Goal: Task Accomplishment & Management: Complete application form

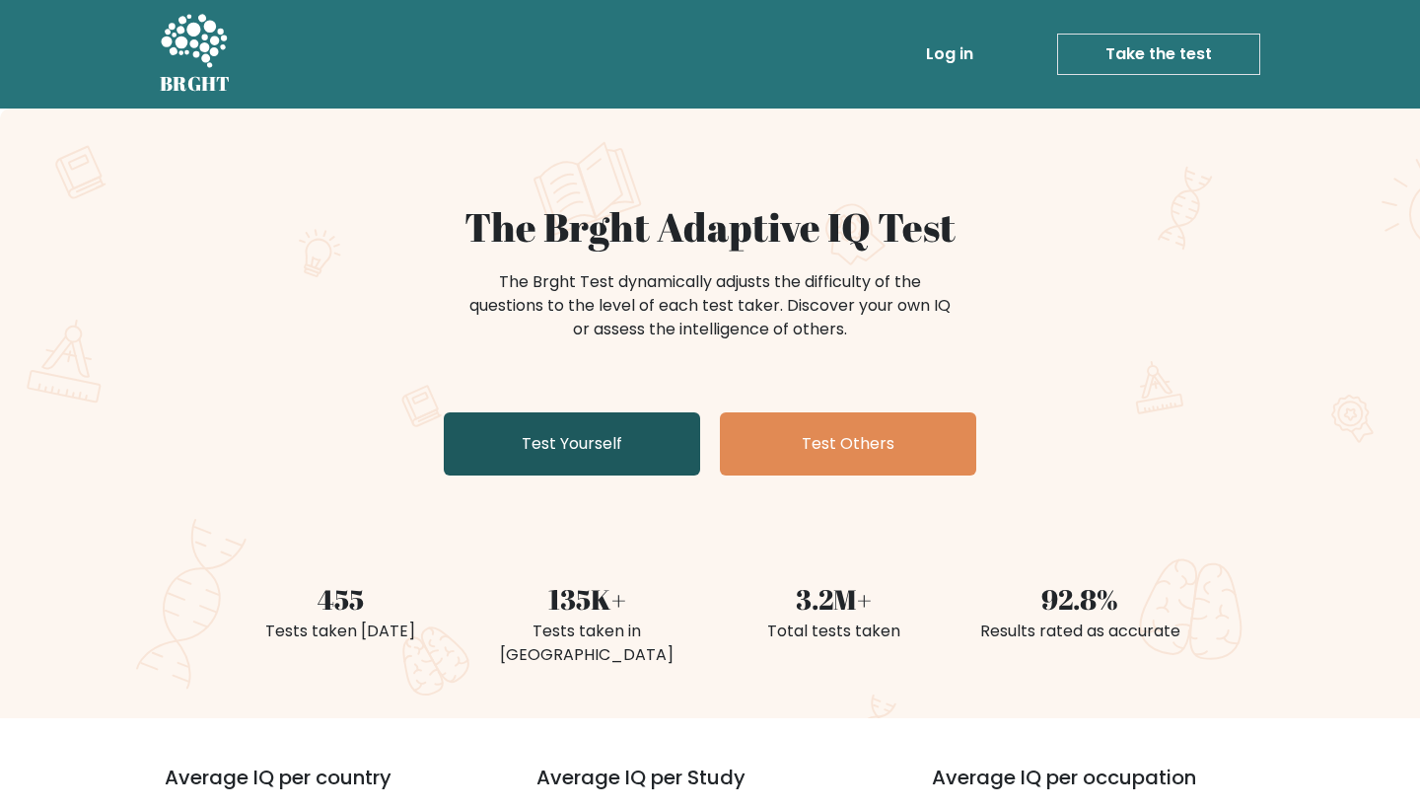
click at [533, 456] on link "Test Yourself" at bounding box center [572, 443] width 256 height 63
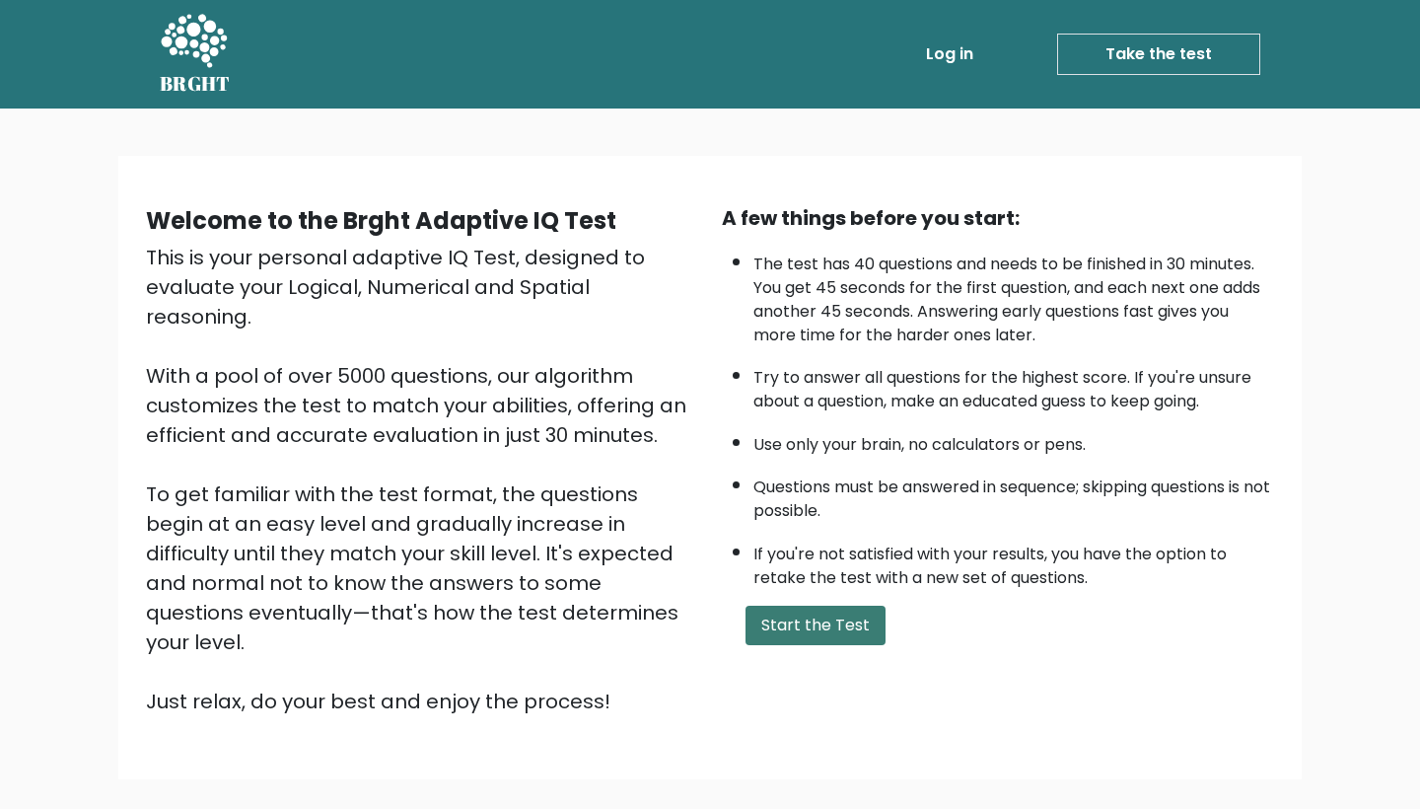
click at [792, 606] on button "Start the Test" at bounding box center [816, 625] width 140 height 39
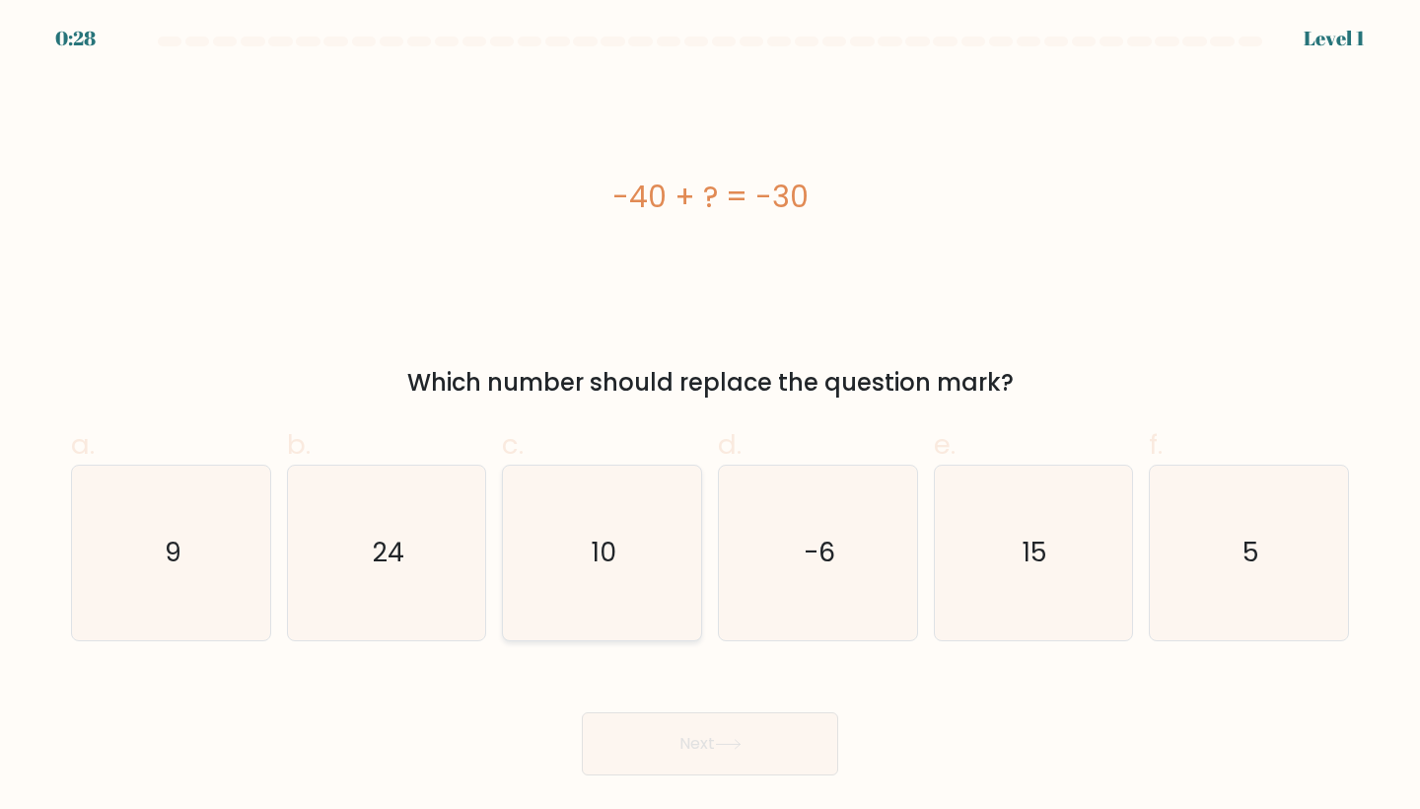
click at [597, 529] on icon "10" at bounding box center [602, 552] width 175 height 175
click at [710, 417] on input "c. 10" at bounding box center [710, 410] width 1 height 13
radio input "true"
click at [638, 744] on button "Next" at bounding box center [710, 743] width 256 height 63
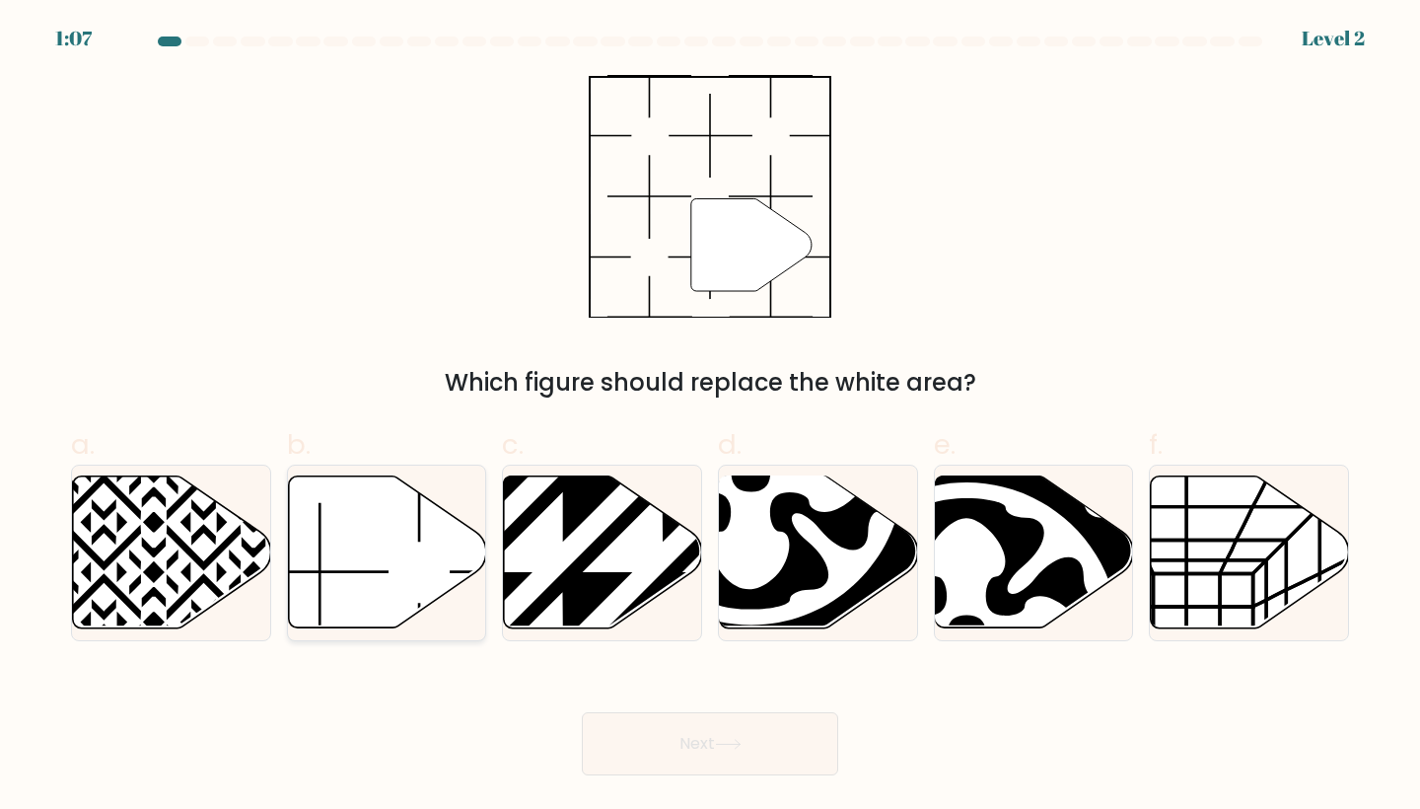
click at [396, 572] on icon at bounding box center [387, 552] width 198 height 152
click at [710, 417] on input "b." at bounding box center [710, 410] width 1 height 13
radio input "true"
click at [642, 734] on button "Next" at bounding box center [710, 743] width 256 height 63
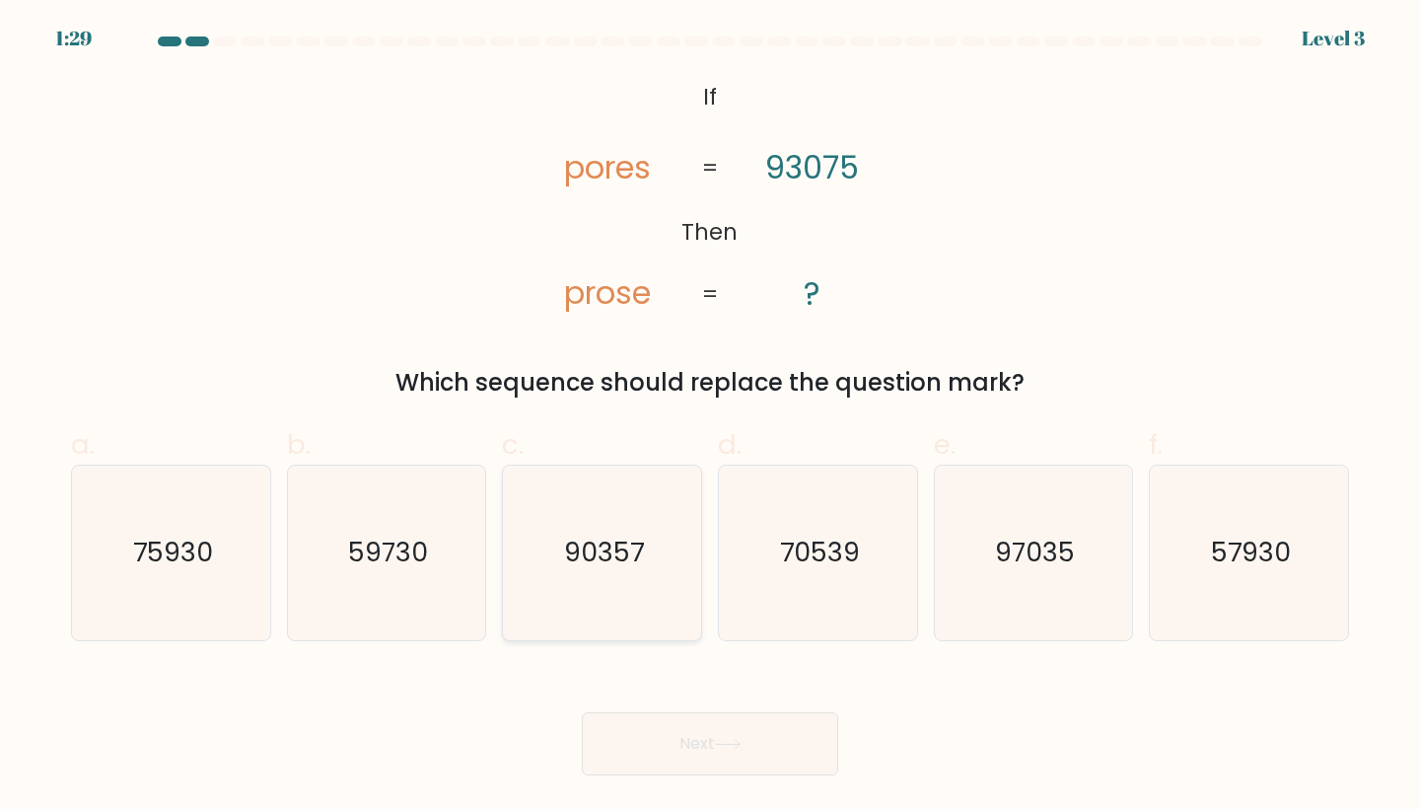
click at [610, 564] on text "90357" at bounding box center [604, 553] width 80 height 36
click at [710, 417] on input "c. 90357" at bounding box center [710, 410] width 1 height 13
radio input "true"
click at [658, 729] on button "Next" at bounding box center [710, 743] width 256 height 63
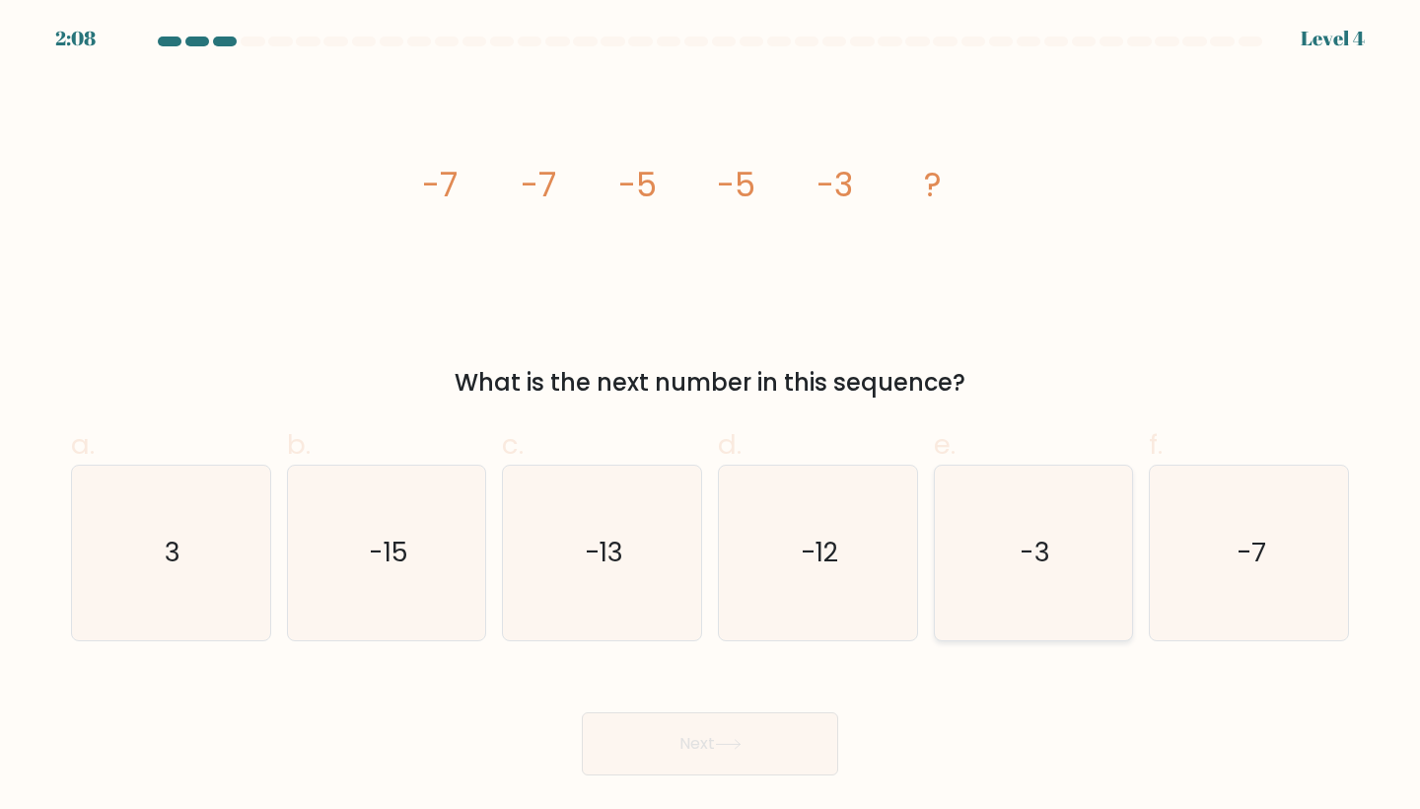
click at [972, 589] on icon "-3" at bounding box center [1034, 552] width 175 height 175
click at [711, 417] on input "e. -3" at bounding box center [710, 410] width 1 height 13
radio input "true"
click at [737, 746] on icon at bounding box center [728, 744] width 27 height 11
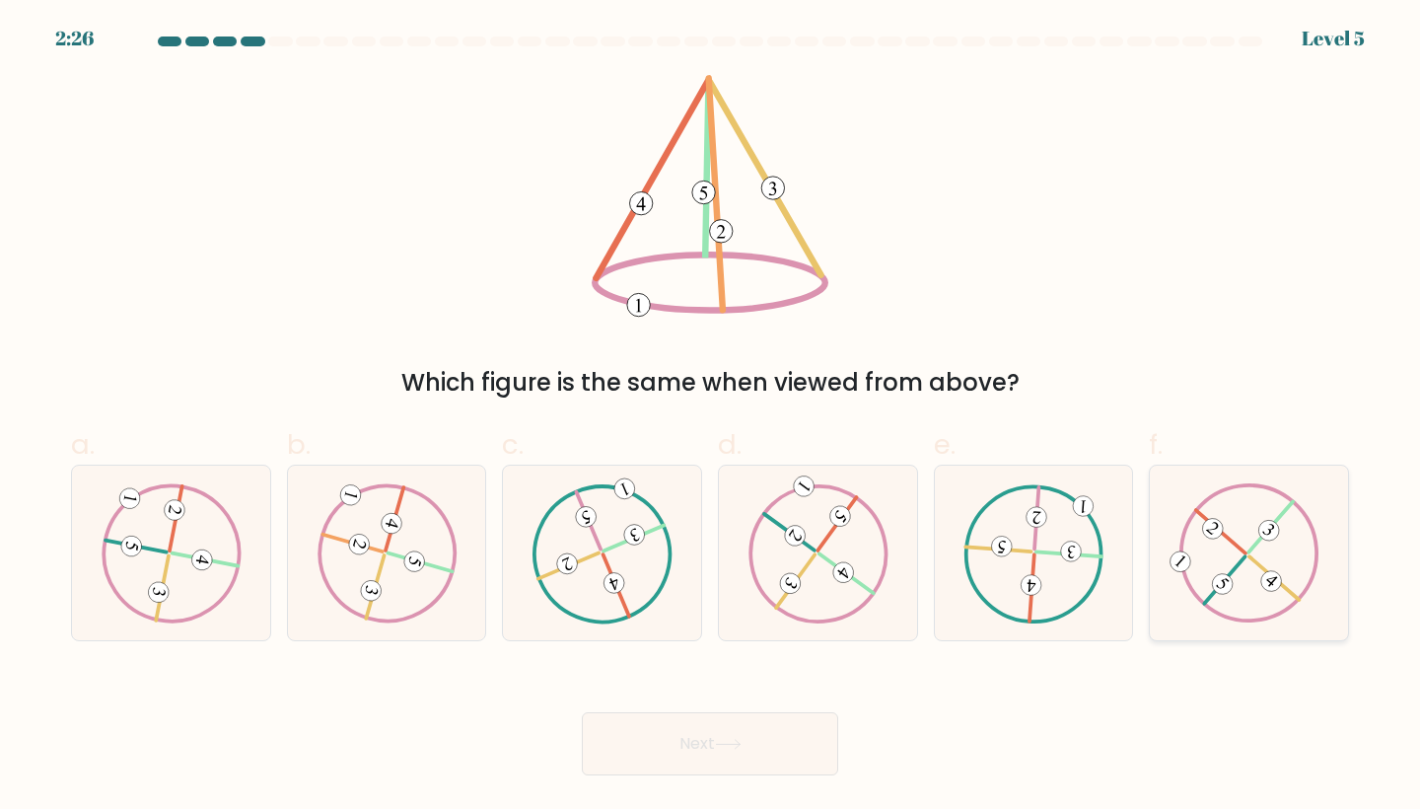
click at [1272, 562] on icon at bounding box center [1248, 552] width 141 height 139
click at [711, 417] on input "f." at bounding box center [710, 410] width 1 height 13
radio input "true"
click at [762, 751] on button "Next" at bounding box center [710, 743] width 256 height 63
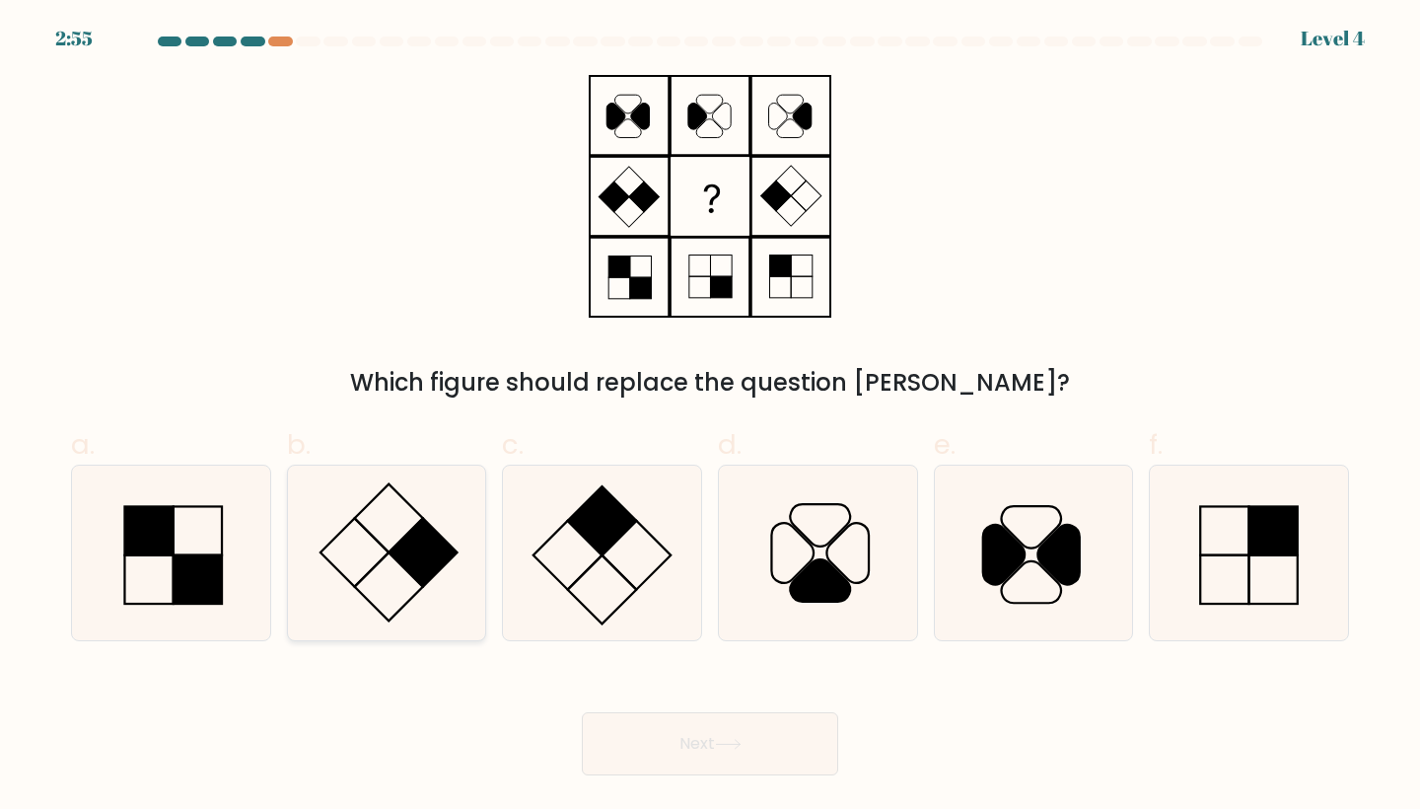
click at [447, 556] on rect at bounding box center [423, 553] width 68 height 68
click at [710, 417] on input "b." at bounding box center [710, 410] width 1 height 13
radio input "true"
click at [675, 732] on button "Next" at bounding box center [710, 743] width 256 height 63
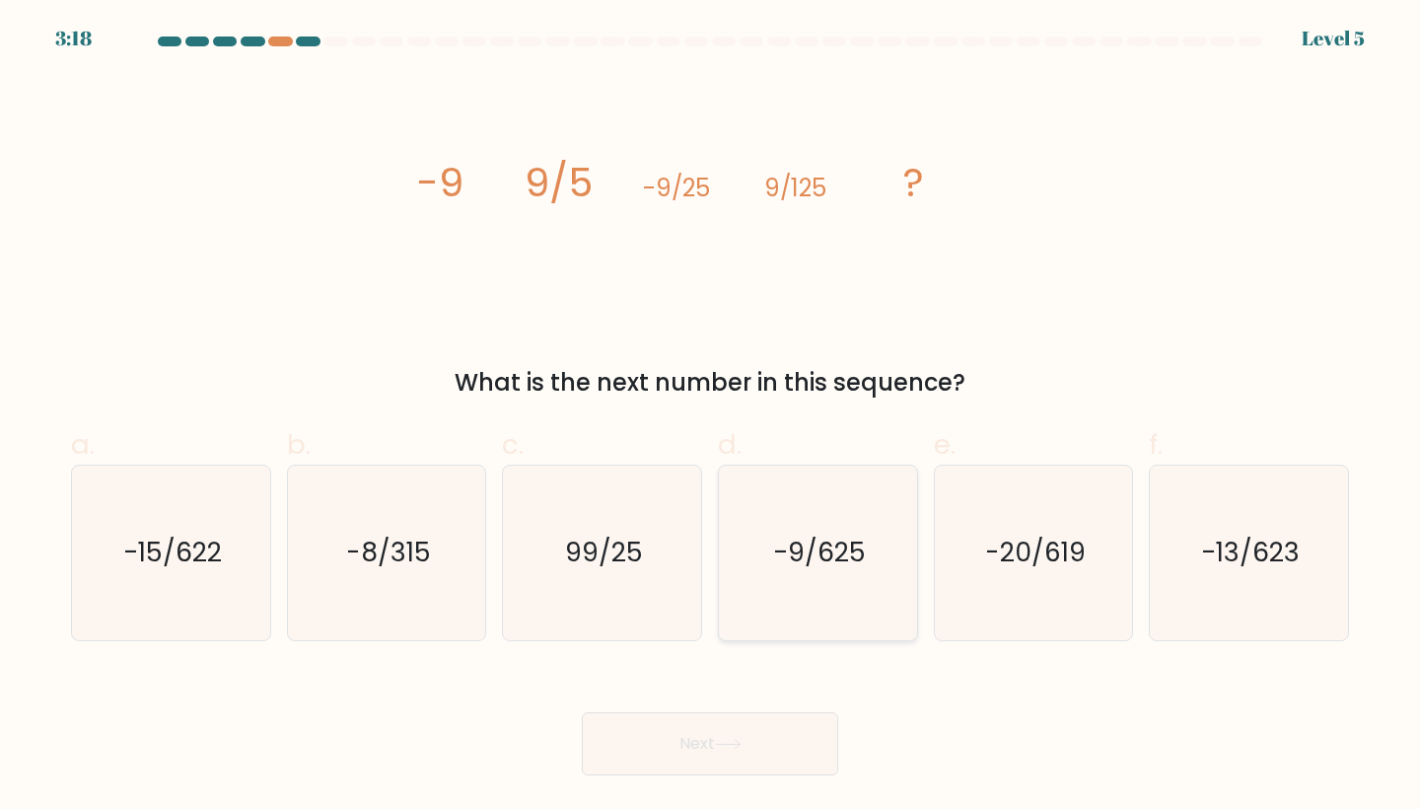
click at [839, 575] on icon "-9/625" at bounding box center [818, 552] width 175 height 175
click at [711, 417] on input "d. -9/625" at bounding box center [710, 410] width 1 height 13
radio input "true"
click at [671, 761] on button "Next" at bounding box center [710, 743] width 256 height 63
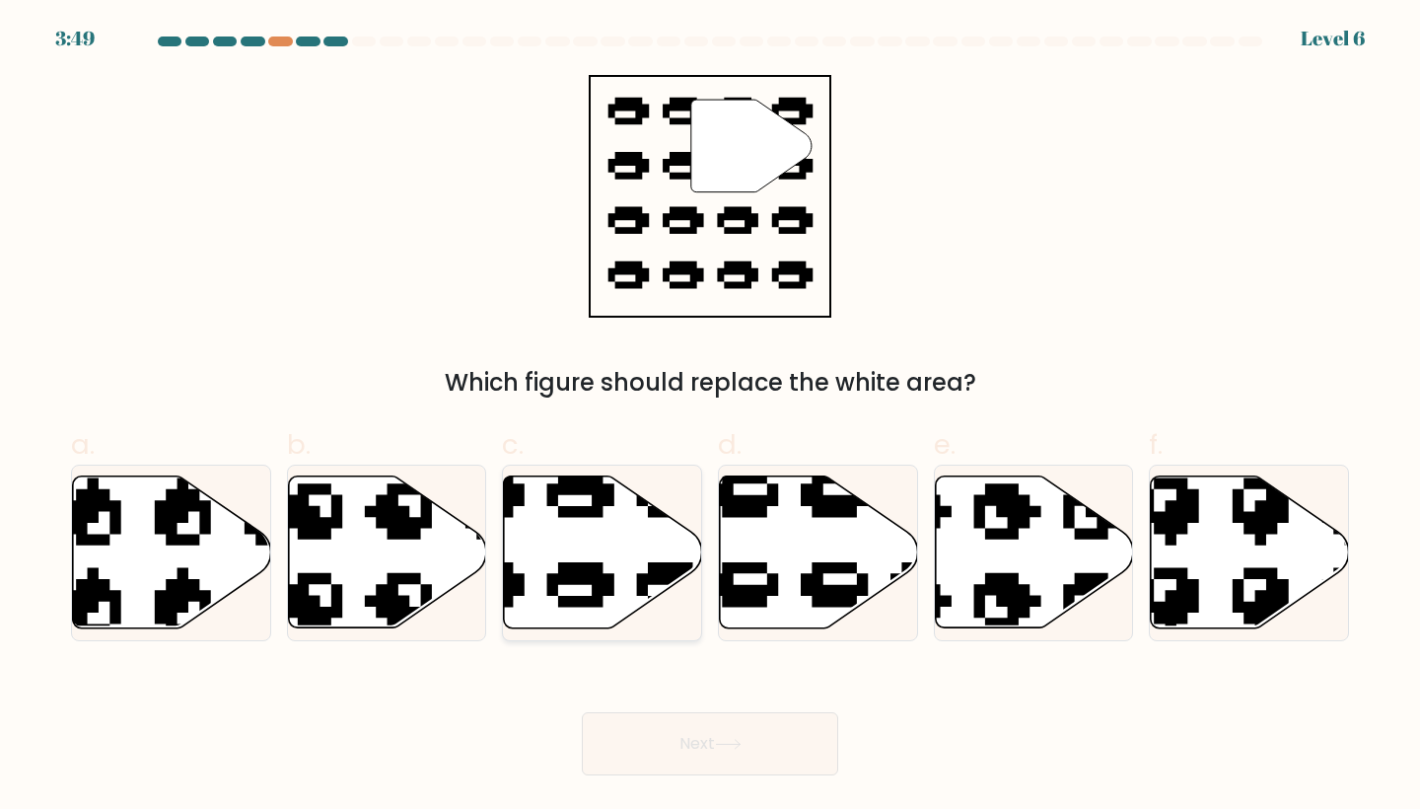
click at [634, 542] on icon at bounding box center [603, 552] width 198 height 152
click at [710, 417] on input "c." at bounding box center [710, 410] width 1 height 13
radio input "true"
click at [693, 737] on button "Next" at bounding box center [710, 743] width 256 height 63
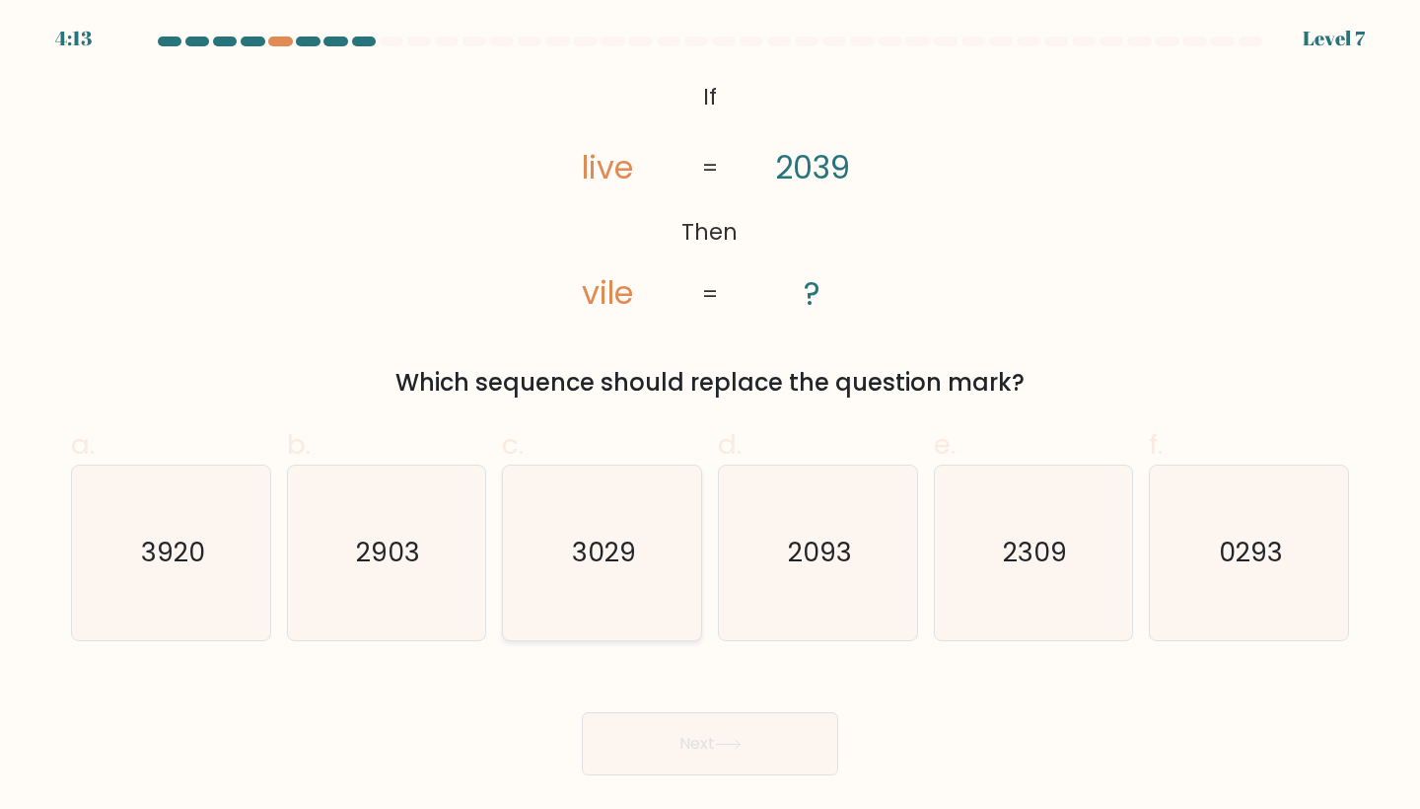
click at [568, 571] on icon "3029" at bounding box center [602, 552] width 175 height 175
click at [710, 417] on input "c. 3029" at bounding box center [710, 410] width 1 height 13
radio input "true"
click at [701, 740] on button "Next" at bounding box center [710, 743] width 256 height 63
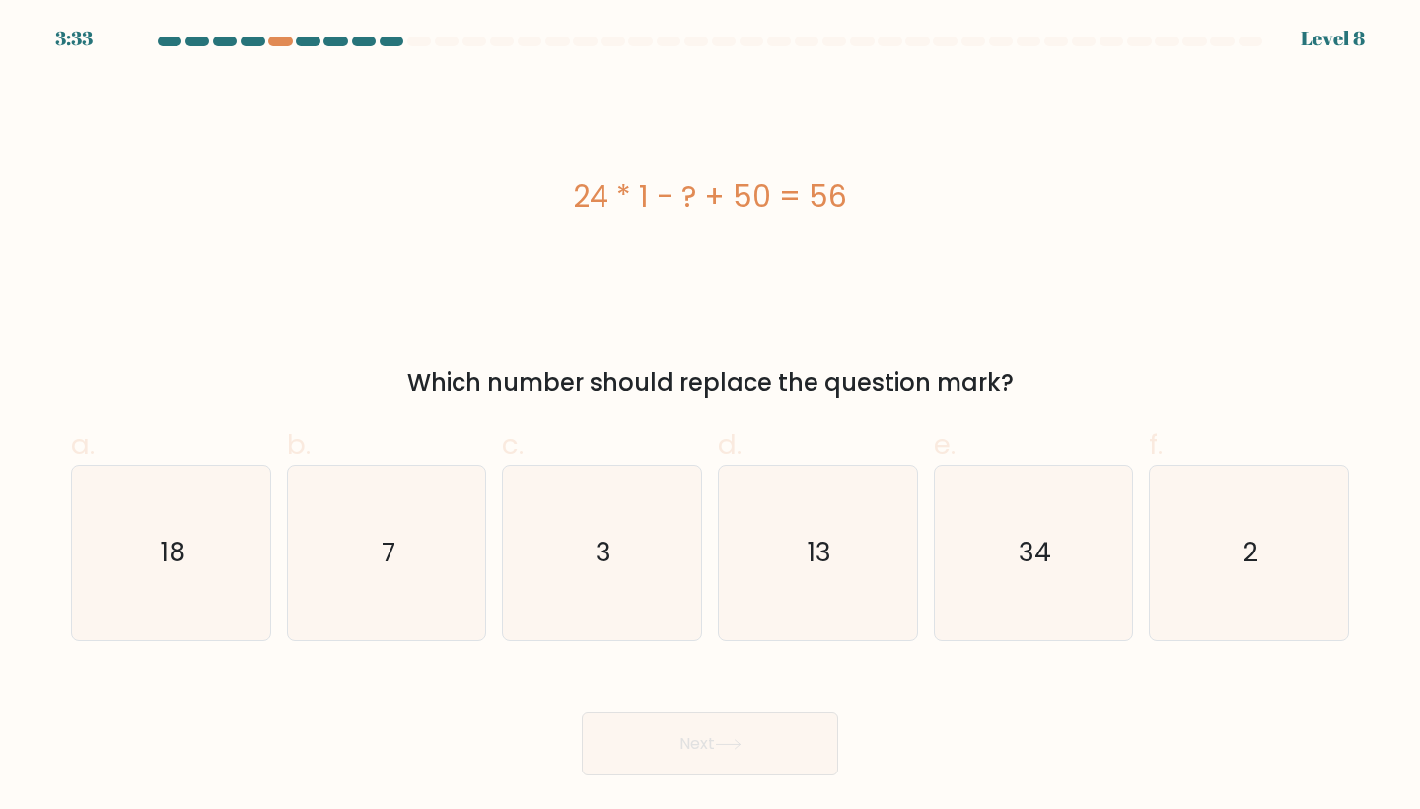
click at [274, 609] on div "a. 18" at bounding box center [171, 532] width 216 height 217
click at [242, 604] on icon "18" at bounding box center [171, 552] width 175 height 175
click at [710, 417] on input "a. 18" at bounding box center [710, 410] width 1 height 13
radio input "true"
click at [675, 760] on button "Next" at bounding box center [710, 743] width 256 height 63
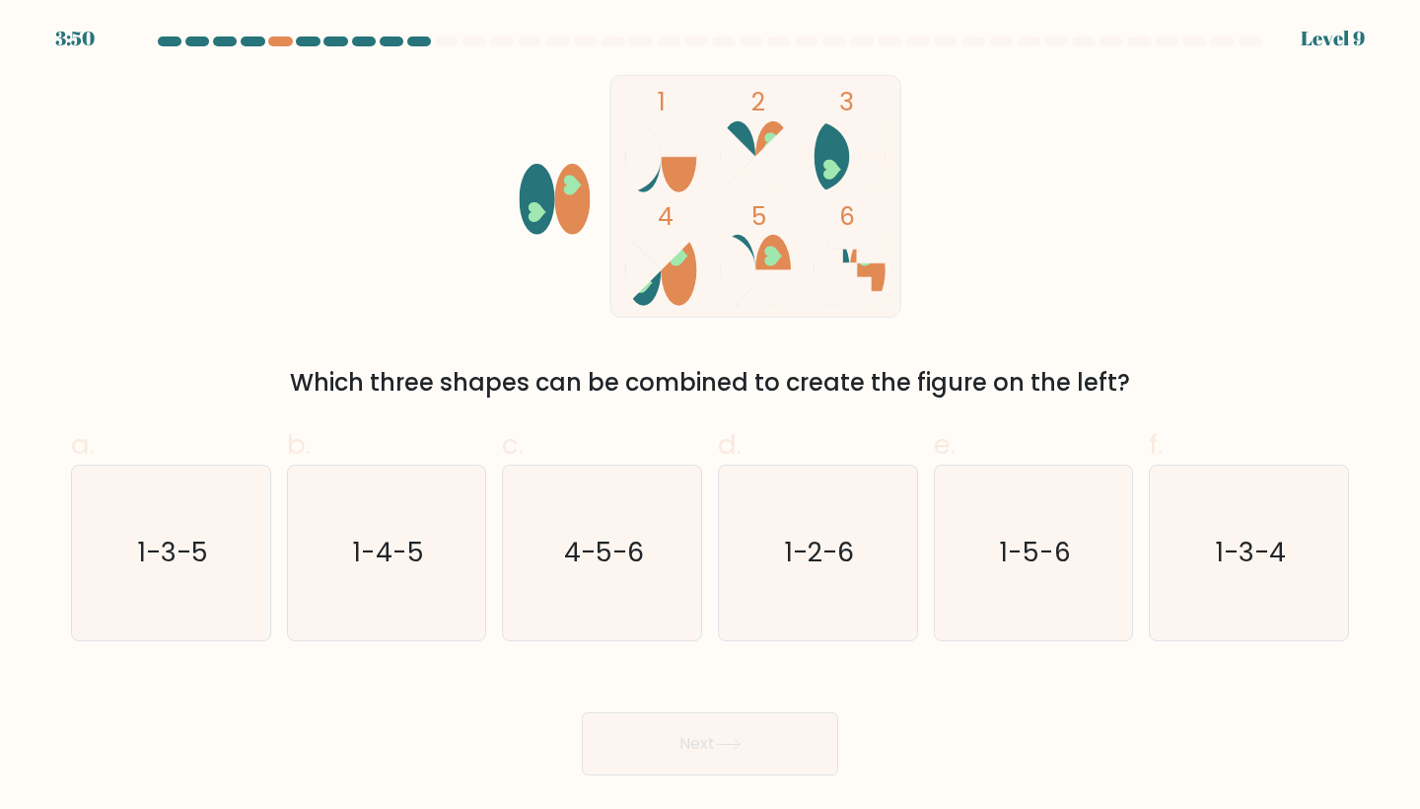
click at [620, 174] on rect at bounding box center [755, 196] width 290 height 242
click at [201, 568] on text "1-3-5" at bounding box center [173, 553] width 70 height 36
click at [710, 417] on input "a. 1-3-5" at bounding box center [710, 410] width 1 height 13
radio input "true"
click at [688, 747] on button "Next" at bounding box center [710, 743] width 256 height 63
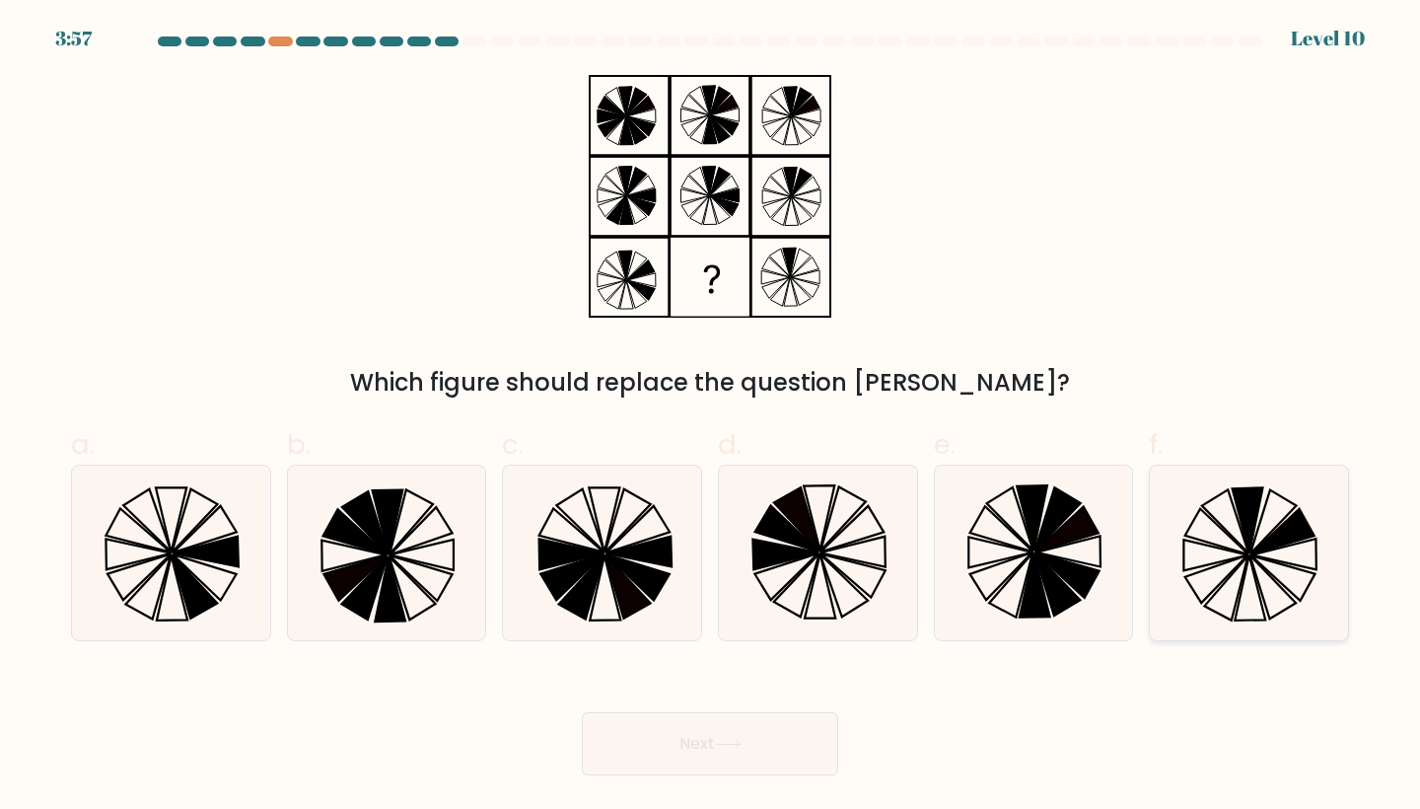
click at [1162, 519] on icon at bounding box center [1249, 552] width 175 height 175
click at [711, 417] on input "f." at bounding box center [710, 410] width 1 height 13
radio input "true"
click at [791, 755] on button "Next" at bounding box center [710, 743] width 256 height 63
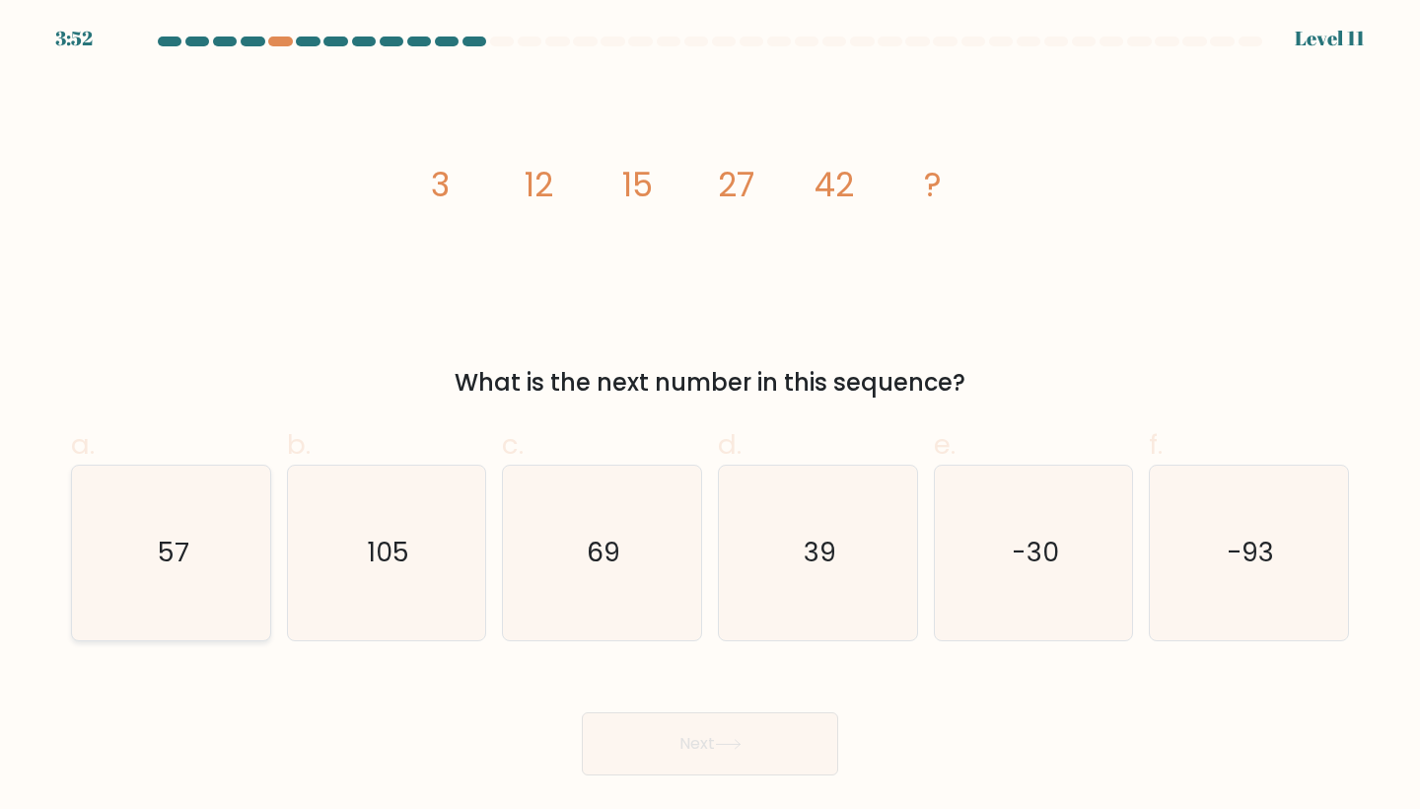
click at [198, 576] on icon "57" at bounding box center [171, 552] width 175 height 175
click at [710, 417] on input "a. 57" at bounding box center [710, 410] width 1 height 13
radio input "true"
click at [647, 742] on button "Next" at bounding box center [710, 743] width 256 height 63
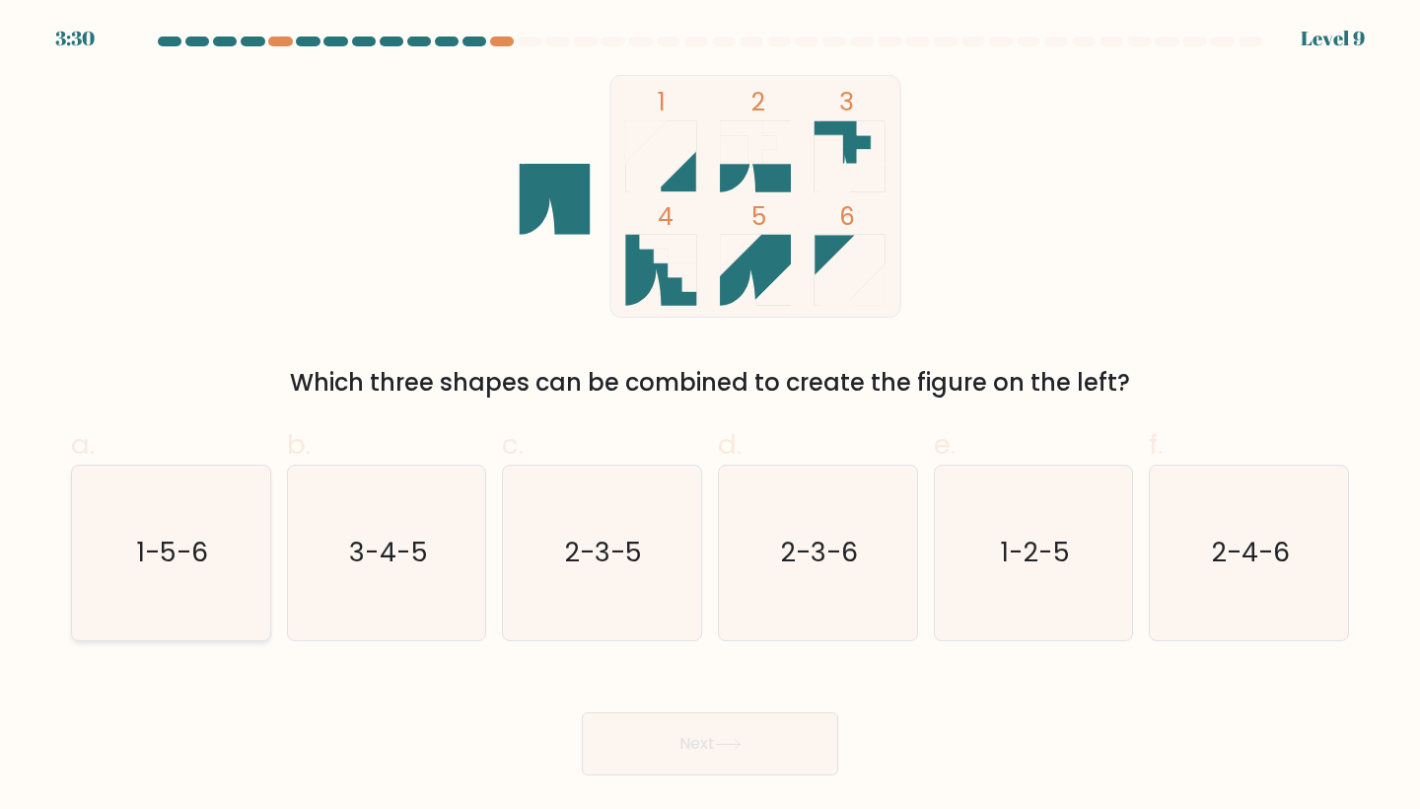
click at [207, 560] on text "1-5-6" at bounding box center [172, 553] width 71 height 36
click at [710, 417] on input "a. 1-5-6" at bounding box center [710, 410] width 1 height 13
radio input "true"
click at [749, 741] on button "Next" at bounding box center [710, 743] width 256 height 63
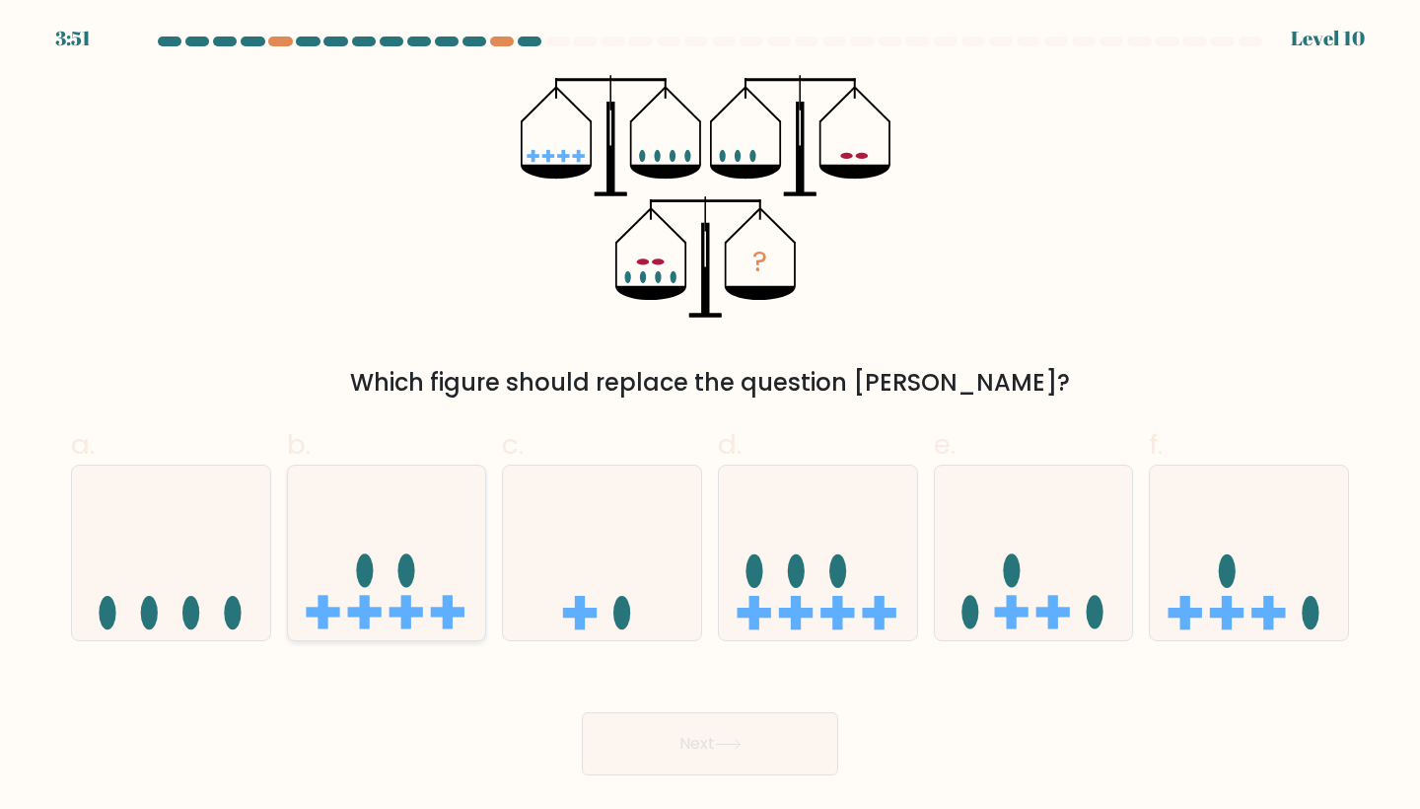
click at [445, 519] on icon at bounding box center [387, 552] width 198 height 164
click at [710, 417] on input "b." at bounding box center [710, 410] width 1 height 13
radio input "true"
click at [651, 764] on button "Next" at bounding box center [710, 743] width 256 height 63
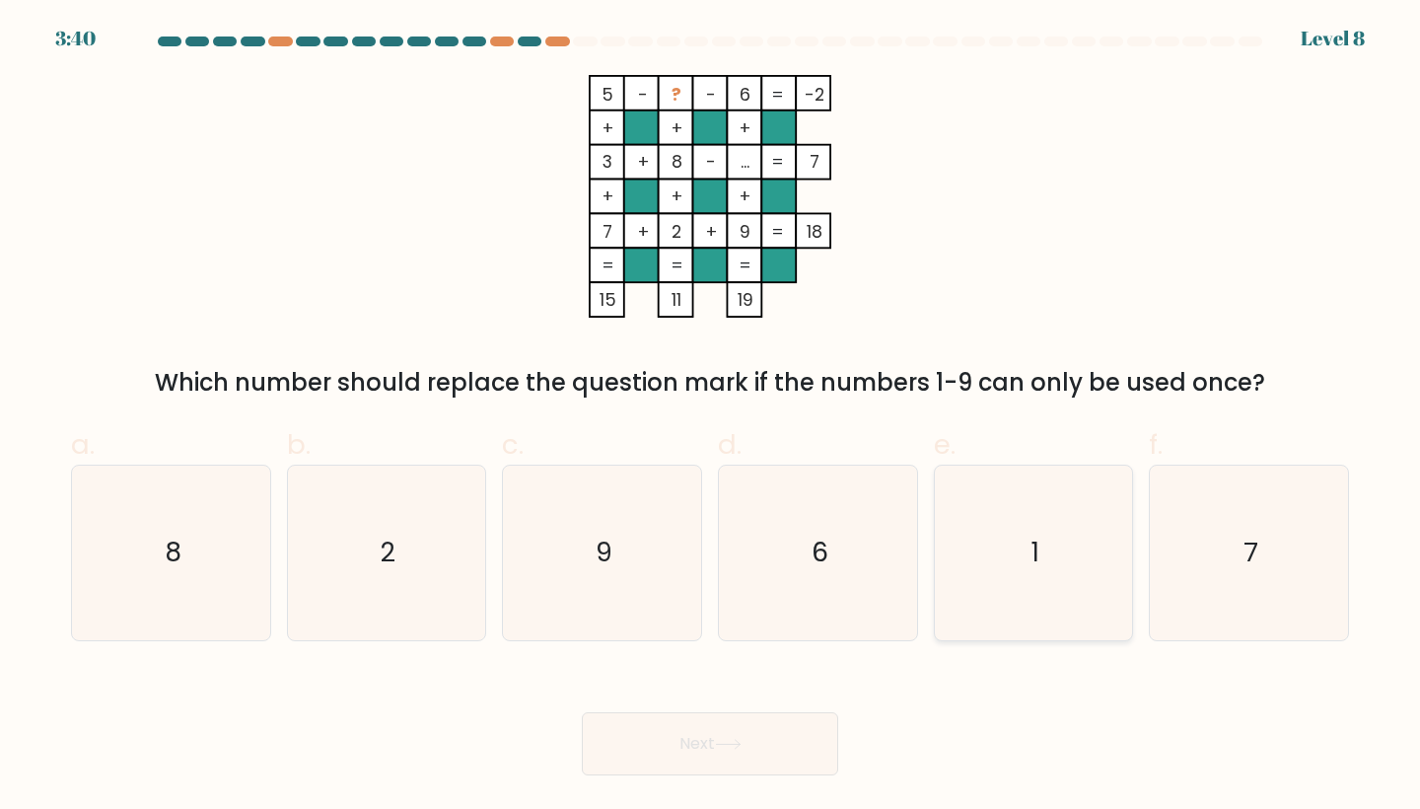
click at [997, 602] on icon "1" at bounding box center [1034, 552] width 175 height 175
click at [711, 417] on input "e. 1" at bounding box center [710, 410] width 1 height 13
radio input "true"
click at [740, 750] on button "Next" at bounding box center [710, 743] width 256 height 63
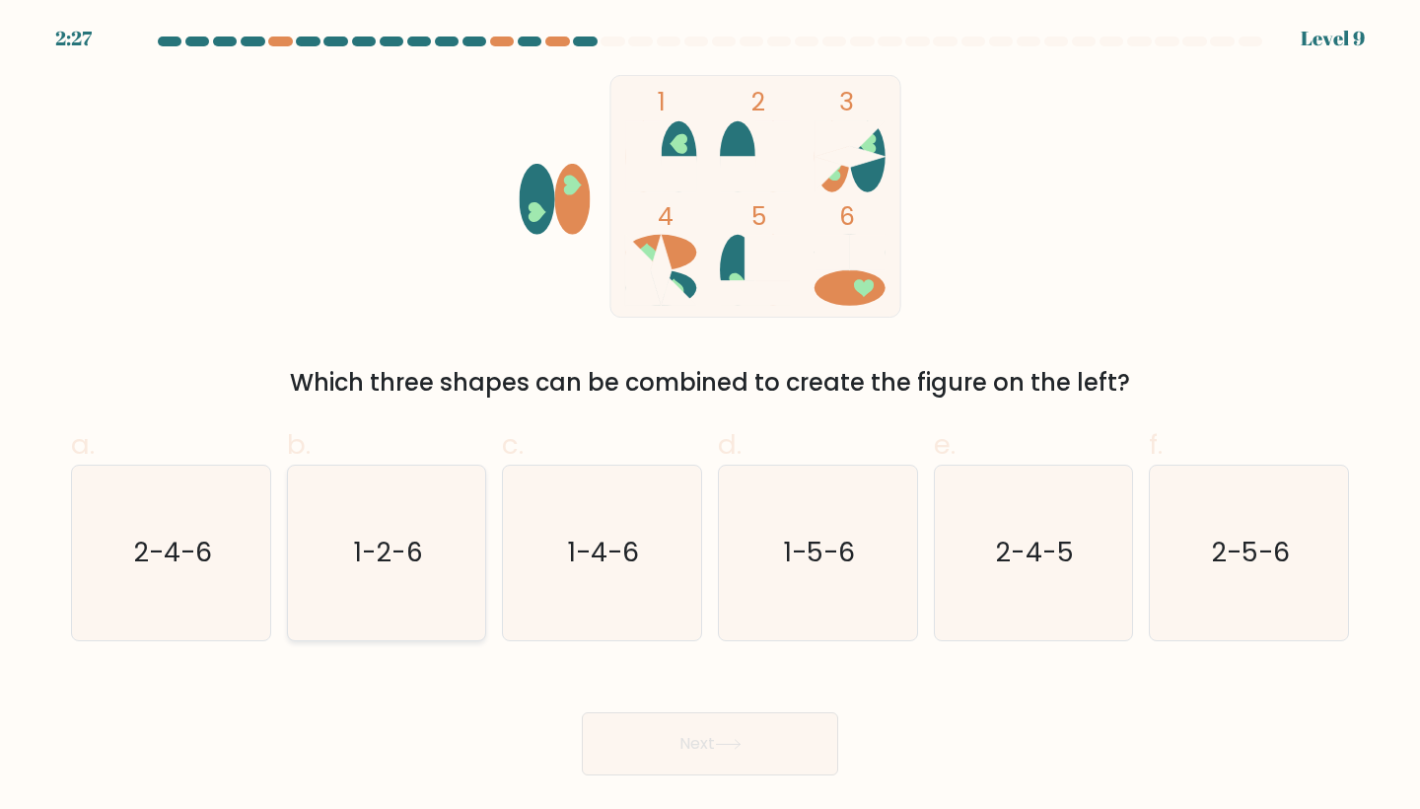
click at [403, 569] on text "1-2-6" at bounding box center [388, 553] width 69 height 36
click at [710, 417] on input "b. 1-2-6" at bounding box center [710, 410] width 1 height 13
radio input "true"
click at [622, 744] on button "Next" at bounding box center [710, 743] width 256 height 63
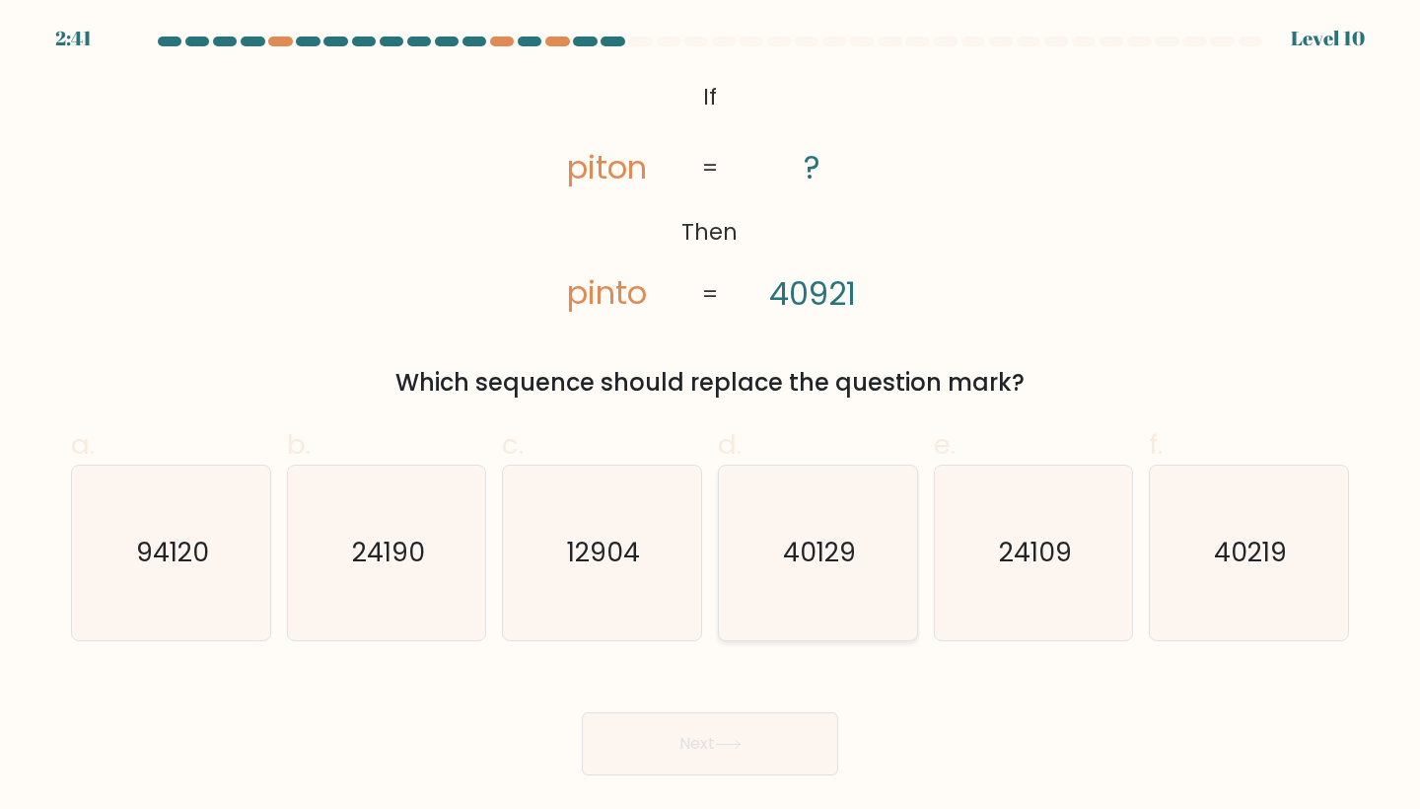
click at [820, 607] on icon "40129" at bounding box center [818, 552] width 175 height 175
click at [711, 417] on input "d. 40129" at bounding box center [710, 410] width 1 height 13
radio input "true"
click at [656, 758] on button "Next" at bounding box center [710, 743] width 256 height 63
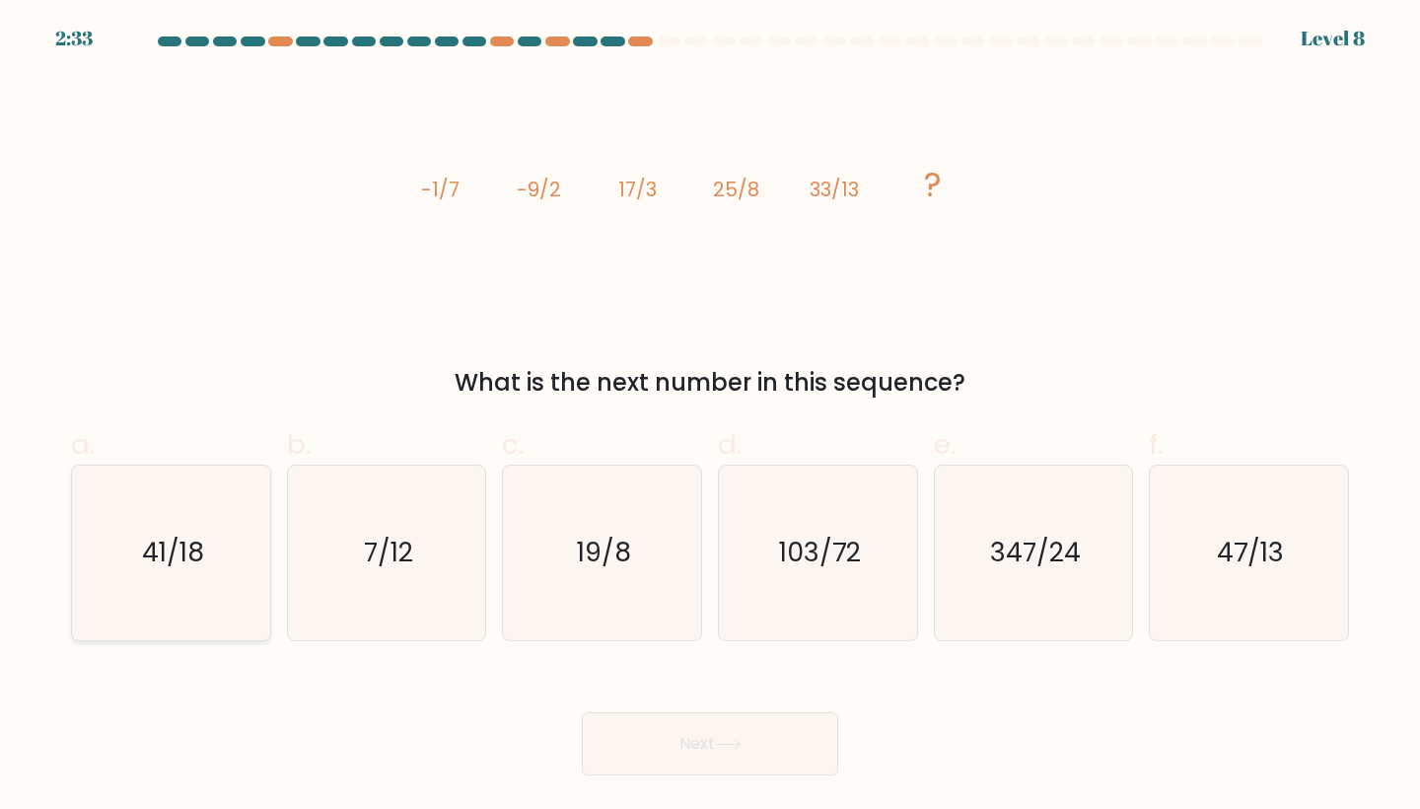
click at [215, 529] on icon "41/18" at bounding box center [171, 552] width 175 height 175
click at [710, 417] on input "a. 41/18" at bounding box center [710, 410] width 1 height 13
radio input "true"
click at [725, 733] on button "Next" at bounding box center [710, 743] width 256 height 63
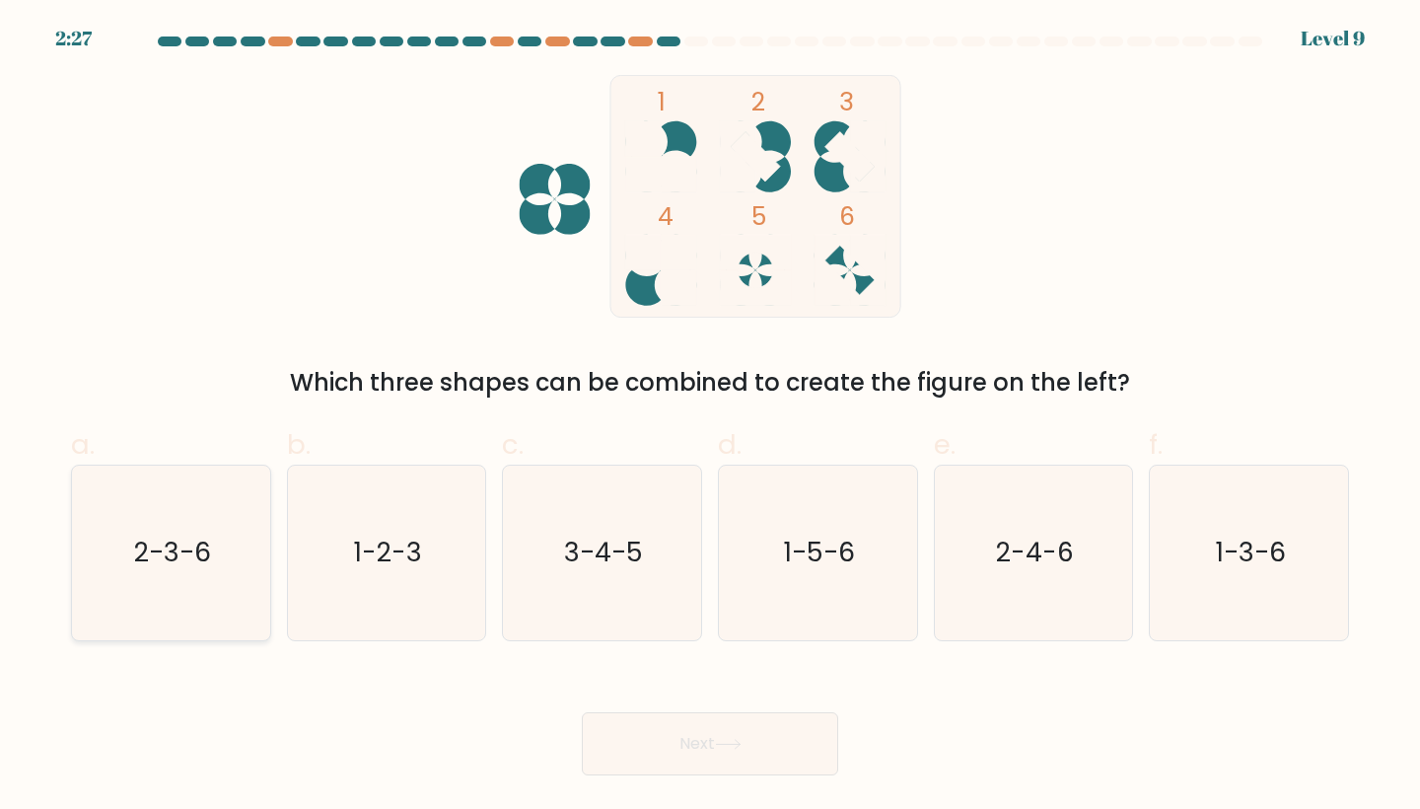
click at [143, 571] on text "2-3-6" at bounding box center [172, 553] width 77 height 36
click at [710, 417] on input "a. 2-3-6" at bounding box center [710, 410] width 1 height 13
radio input "true"
click at [686, 753] on button "Next" at bounding box center [710, 743] width 256 height 63
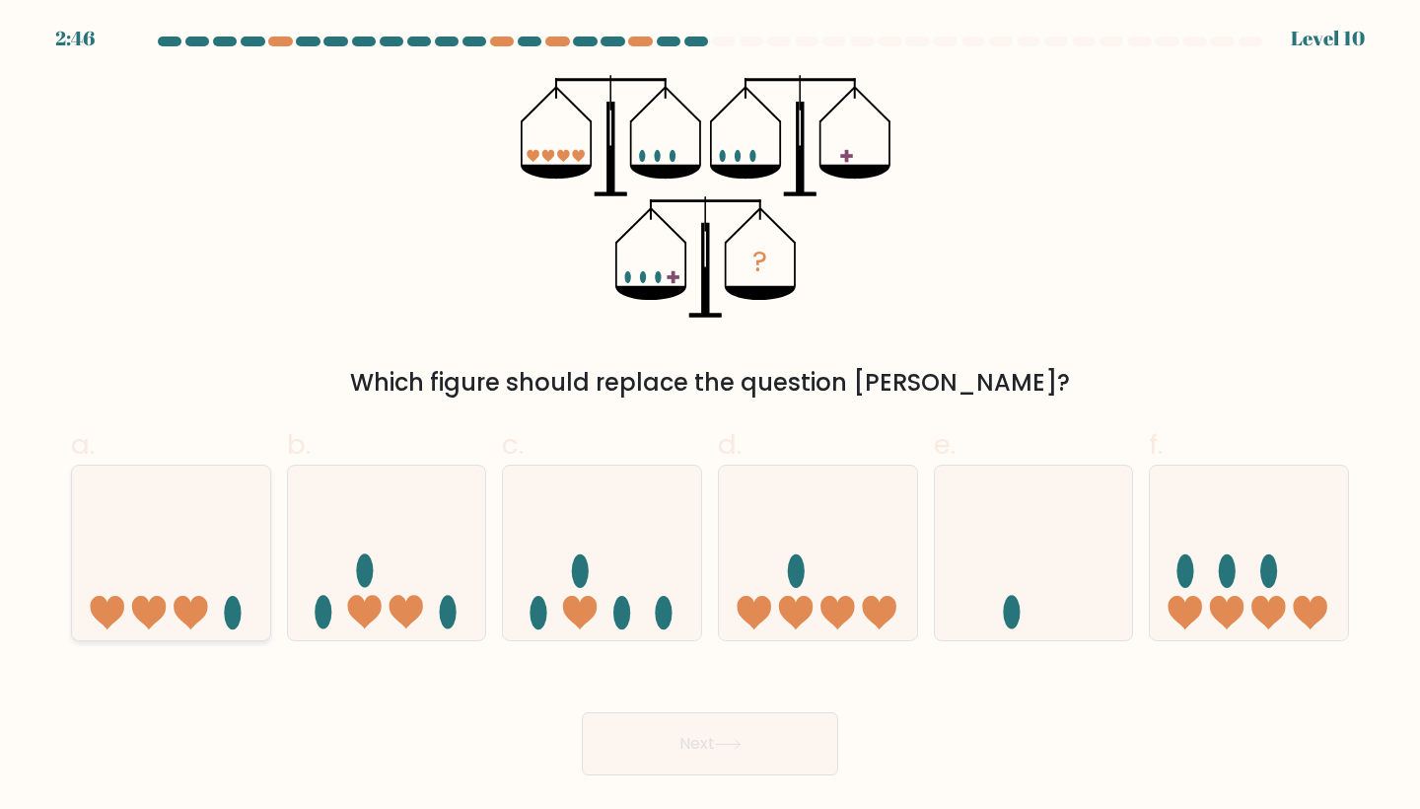
click at [213, 581] on icon at bounding box center [171, 552] width 198 height 164
click at [710, 417] on input "a." at bounding box center [710, 410] width 1 height 13
radio input "true"
click at [699, 733] on button "Next" at bounding box center [710, 743] width 256 height 63
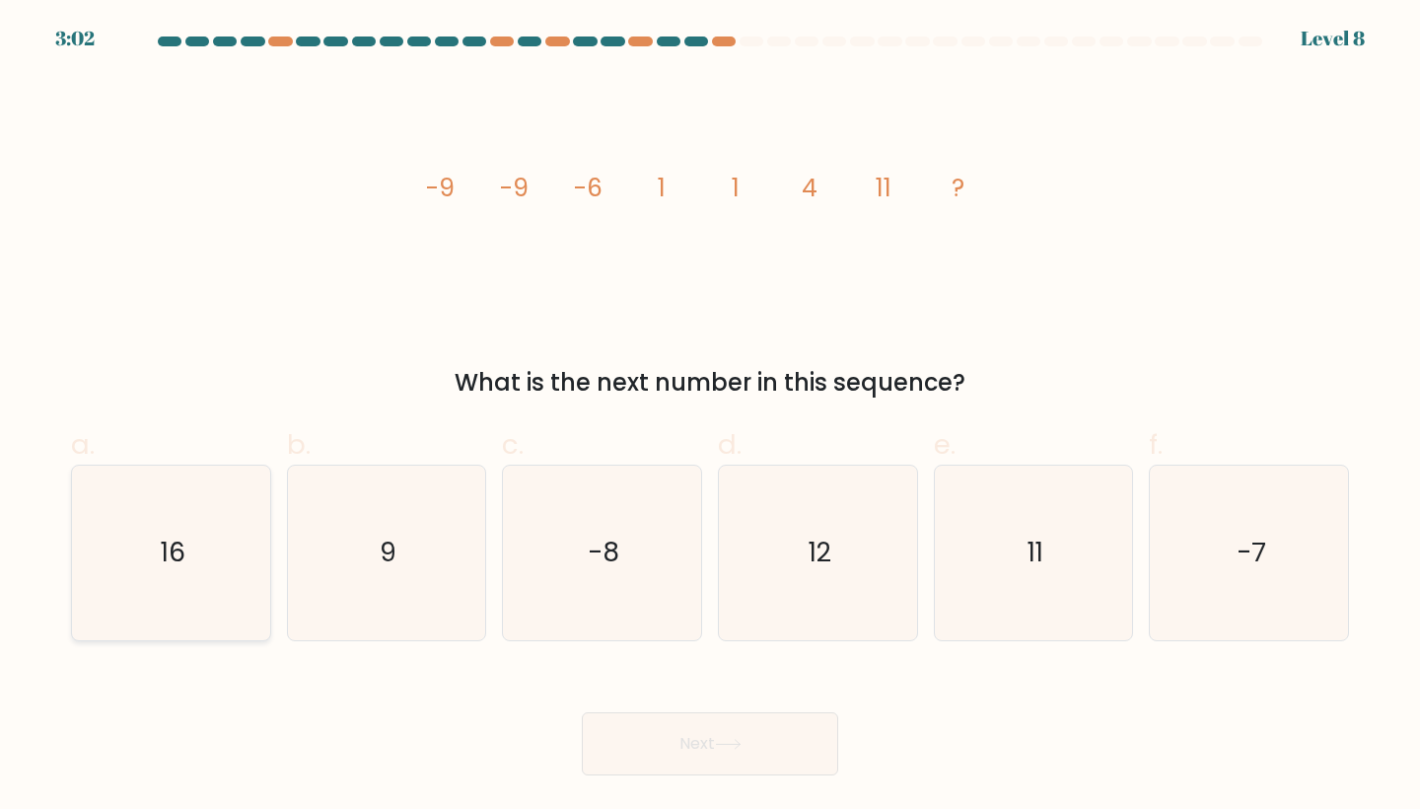
click at [88, 582] on icon "16" at bounding box center [171, 552] width 175 height 175
click at [710, 417] on input "a. 16" at bounding box center [710, 410] width 1 height 13
radio input "true"
click at [694, 733] on button "Next" at bounding box center [710, 743] width 256 height 63
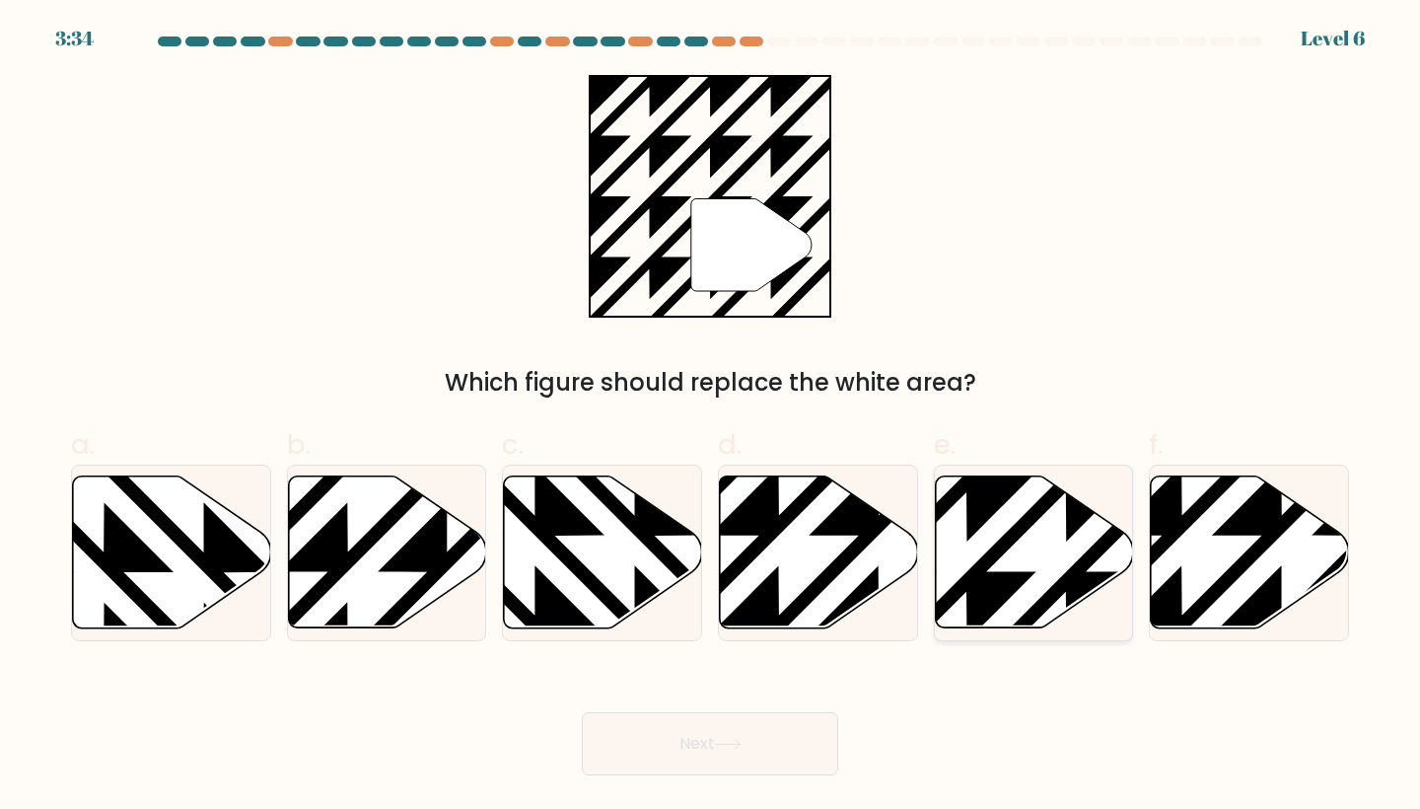
click at [989, 537] on icon at bounding box center [1034, 552] width 198 height 152
click at [711, 417] on input "e." at bounding box center [710, 410] width 1 height 13
radio input "true"
click at [754, 736] on button "Next" at bounding box center [710, 743] width 256 height 63
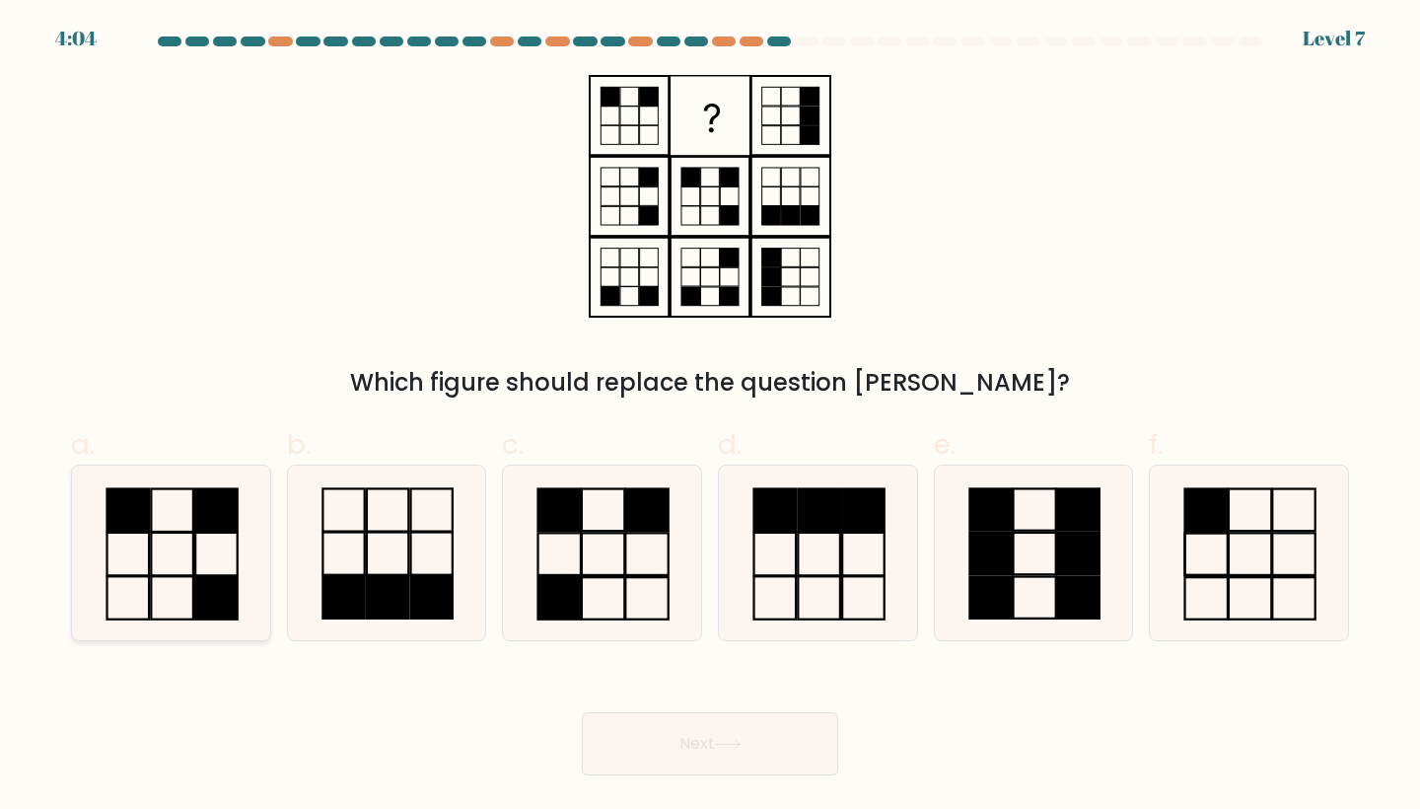
click at [136, 578] on rect at bounding box center [127, 597] width 41 height 42
click at [710, 417] on input "a." at bounding box center [710, 410] width 1 height 13
radio input "true"
click at [572, 567] on icon at bounding box center [602, 552] width 175 height 175
click at [710, 417] on input "c." at bounding box center [710, 410] width 1 height 13
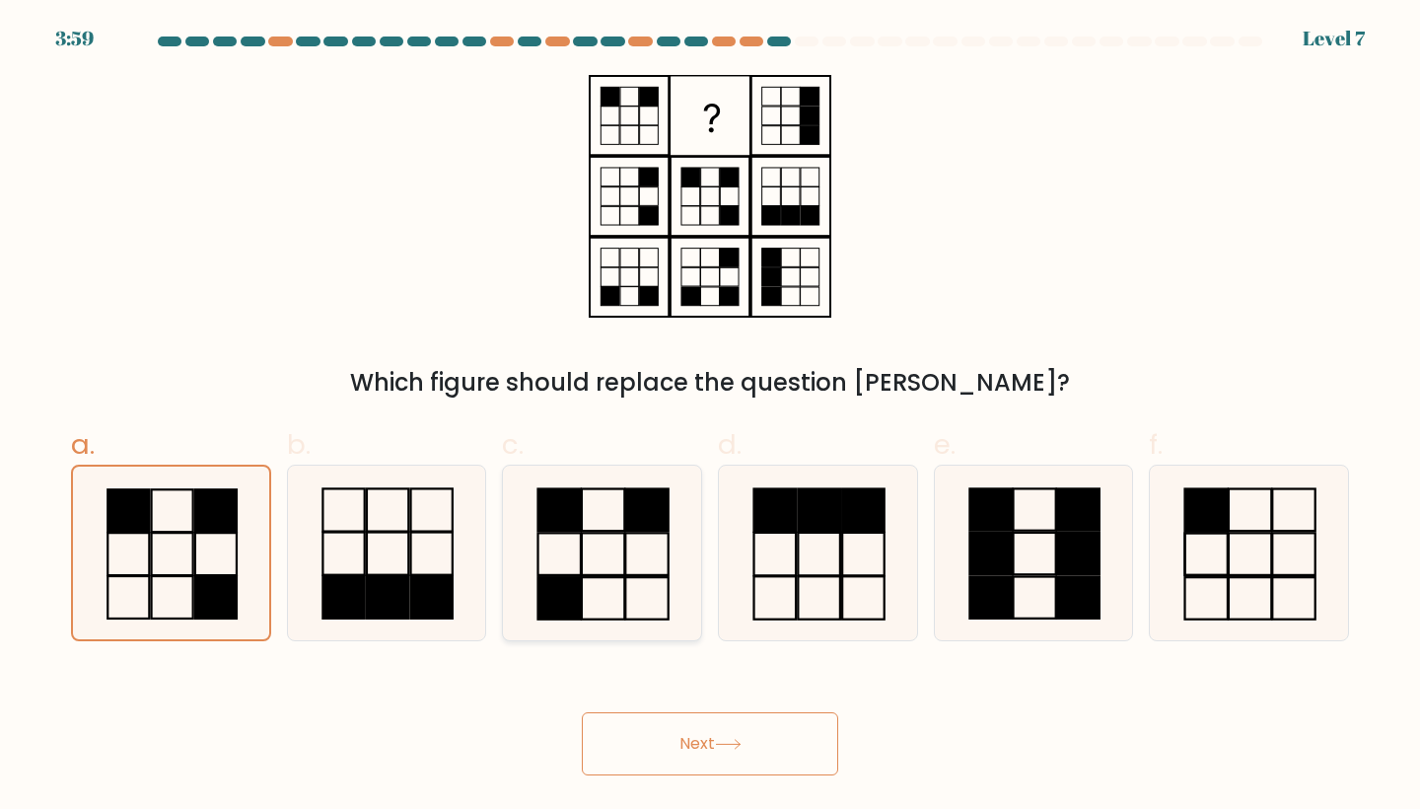
radio input "true"
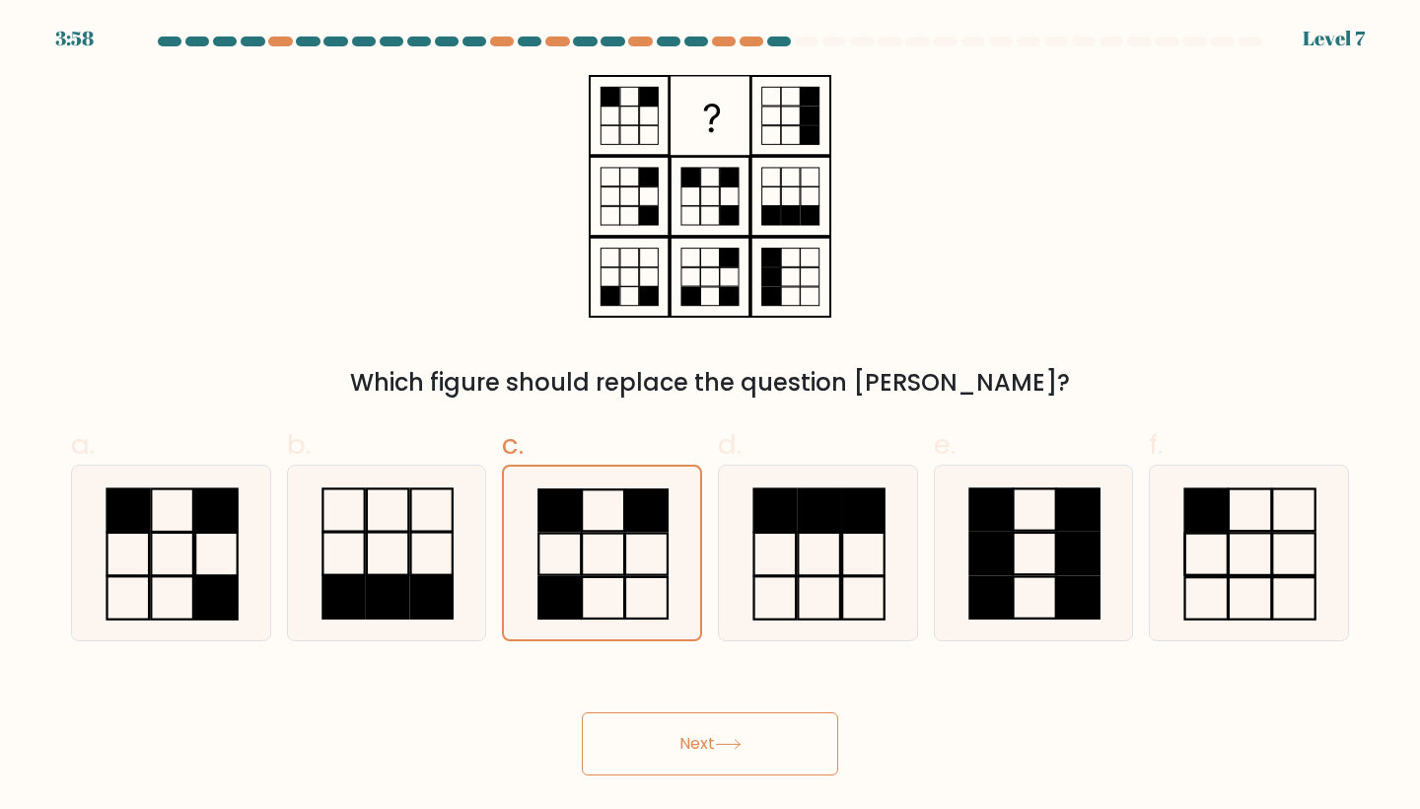
click at [737, 751] on button "Next" at bounding box center [710, 743] width 256 height 63
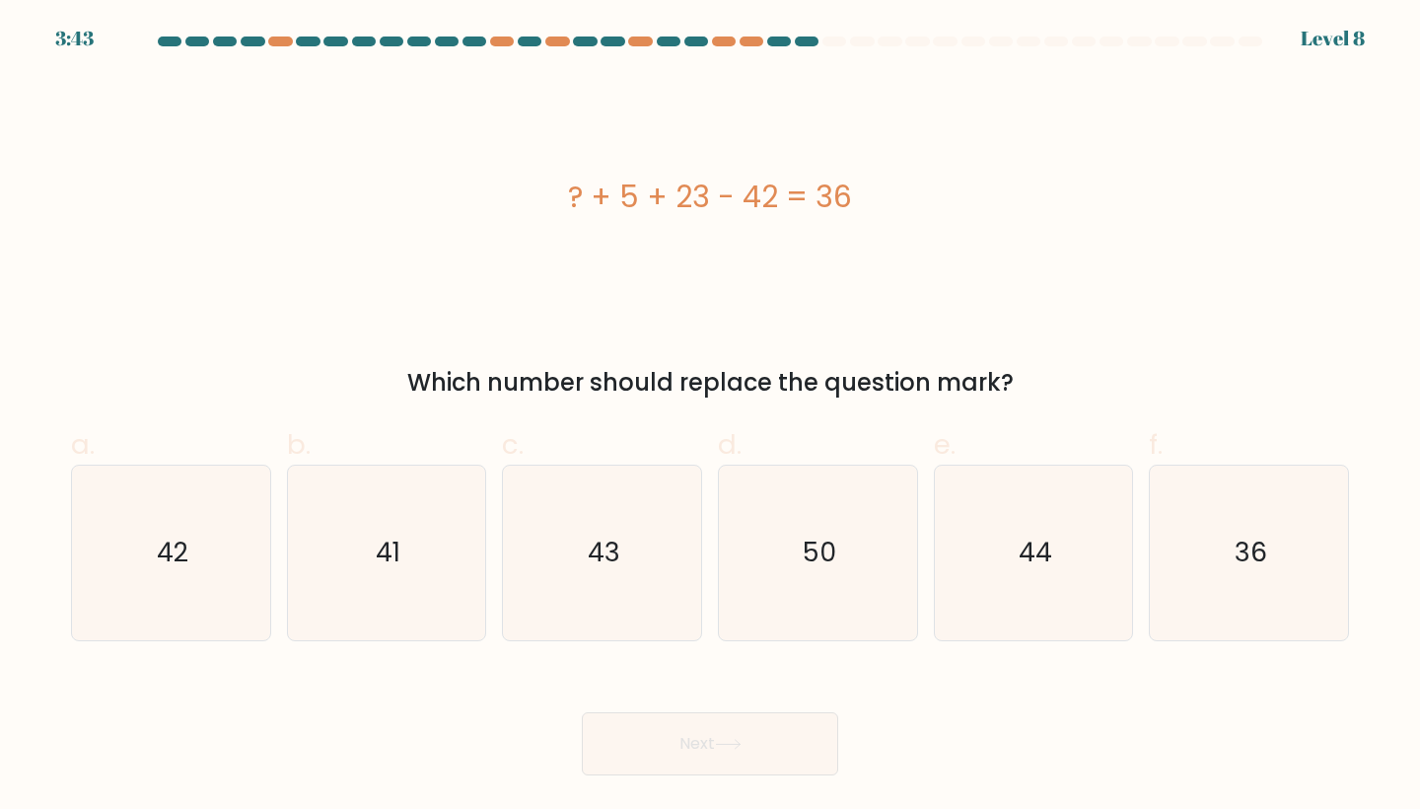
click at [927, 601] on div "e. 44" at bounding box center [1034, 532] width 216 height 217
click at [866, 595] on icon "50" at bounding box center [818, 552] width 175 height 175
click at [711, 417] on input "d. 50" at bounding box center [710, 410] width 1 height 13
radio input "true"
click at [734, 754] on button "Next" at bounding box center [710, 743] width 256 height 63
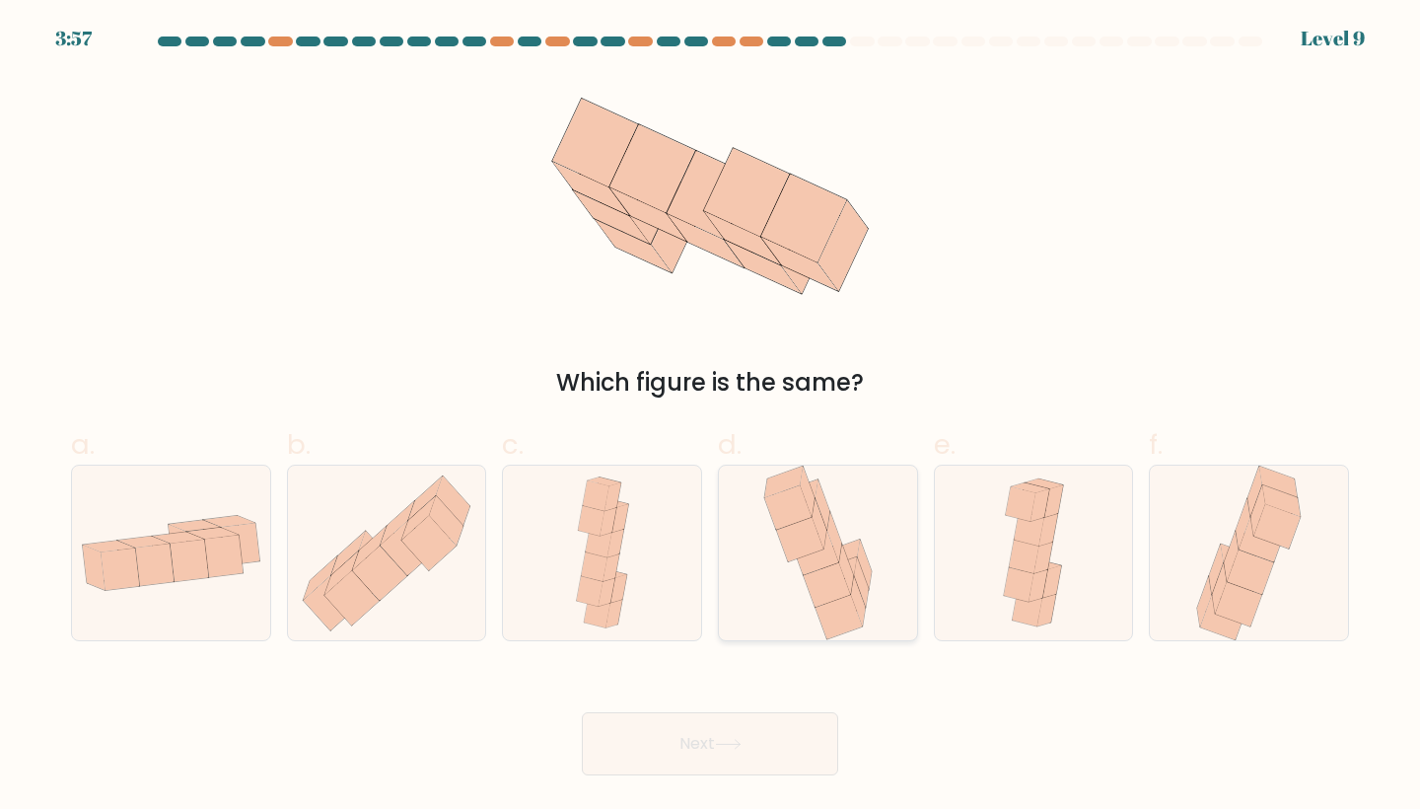
click at [819, 557] on icon at bounding box center [815, 553] width 46 height 44
click at [711, 417] on input "d." at bounding box center [710, 410] width 1 height 13
radio input "true"
click at [728, 740] on icon at bounding box center [728, 744] width 27 height 11
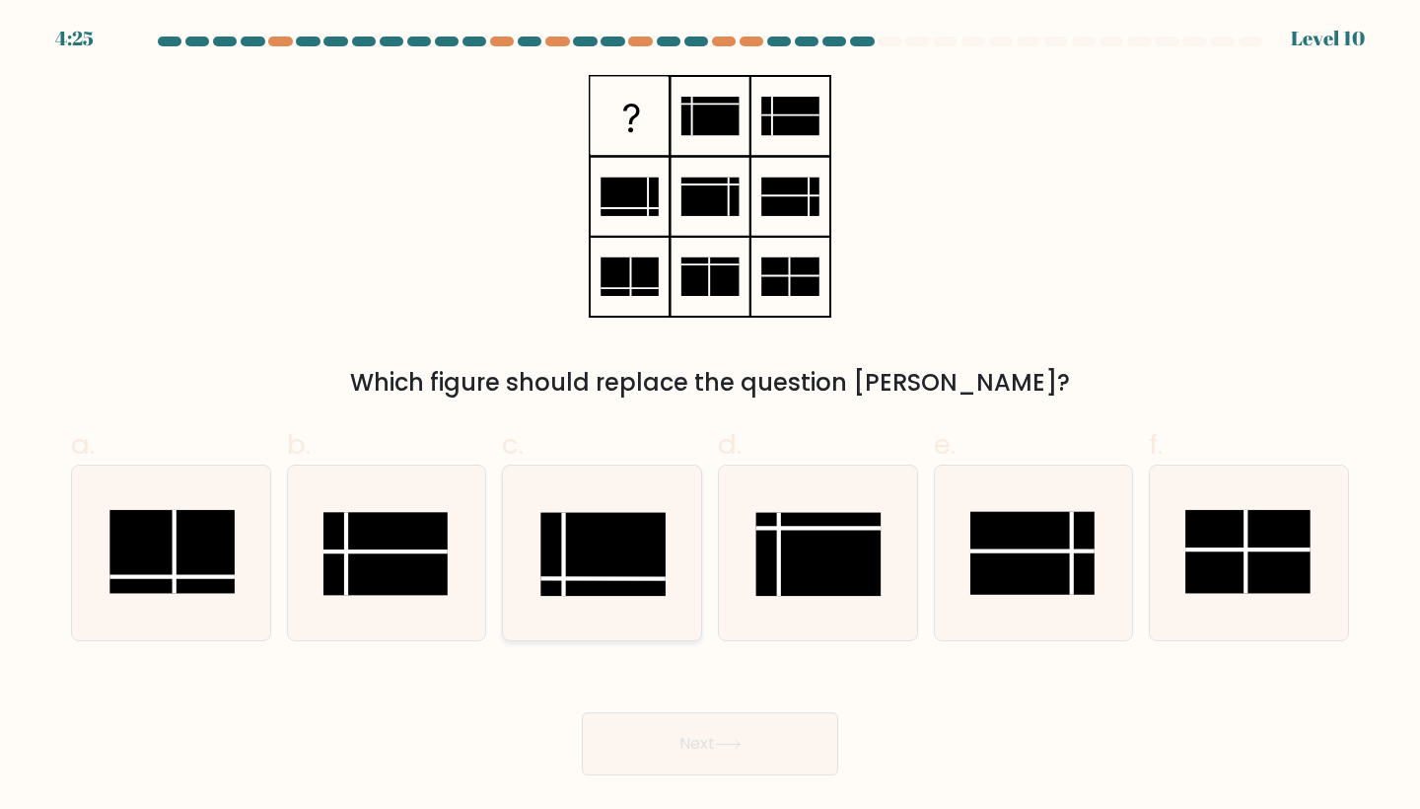
click at [629, 556] on rect at bounding box center [603, 554] width 124 height 83
click at [710, 417] on input "c." at bounding box center [710, 410] width 1 height 13
radio input "true"
click at [674, 736] on button "Next" at bounding box center [710, 743] width 256 height 63
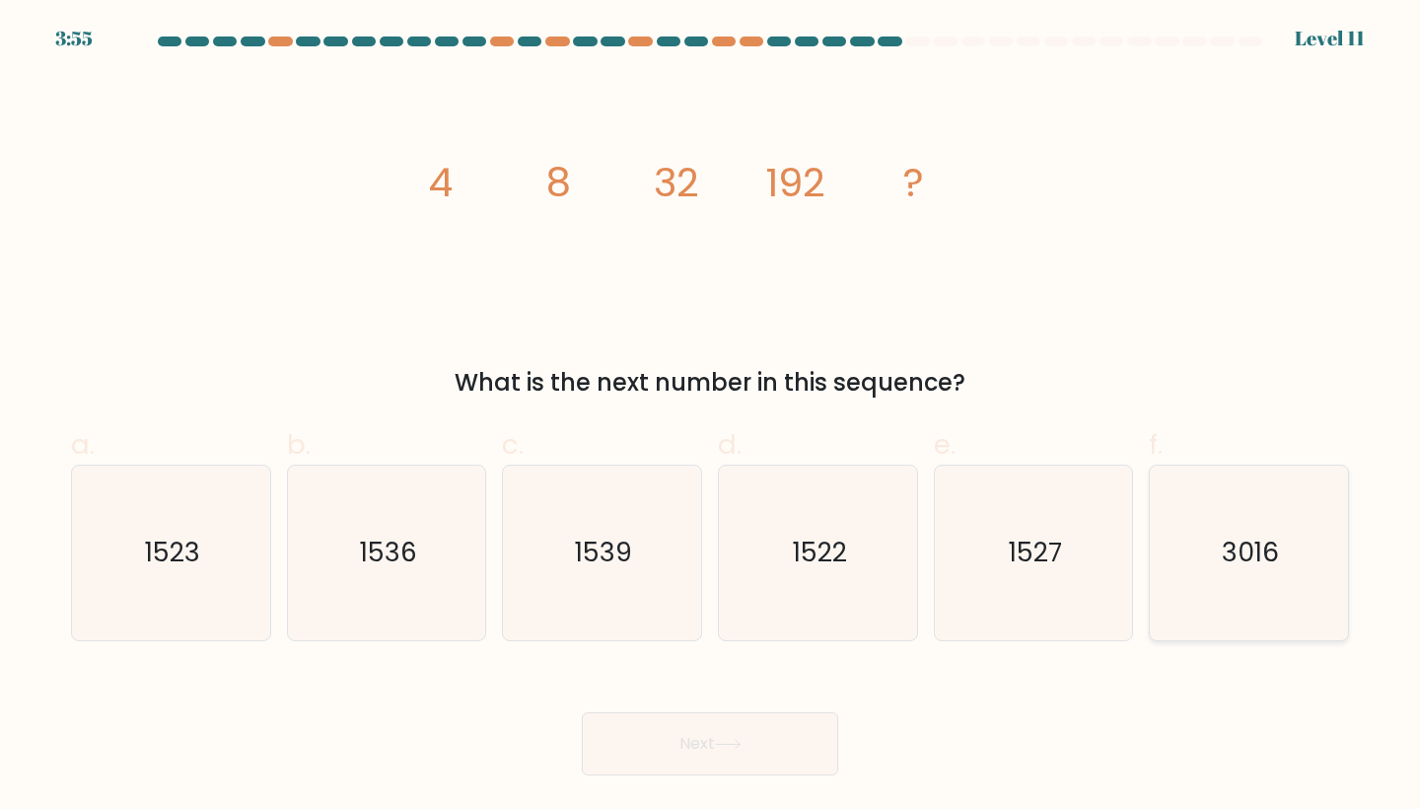
click at [1163, 578] on icon "3016" at bounding box center [1249, 552] width 175 height 175
click at [711, 417] on input "f. 3016" at bounding box center [710, 410] width 1 height 13
radio input "true"
click at [787, 734] on button "Next" at bounding box center [710, 743] width 256 height 63
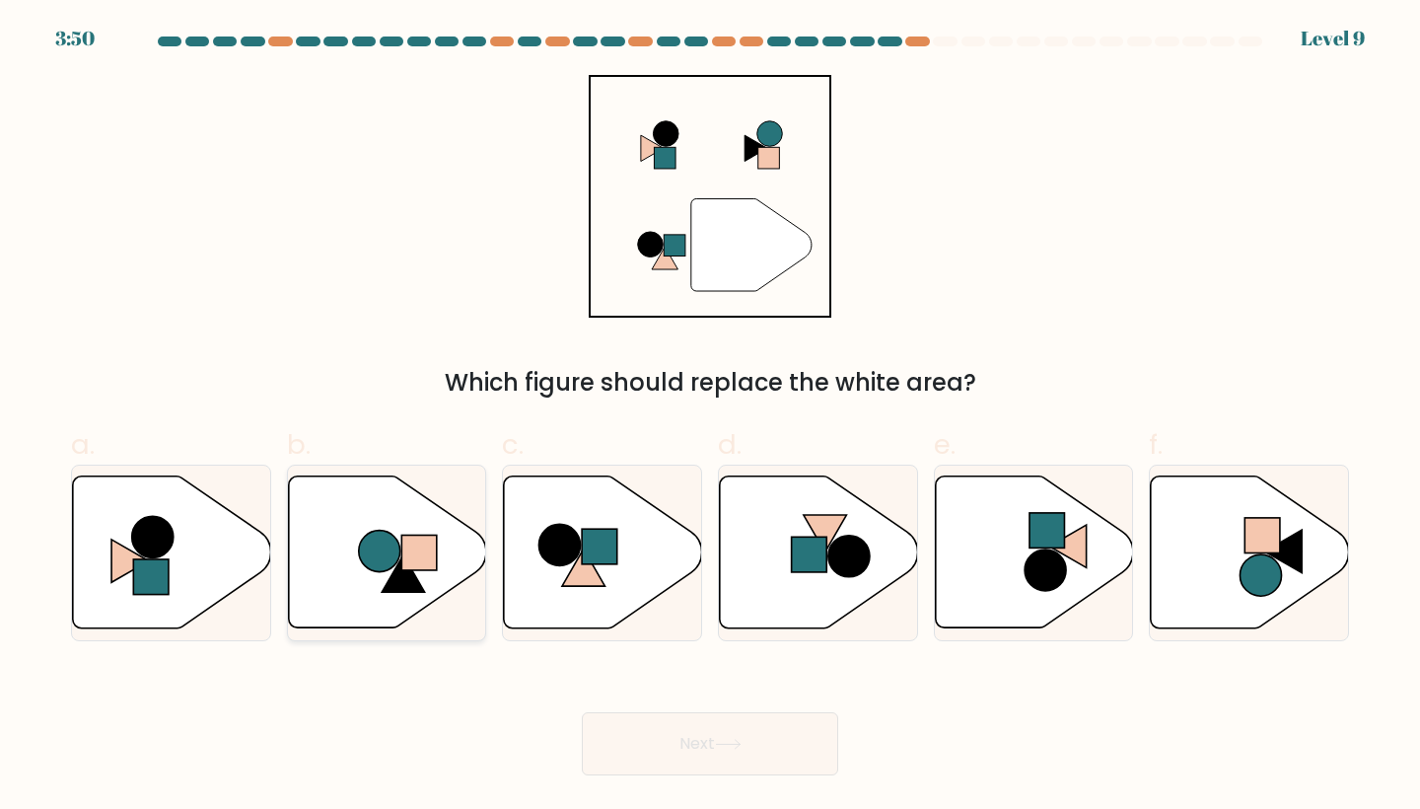
click at [408, 532] on icon at bounding box center [387, 552] width 198 height 152
click at [710, 417] on input "b." at bounding box center [710, 410] width 1 height 13
radio input "true"
click at [701, 745] on button "Next" at bounding box center [710, 743] width 256 height 63
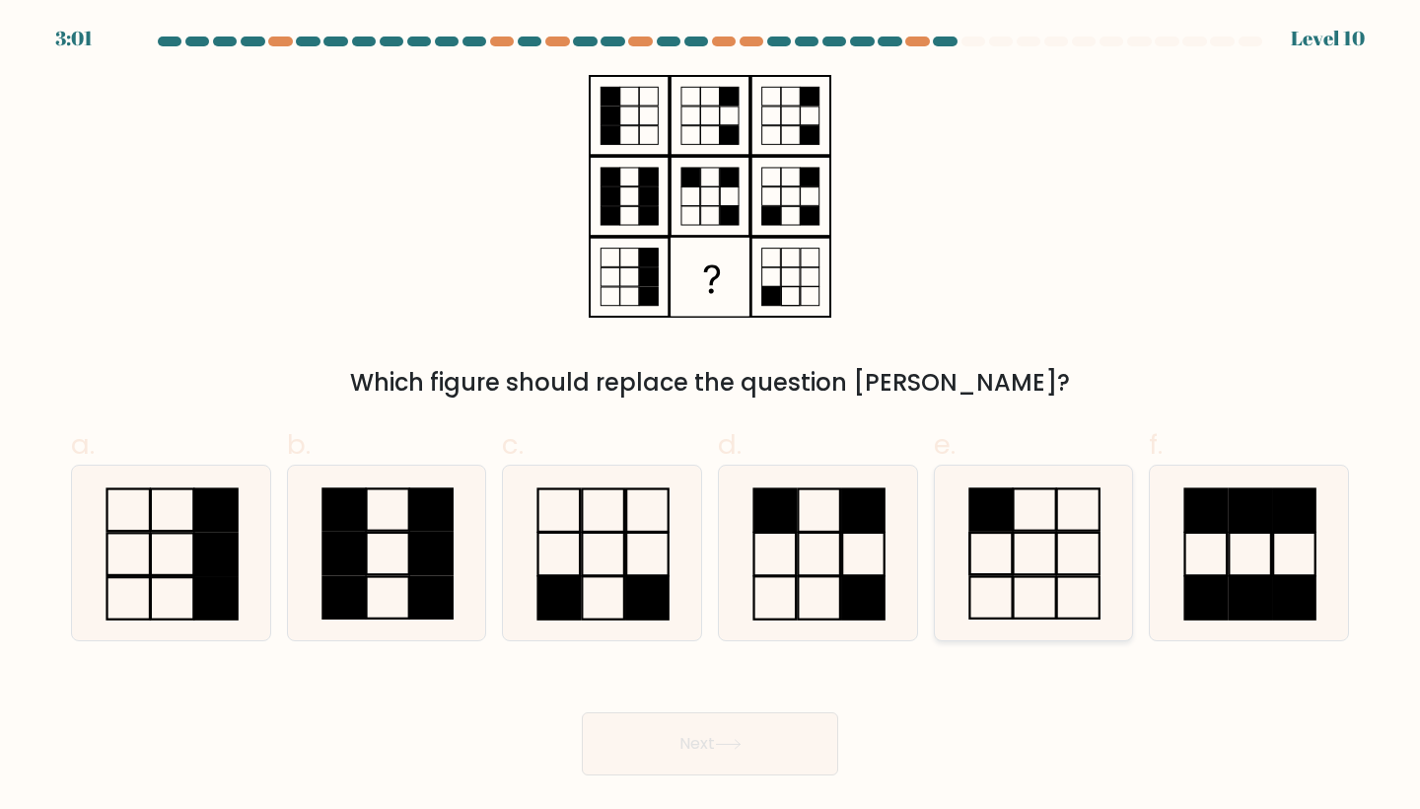
click at [1018, 571] on icon at bounding box center [1034, 552] width 175 height 175
click at [711, 417] on input "e." at bounding box center [710, 410] width 1 height 13
radio input "true"
click at [737, 733] on button "Next" at bounding box center [710, 743] width 256 height 63
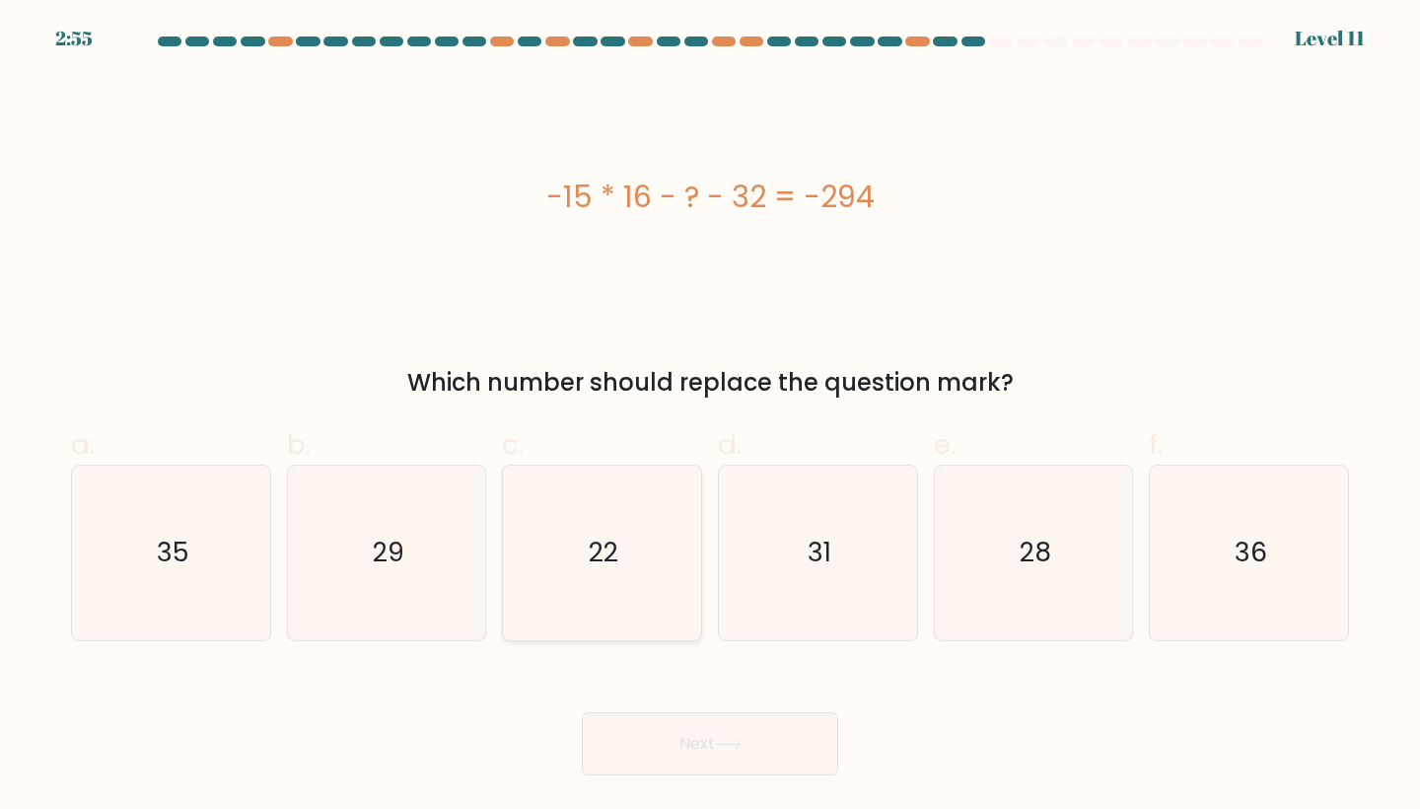
click at [599, 507] on icon "22" at bounding box center [602, 552] width 175 height 175
click at [710, 417] on input "c. 22" at bounding box center [710, 410] width 1 height 13
radio input "true"
click at [660, 756] on button "Next" at bounding box center [710, 743] width 256 height 63
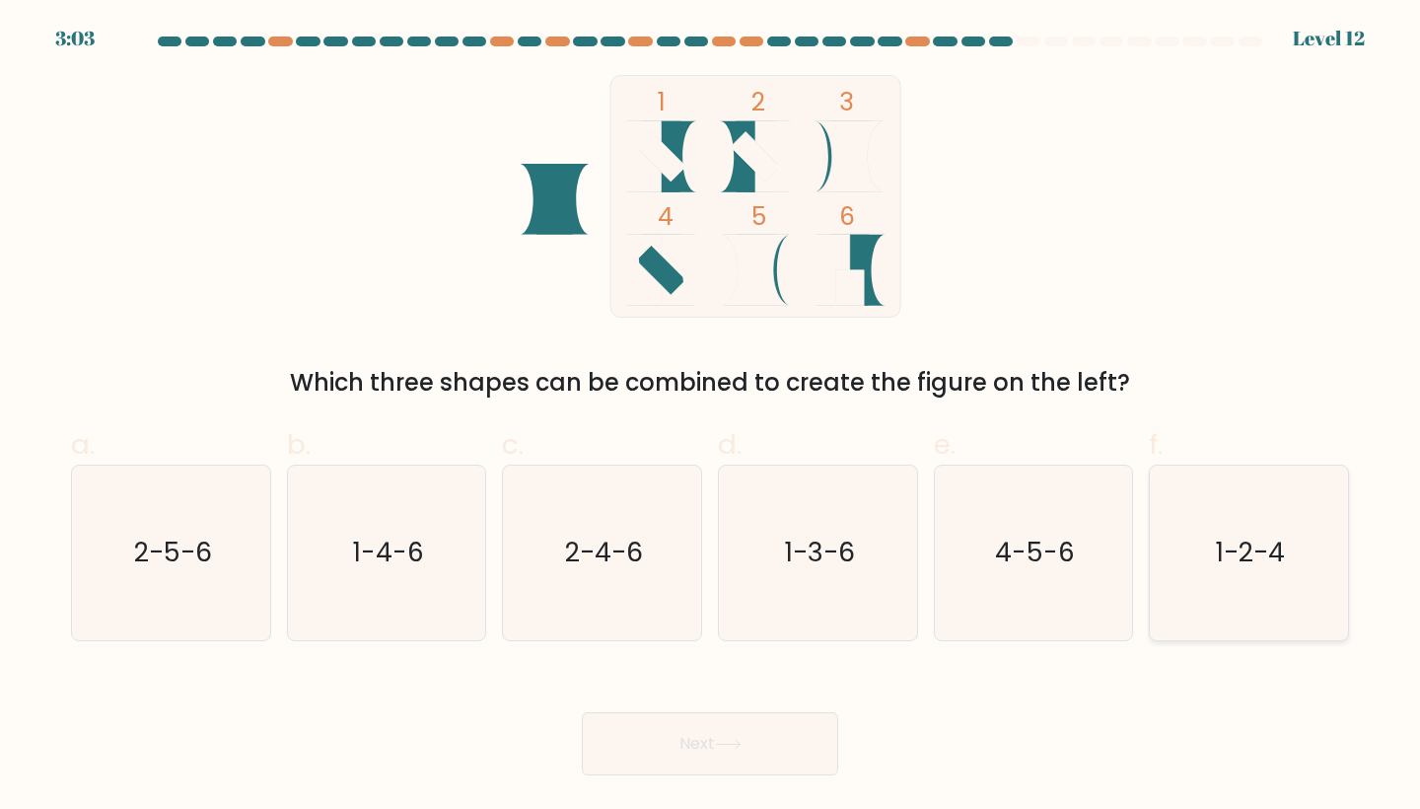
click at [1199, 523] on icon "1-2-4" at bounding box center [1249, 552] width 175 height 175
click at [711, 417] on input "f. 1-2-4" at bounding box center [710, 410] width 1 height 13
radio input "true"
click at [791, 732] on button "Next" at bounding box center [710, 743] width 256 height 63
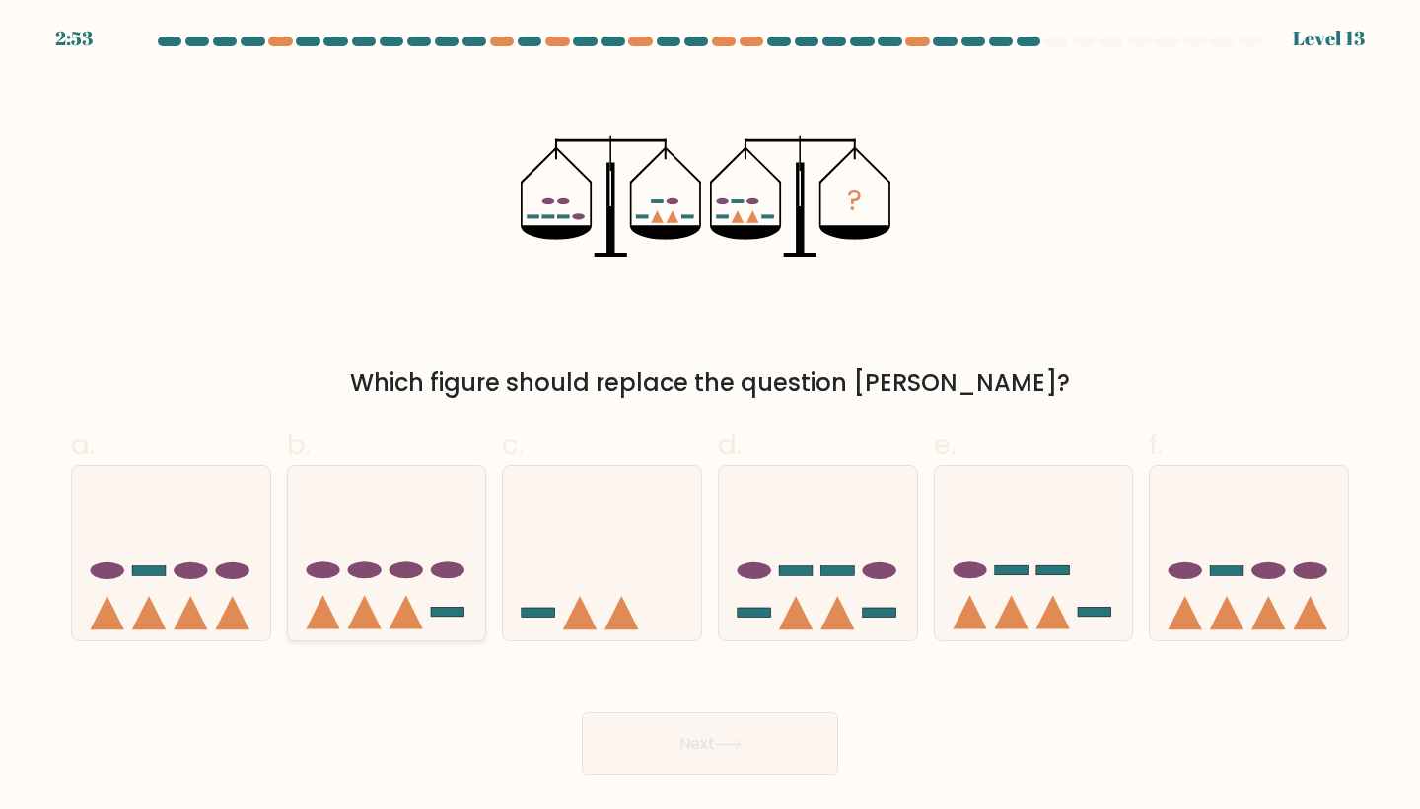
click at [439, 604] on icon at bounding box center [387, 552] width 198 height 164
click at [710, 417] on input "b." at bounding box center [710, 410] width 1 height 13
radio input "true"
click at [1018, 603] on icon at bounding box center [1034, 552] width 198 height 164
click at [711, 417] on input "e." at bounding box center [710, 410] width 1 height 13
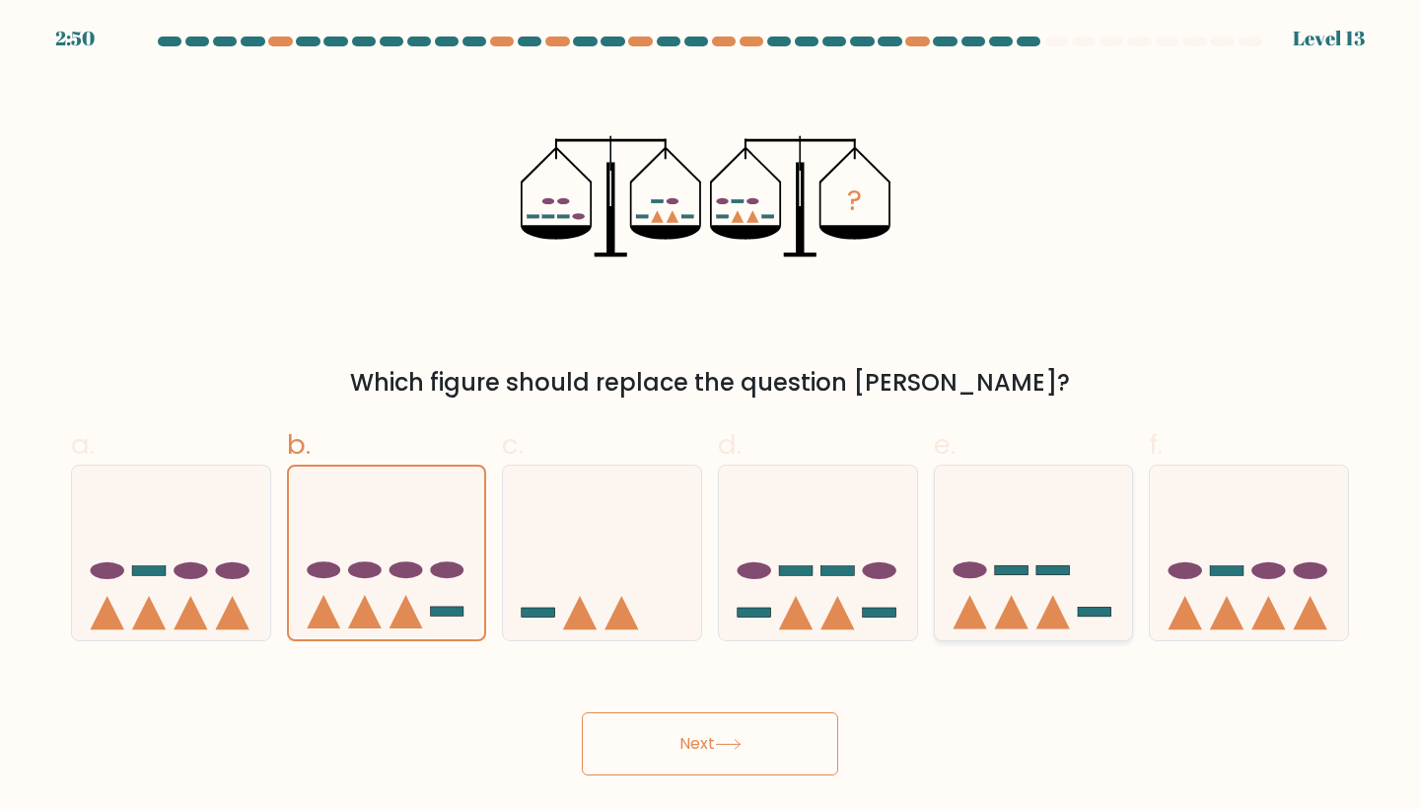
radio input "true"
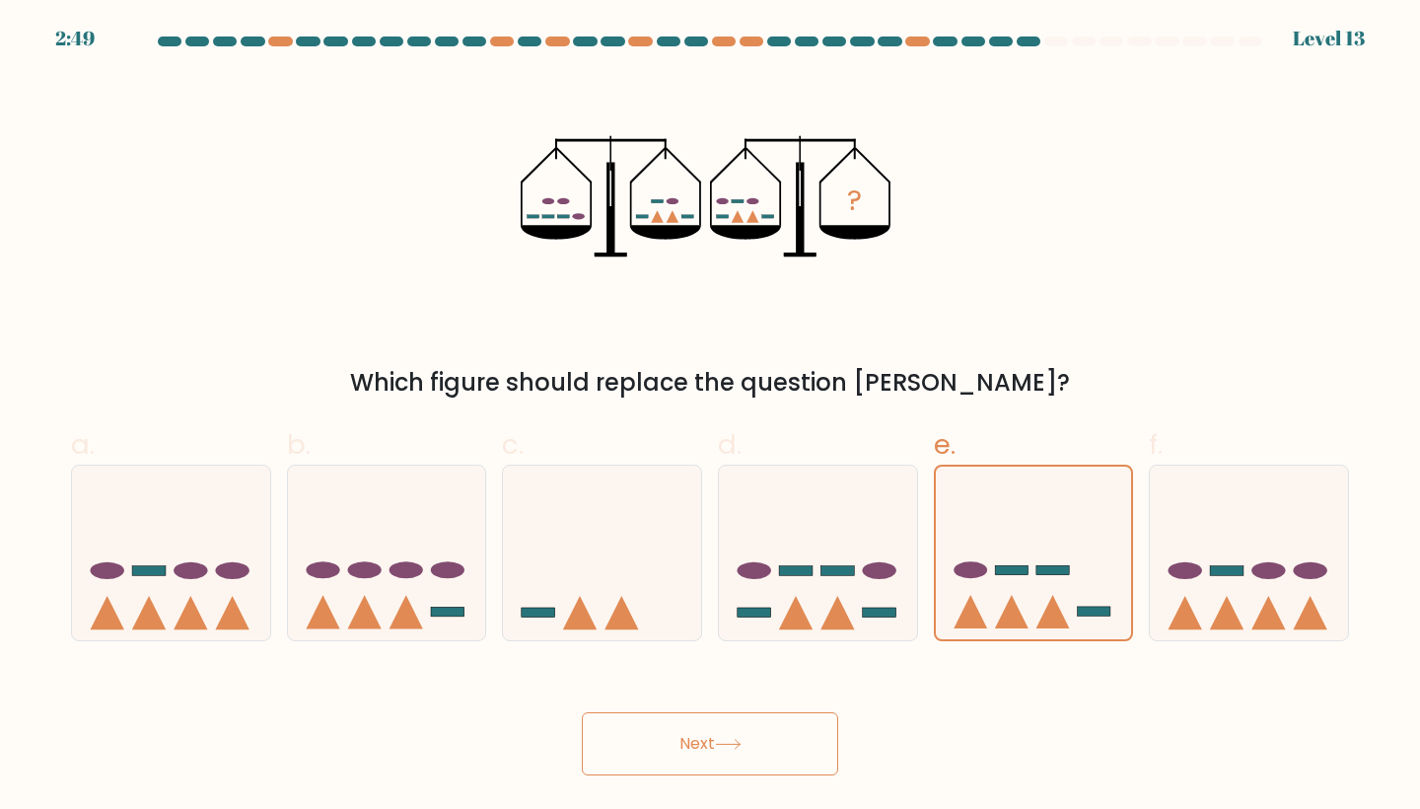
click at [726, 772] on button "Next" at bounding box center [710, 743] width 256 height 63
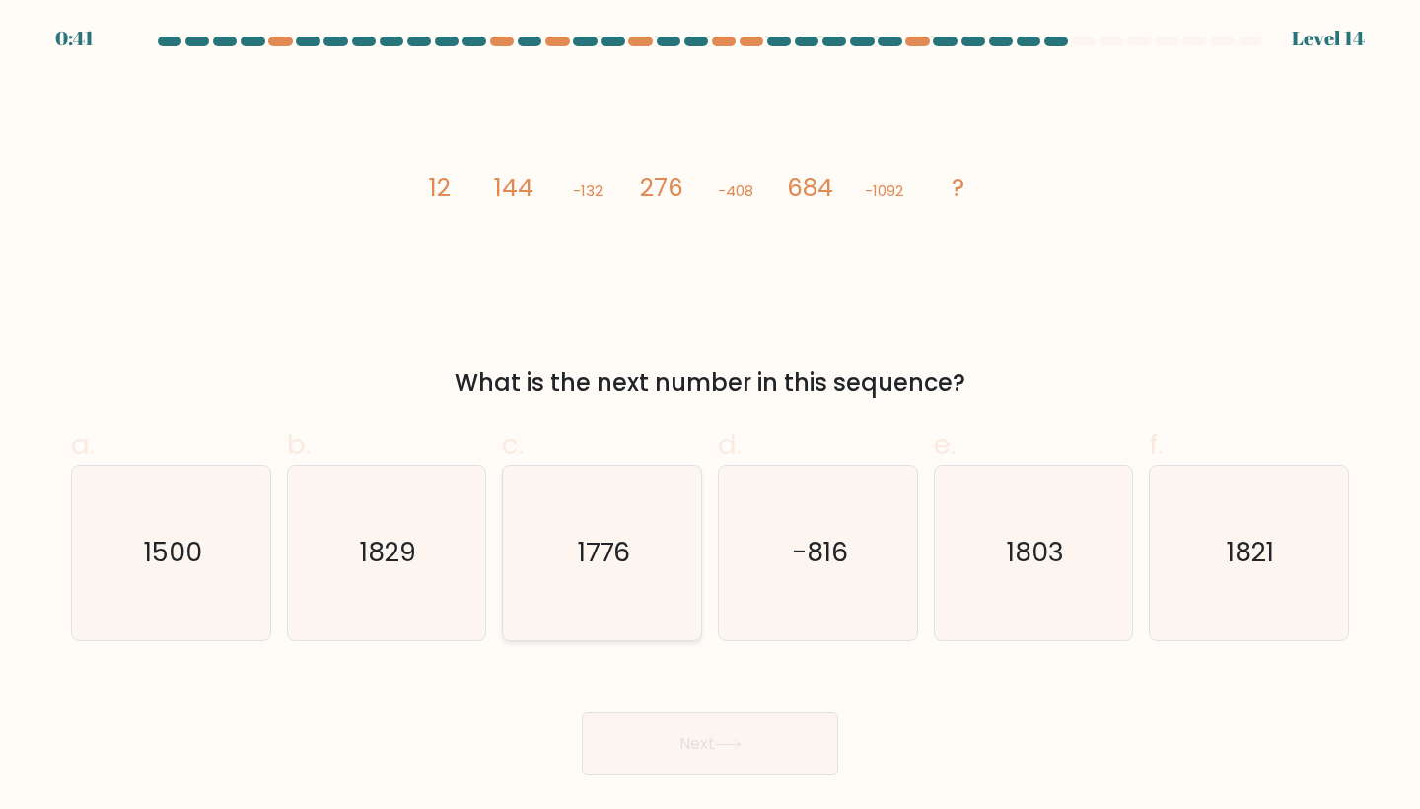
click at [599, 579] on icon "1776" at bounding box center [602, 552] width 175 height 175
click at [710, 417] on input "c. 1776" at bounding box center [710, 410] width 1 height 13
radio input "true"
click at [672, 740] on button "Next" at bounding box center [710, 743] width 256 height 63
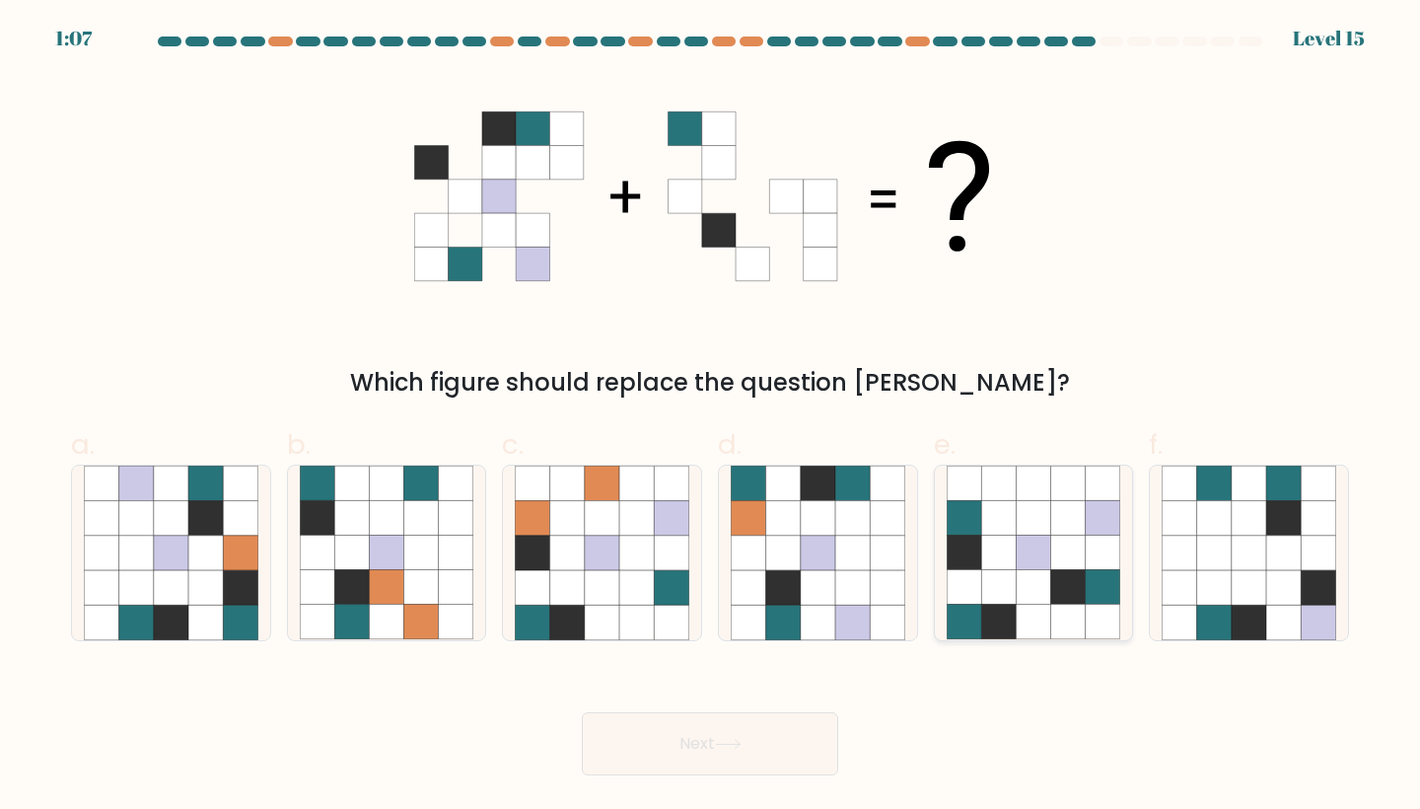
click at [980, 527] on icon at bounding box center [964, 518] width 35 height 35
click at [711, 417] on input "e." at bounding box center [710, 410] width 1 height 13
radio input "true"
click at [669, 727] on button "Next" at bounding box center [710, 743] width 256 height 63
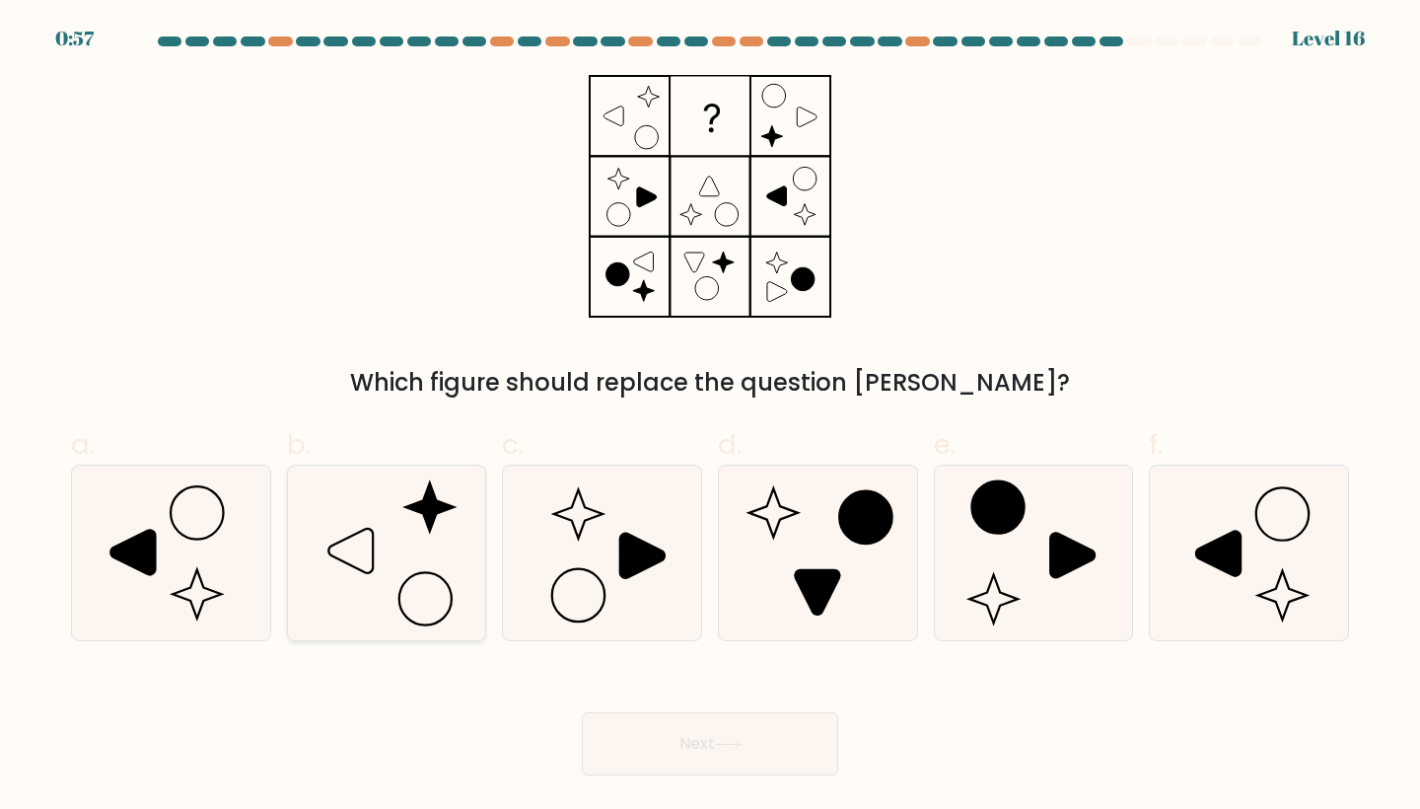
click at [425, 545] on icon at bounding box center [387, 552] width 175 height 175
click at [710, 417] on input "b." at bounding box center [710, 410] width 1 height 13
radio input "true"
click at [678, 740] on button "Next" at bounding box center [710, 743] width 256 height 63
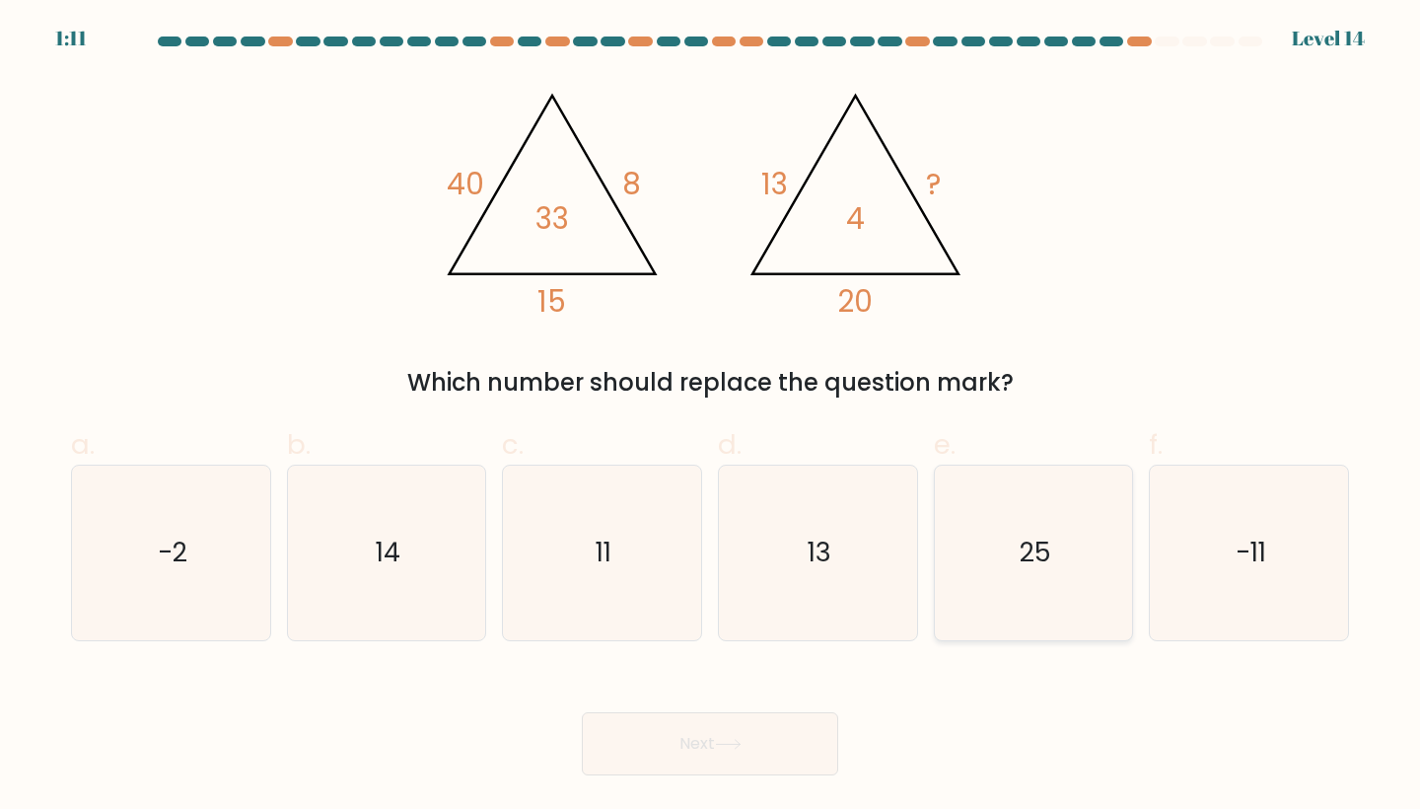
click at [1043, 540] on text "25" at bounding box center [1036, 553] width 32 height 36
click at [711, 417] on input "e. 25" at bounding box center [710, 410] width 1 height 13
radio input "true"
click at [687, 752] on button "Next" at bounding box center [710, 743] width 256 height 63
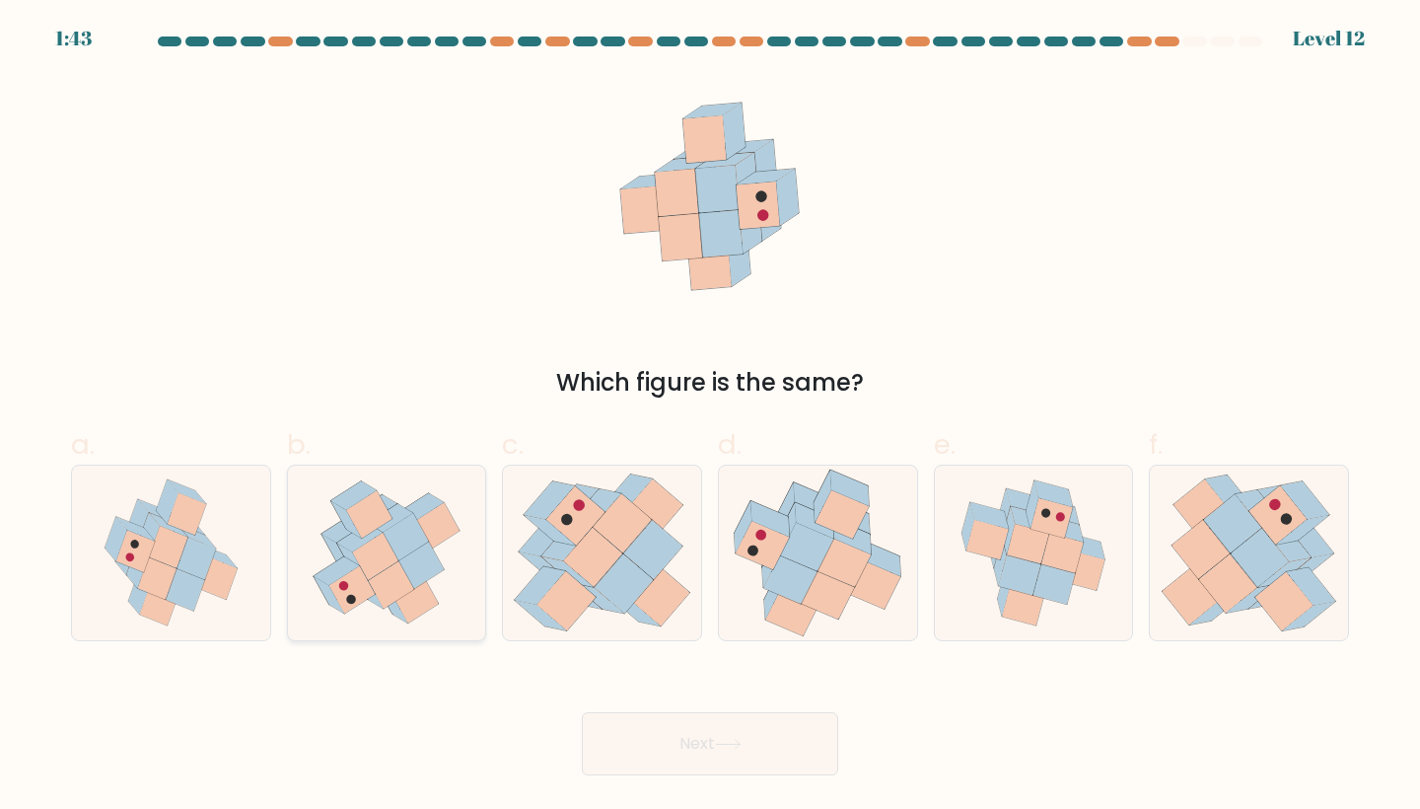
click at [386, 582] on icon at bounding box center [391, 585] width 46 height 47
click at [710, 417] on input "b." at bounding box center [710, 410] width 1 height 13
radio input "true"
click at [831, 626] on icon at bounding box center [817, 552] width 191 height 175
click at [711, 417] on input "d." at bounding box center [710, 410] width 1 height 13
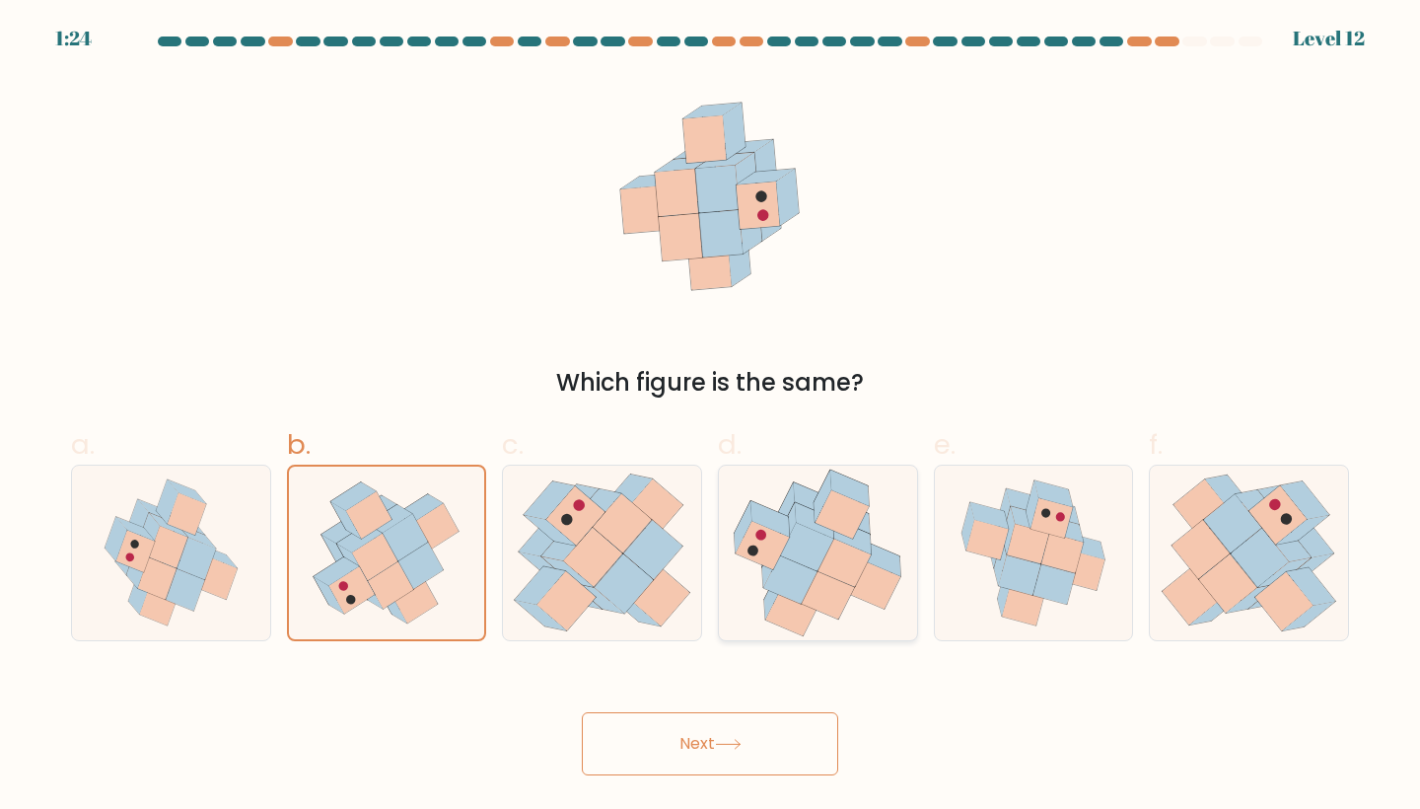
radio input "true"
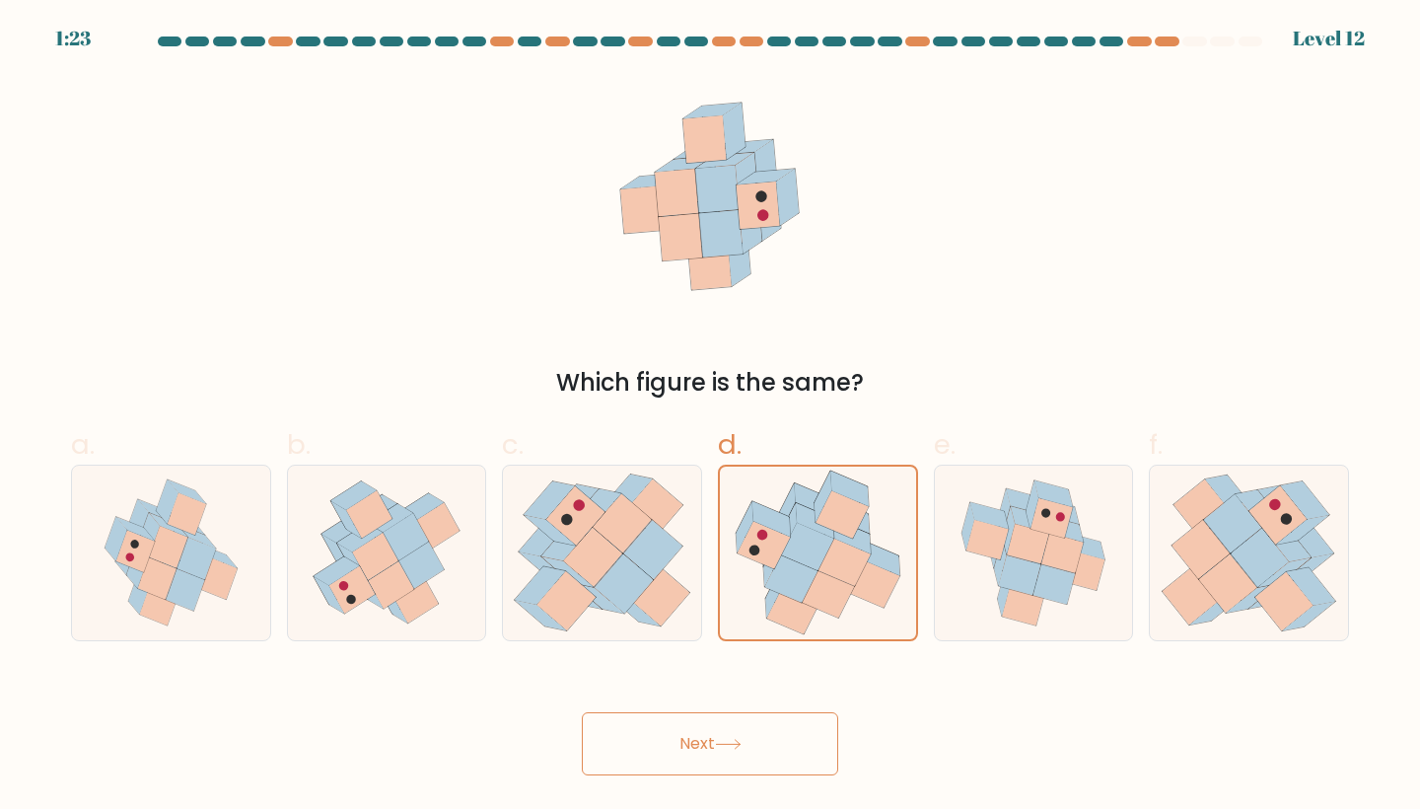
click at [720, 743] on icon at bounding box center [728, 744] width 27 height 11
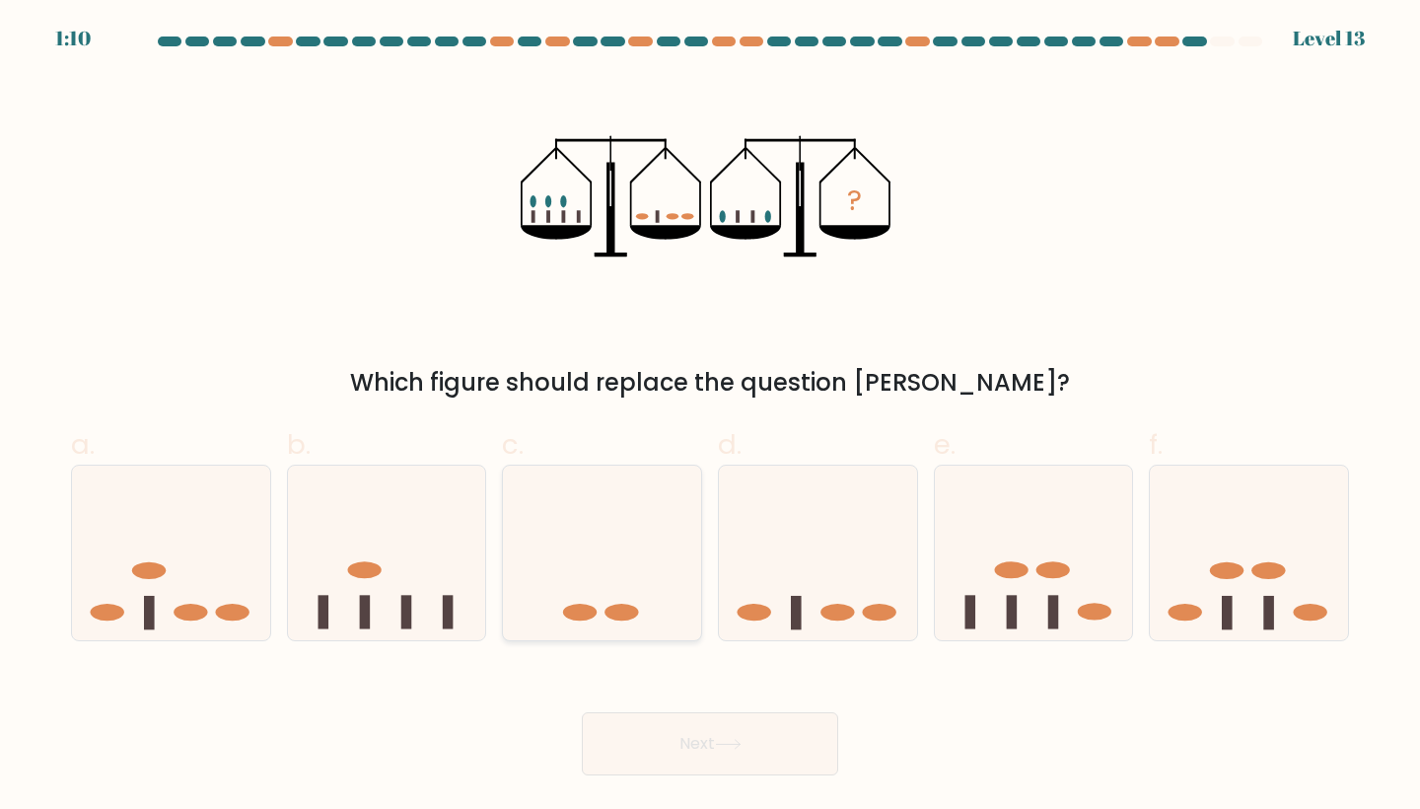
click at [597, 606] on icon at bounding box center [602, 552] width 198 height 164
click at [710, 417] on input "c." at bounding box center [710, 410] width 1 height 13
radio input "true"
click at [646, 733] on button "Next" at bounding box center [710, 743] width 256 height 63
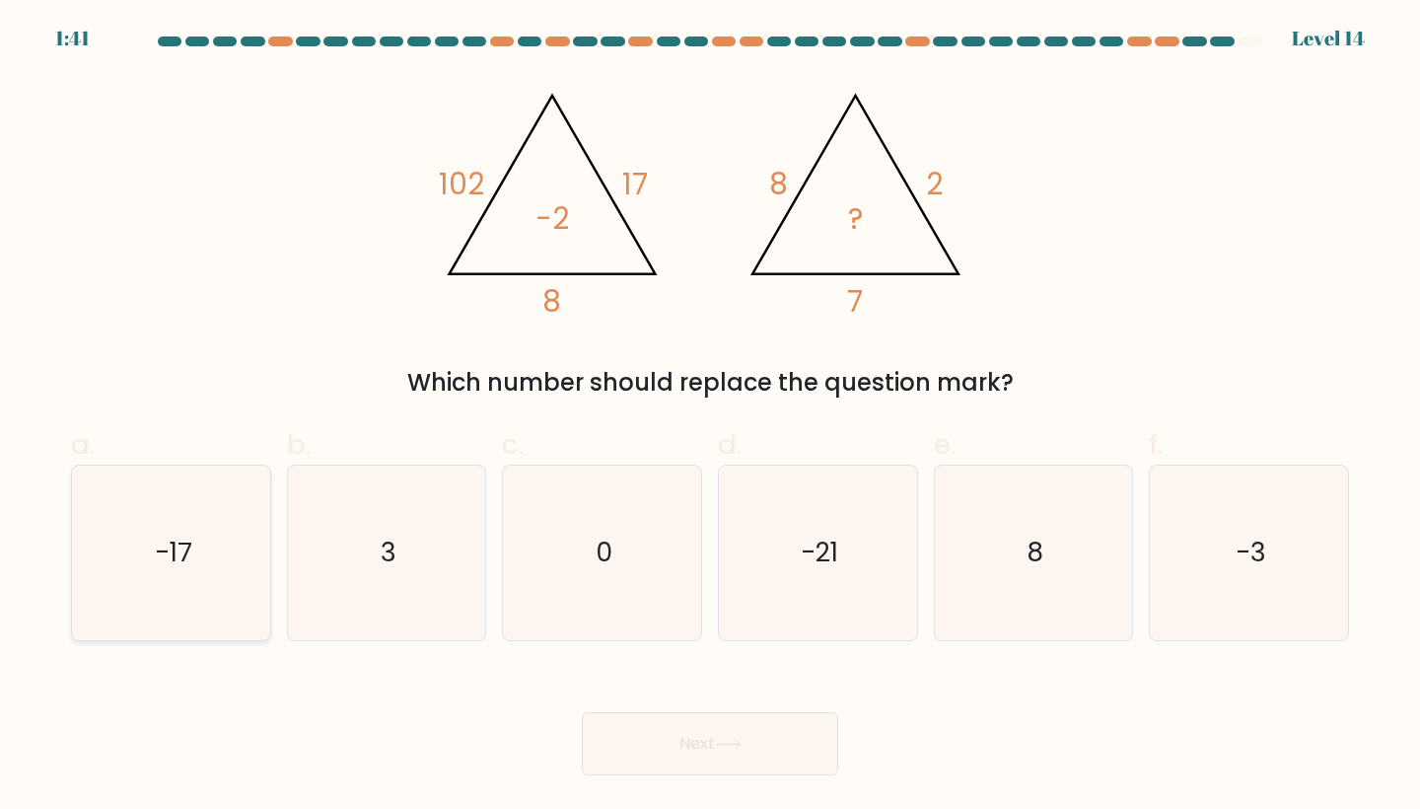
click at [228, 591] on icon "-17" at bounding box center [171, 552] width 175 height 175
click at [710, 417] on input "a. -17" at bounding box center [710, 410] width 1 height 13
radio input "true"
click at [698, 717] on button "Next" at bounding box center [710, 743] width 256 height 63
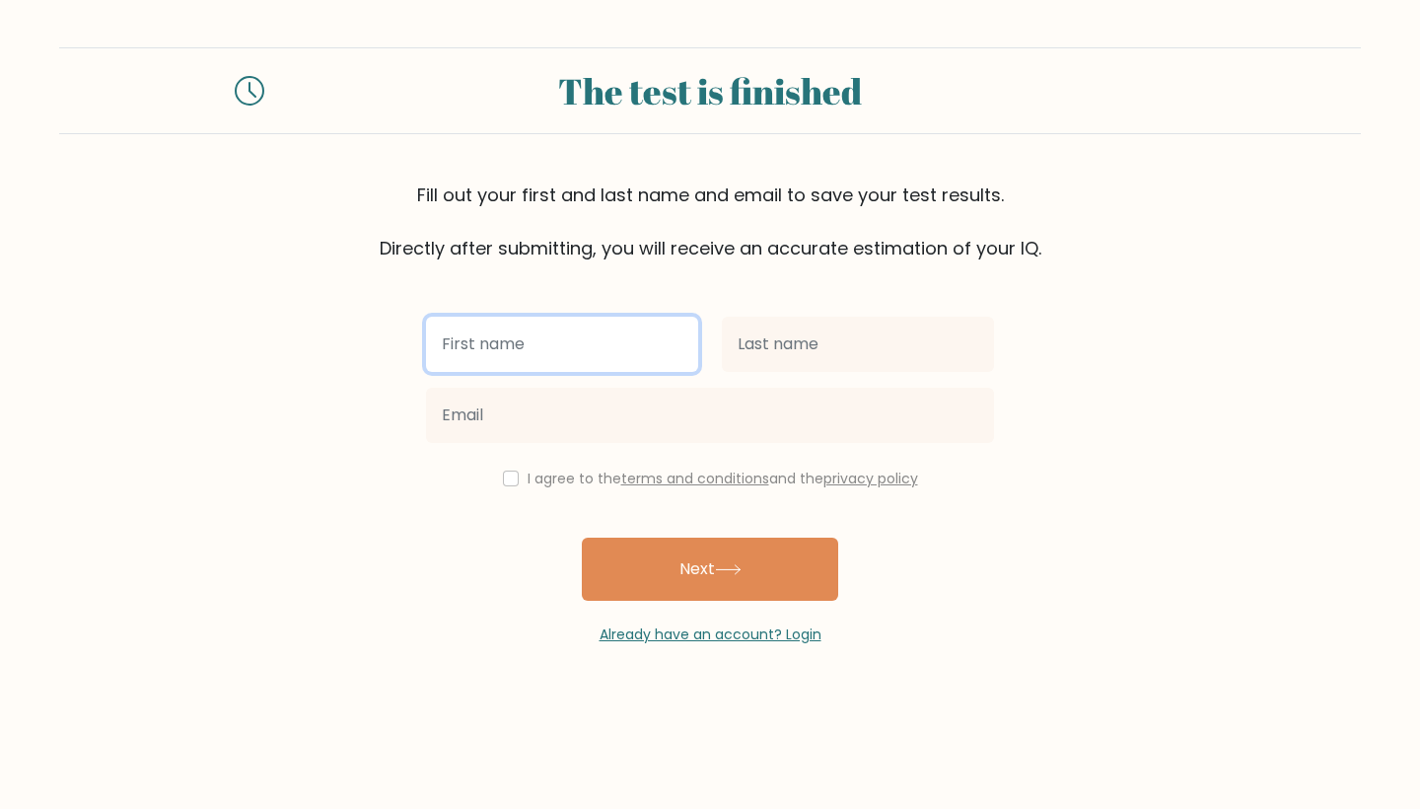
click at [503, 343] on input "text" at bounding box center [562, 344] width 272 height 55
type input "aurora"
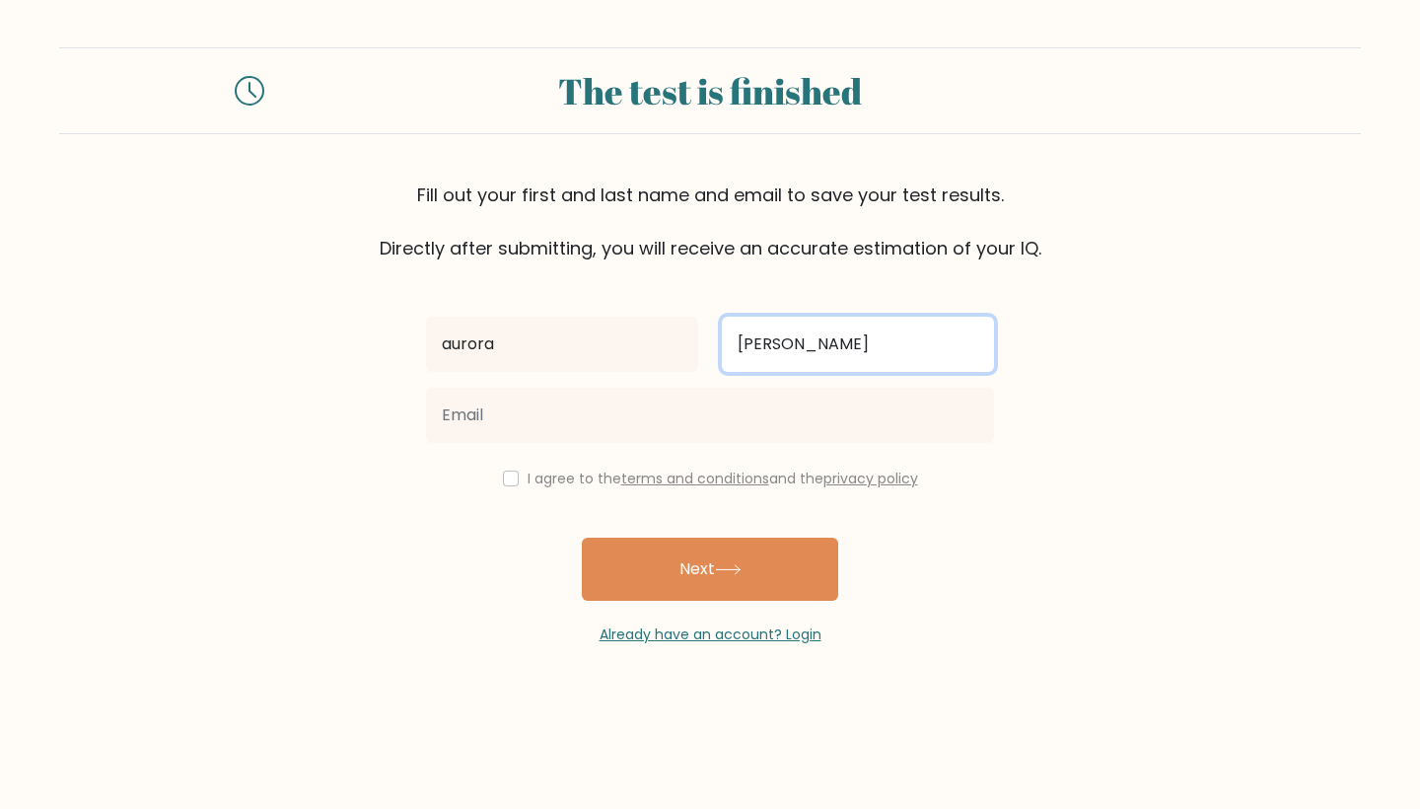
type input "[PERSON_NAME]"
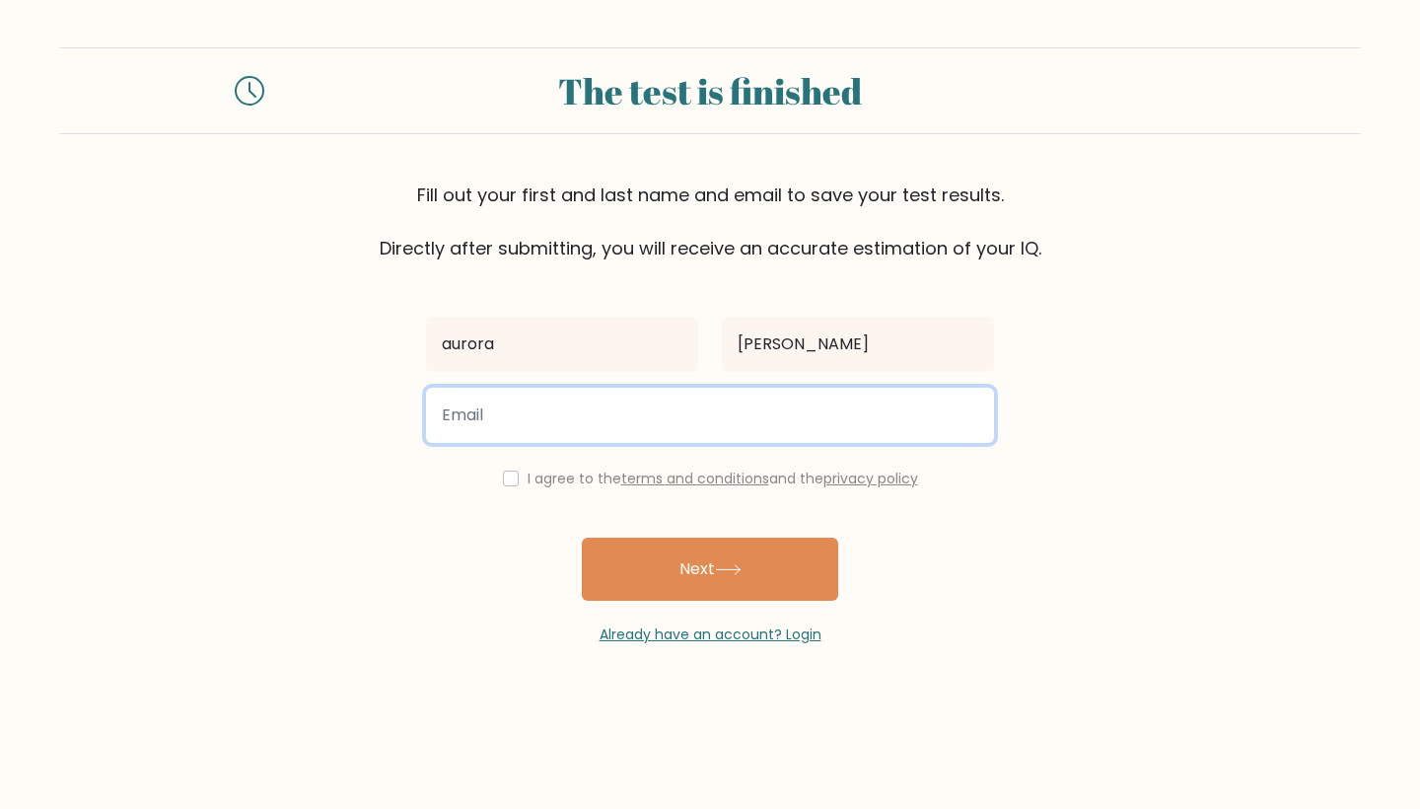
type input "u"
type input "aurorahasson846@gmail.com"
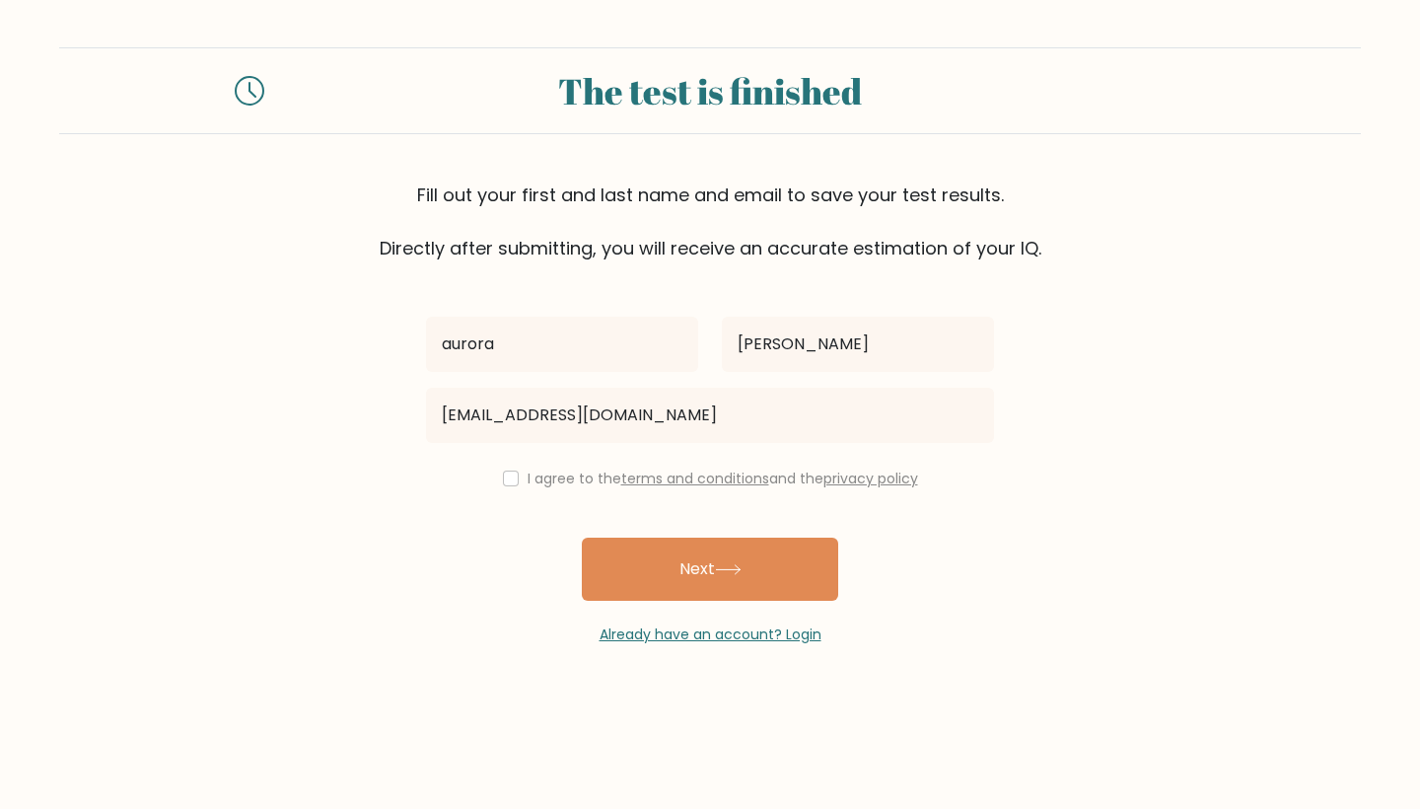
click at [504, 483] on input "checkbox" at bounding box center [511, 478] width 16 height 16
checkbox input "true"
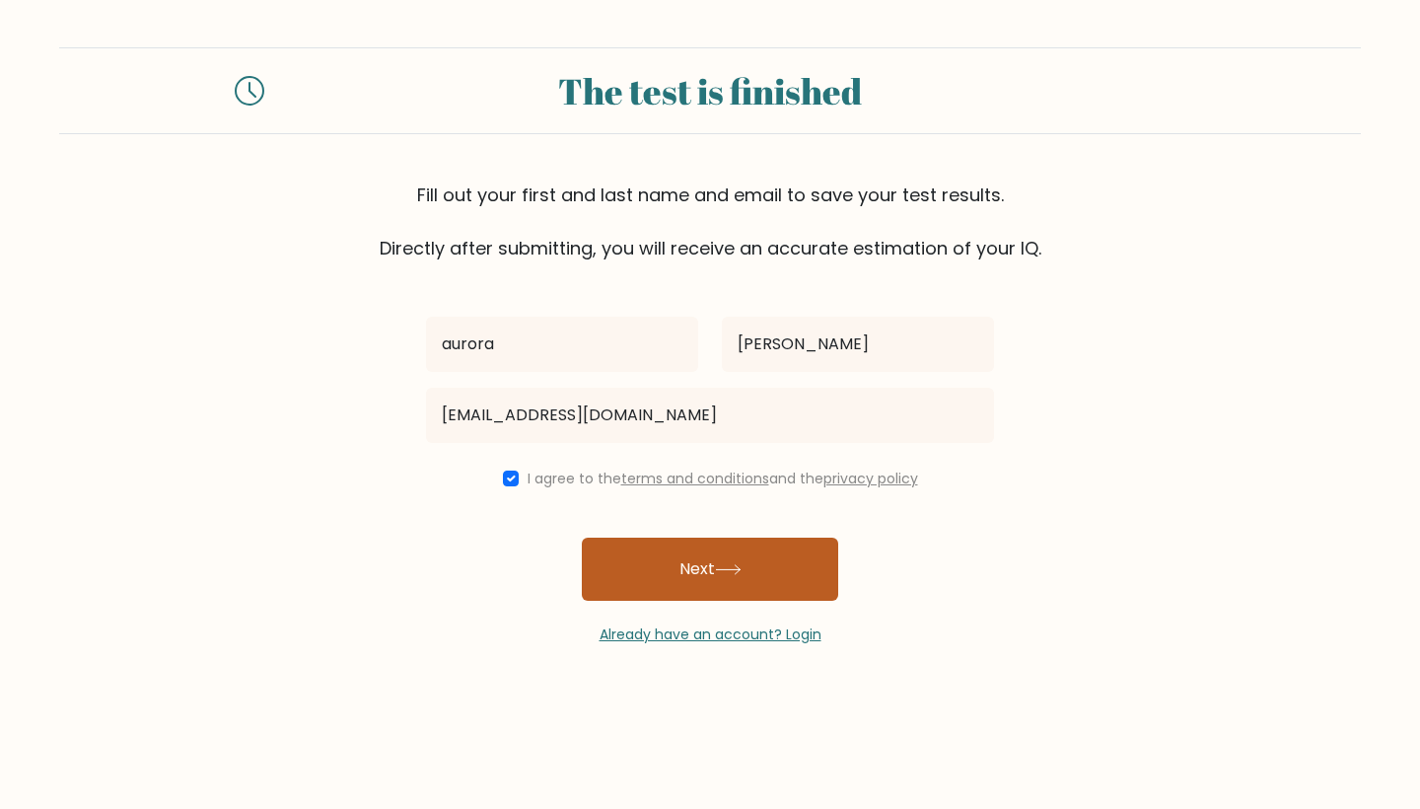
click at [612, 582] on button "Next" at bounding box center [710, 568] width 256 height 63
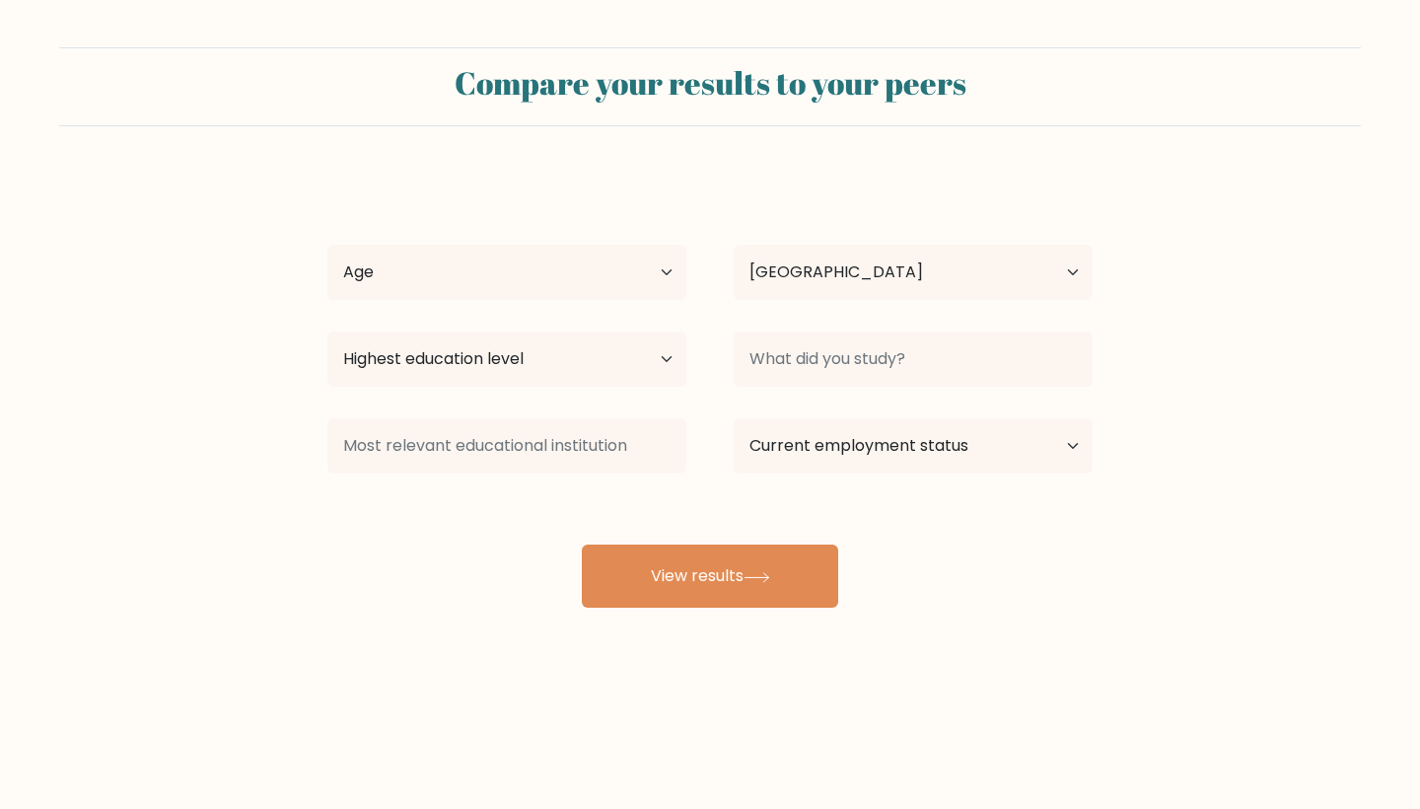
select select "US"
select select "18_24"
drag, startPoint x: 617, startPoint y: 386, endPoint x: 688, endPoint y: 363, distance: 74.5
click at [688, 363] on div "Highest education level No schooling Primary Lower Secondary Upper Secondary Oc…" at bounding box center [507, 358] width 406 height 71
select select "primary"
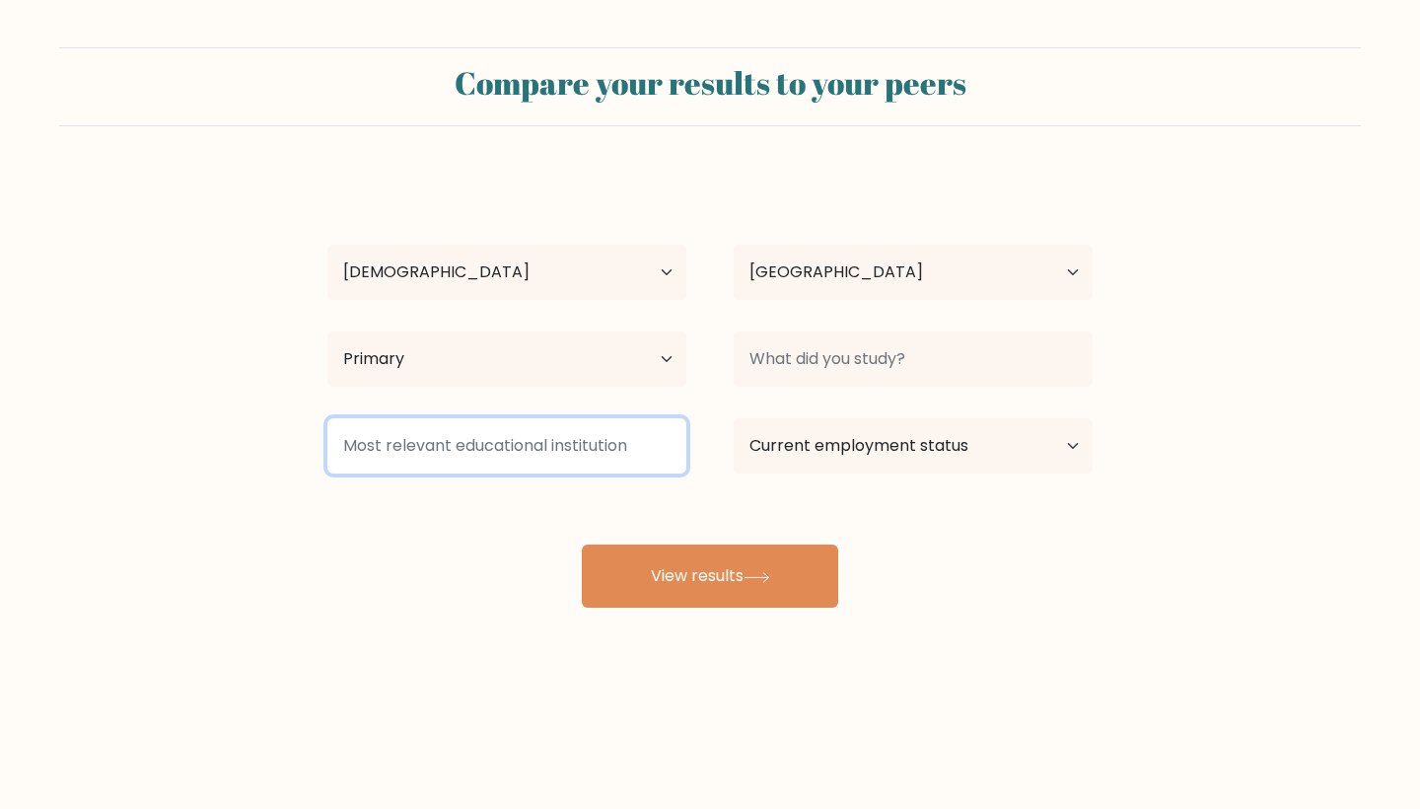
click at [574, 461] on input at bounding box center [506, 445] width 359 height 55
click at [631, 441] on input at bounding box center [506, 445] width 359 height 55
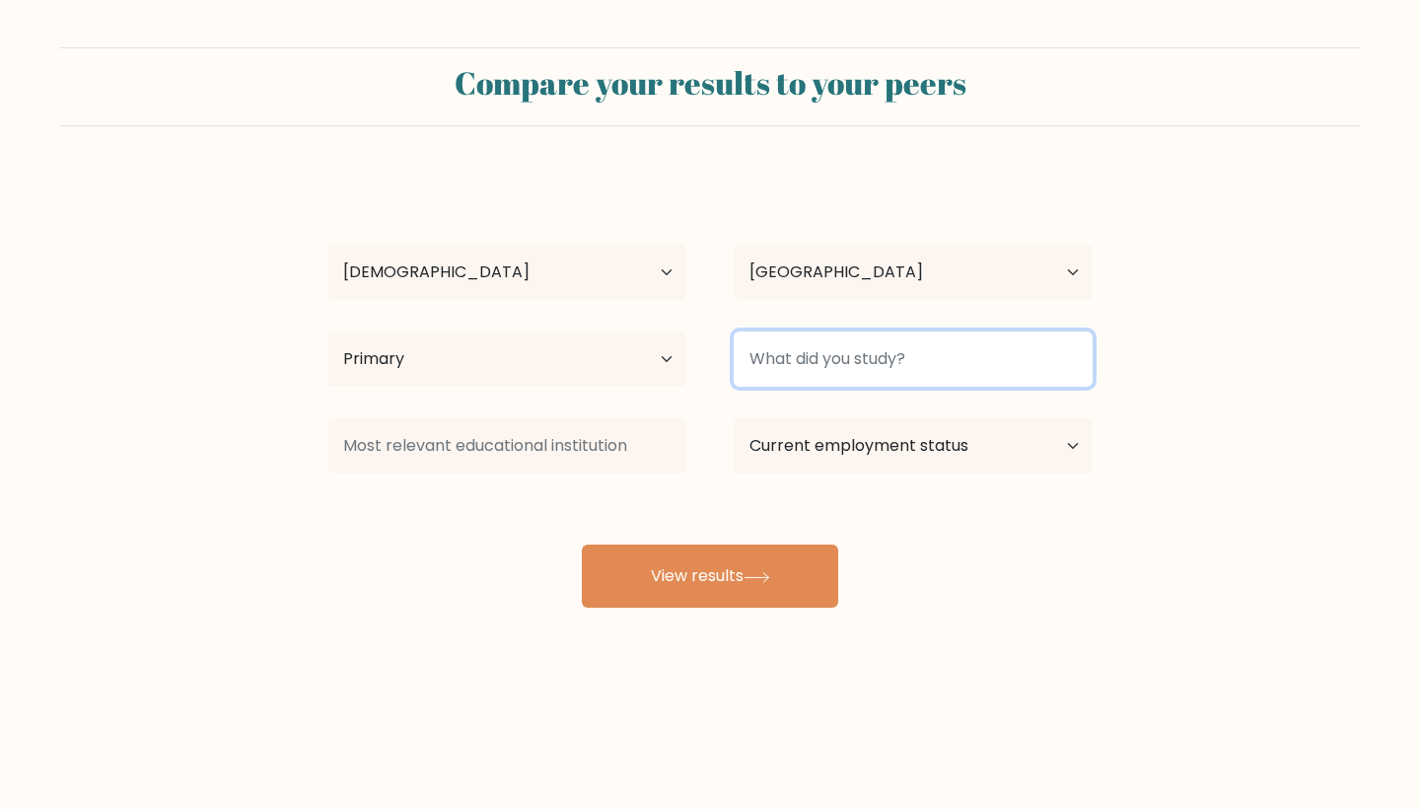
click at [805, 368] on input at bounding box center [913, 358] width 359 height 55
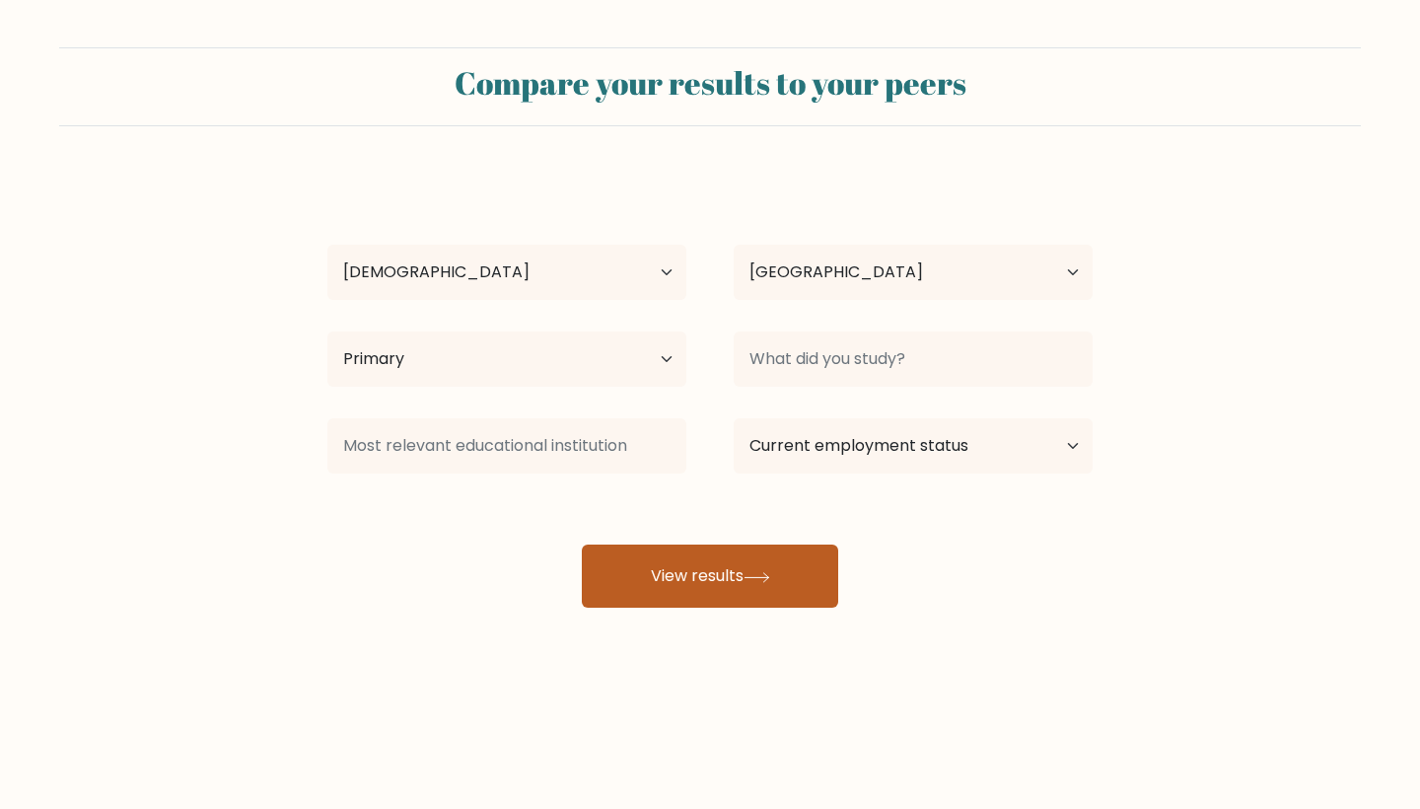
click at [691, 571] on button "View results" at bounding box center [710, 575] width 256 height 63
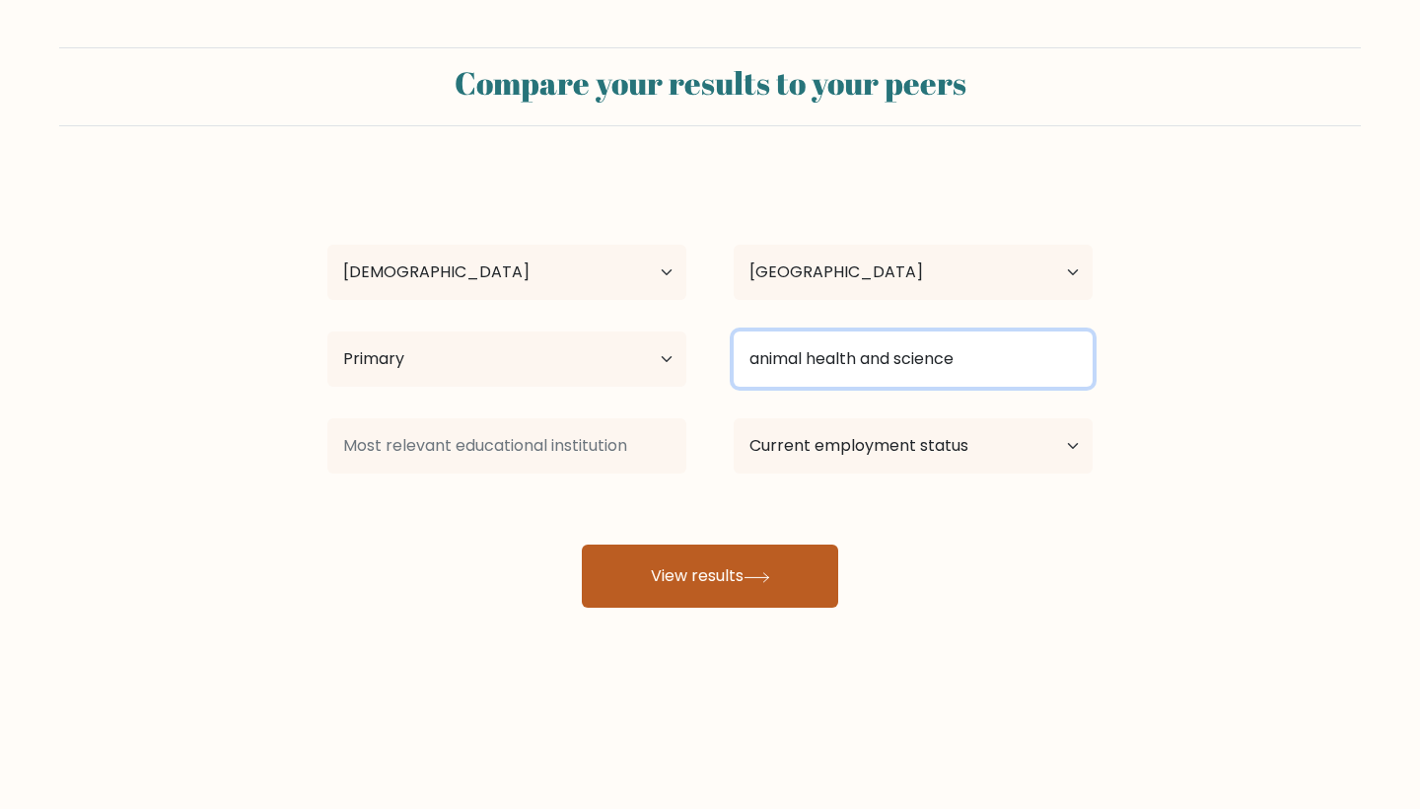
type input "animal health and science"
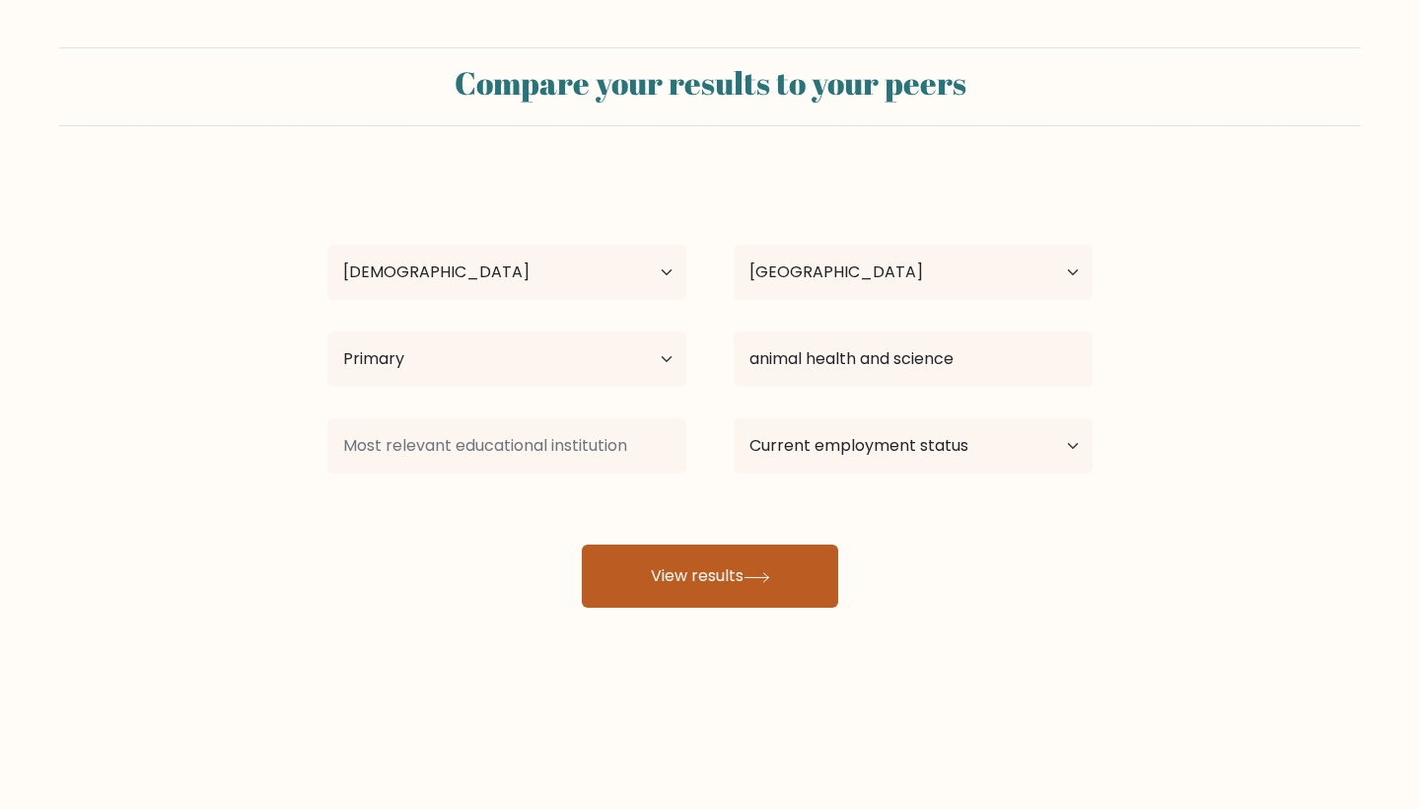
click at [665, 599] on button "View results" at bounding box center [710, 575] width 256 height 63
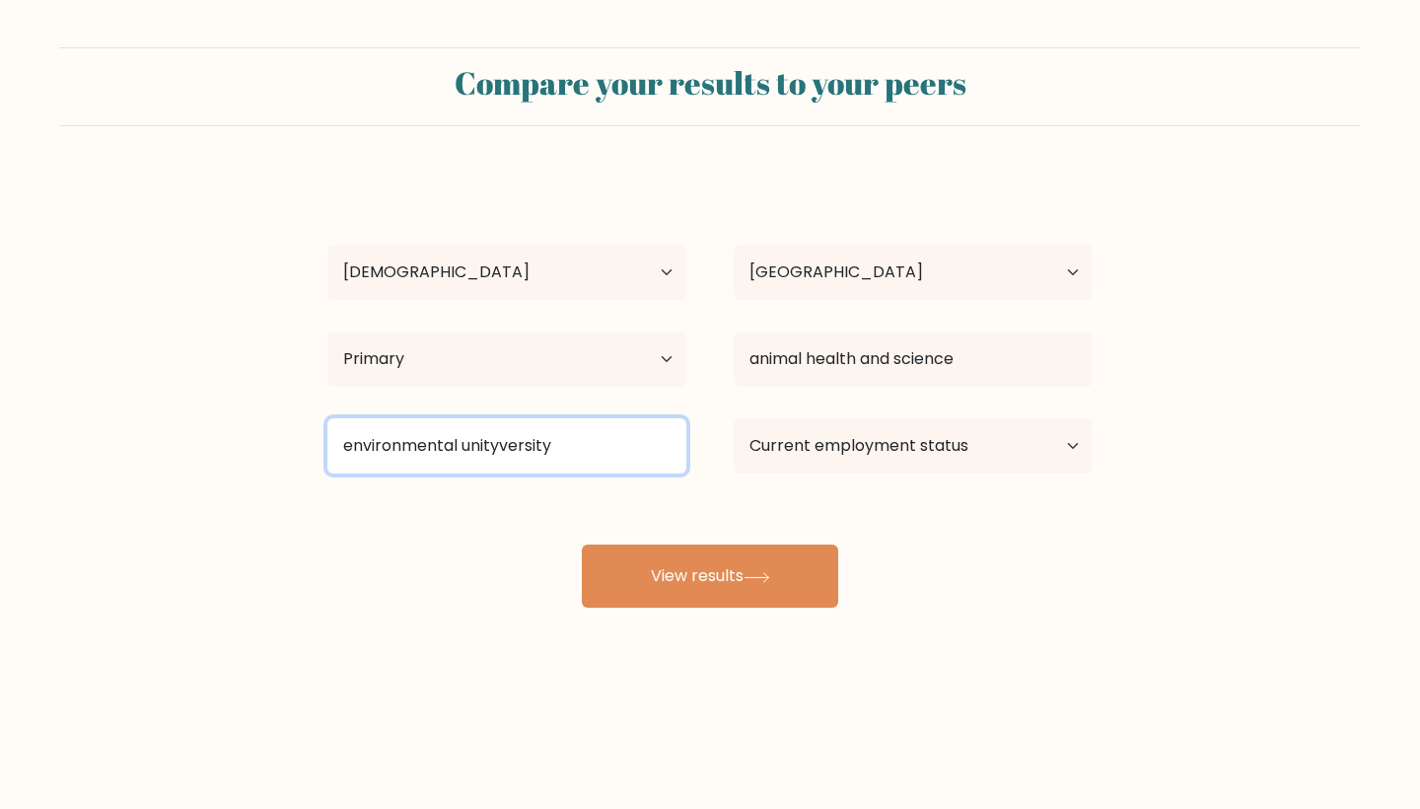
click at [537, 459] on input "environmental unityversity" at bounding box center [506, 445] width 359 height 55
click at [525, 449] on input "environmental unityversity" at bounding box center [506, 445] width 359 height 55
click at [570, 450] on input "environmental unityversity" at bounding box center [506, 445] width 359 height 55
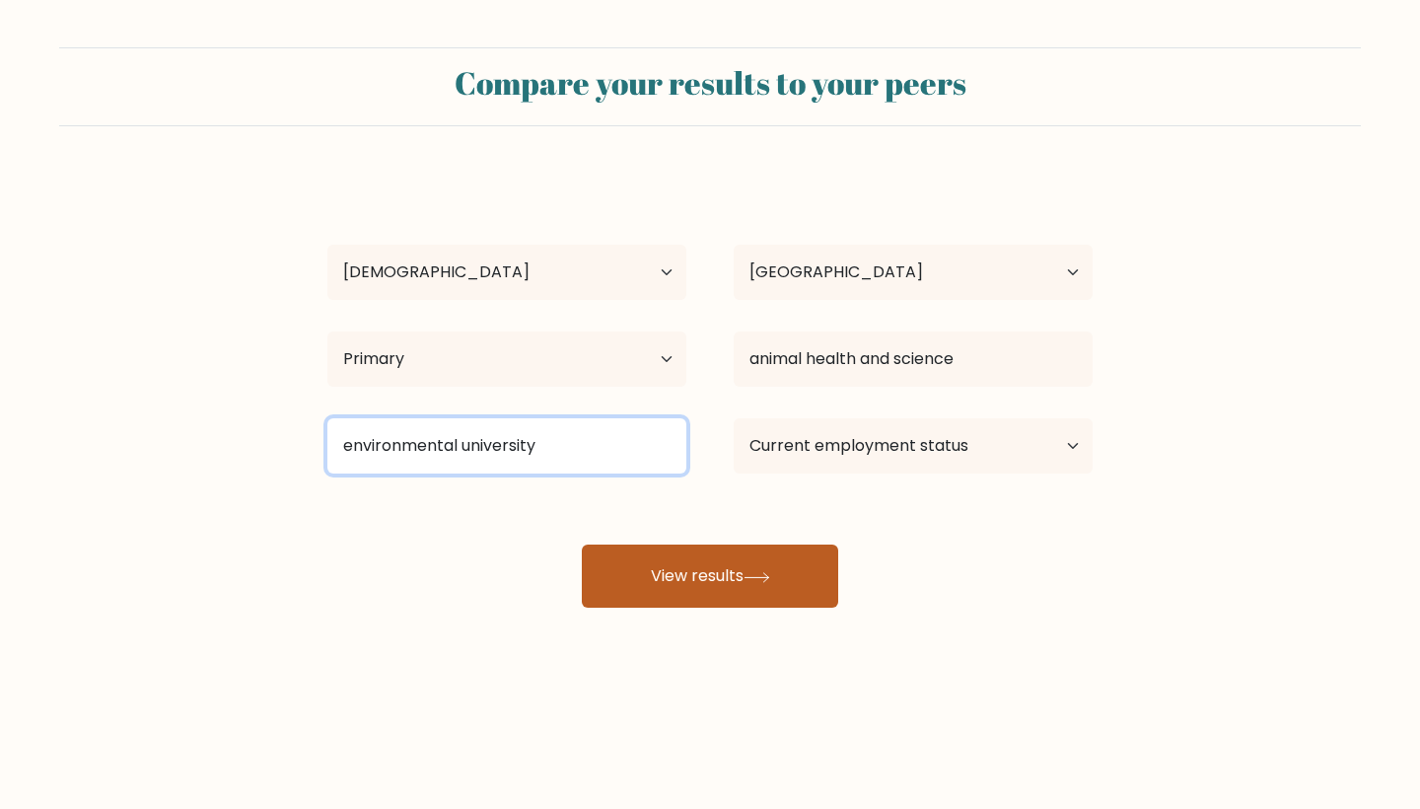
type input "environmental university"
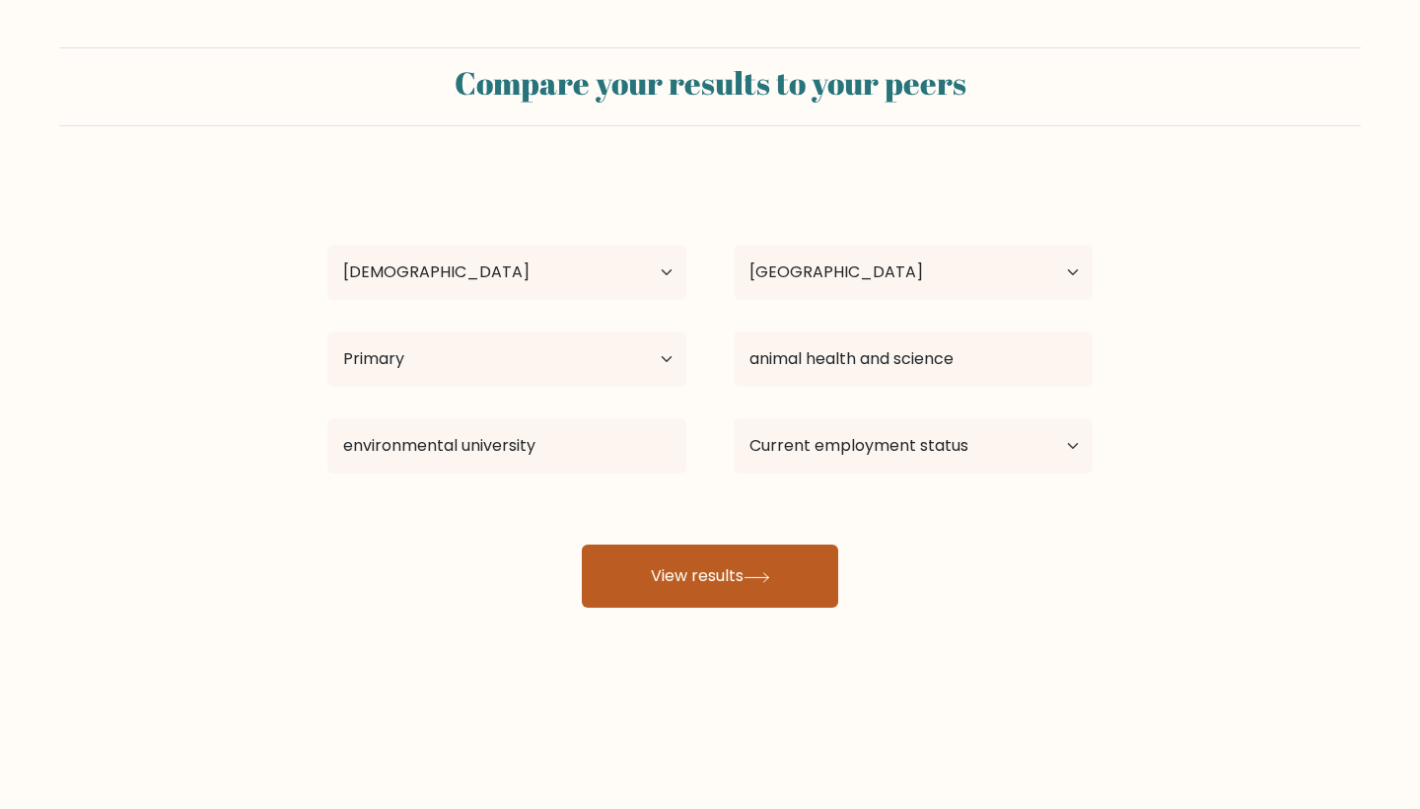
click at [708, 554] on button "View results" at bounding box center [710, 575] width 256 height 63
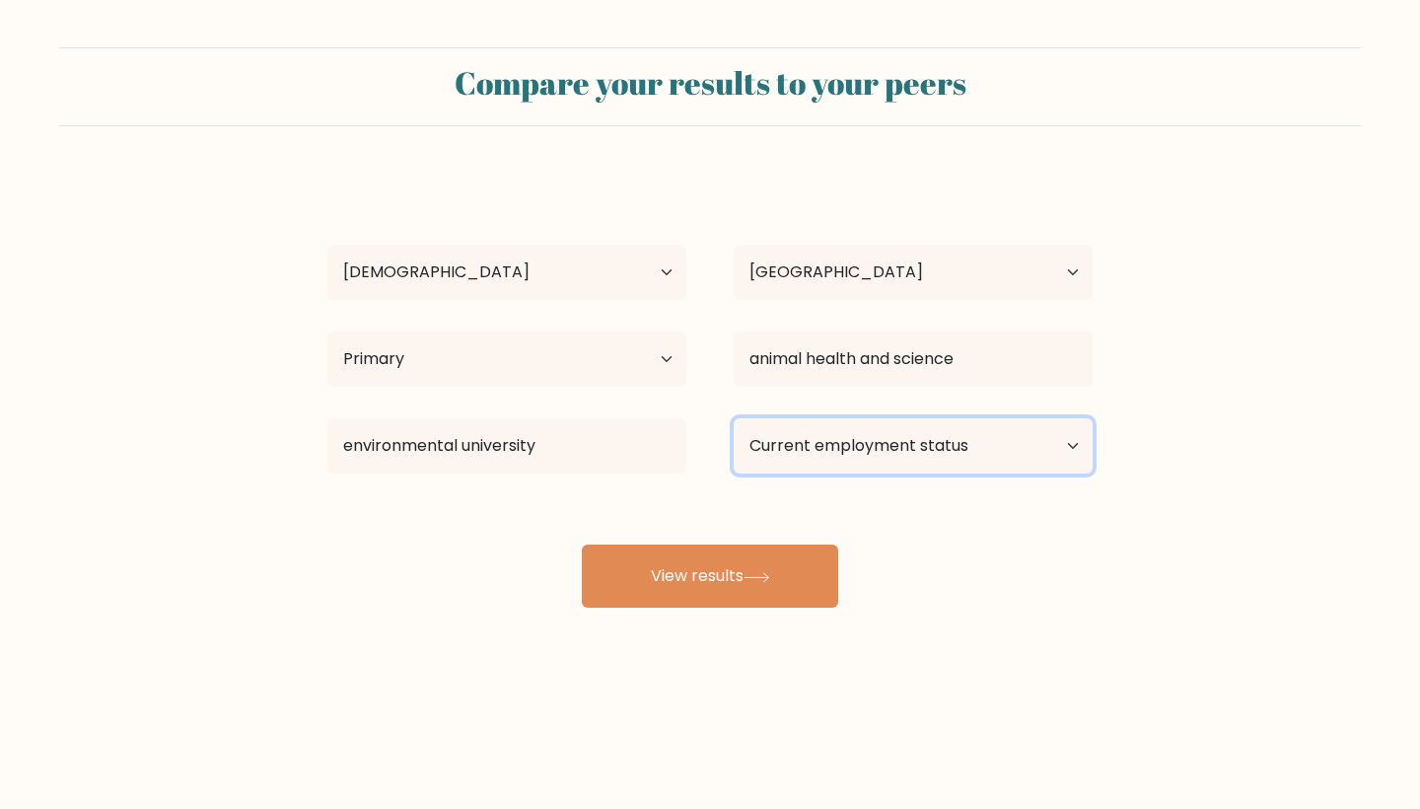
select select "employed"
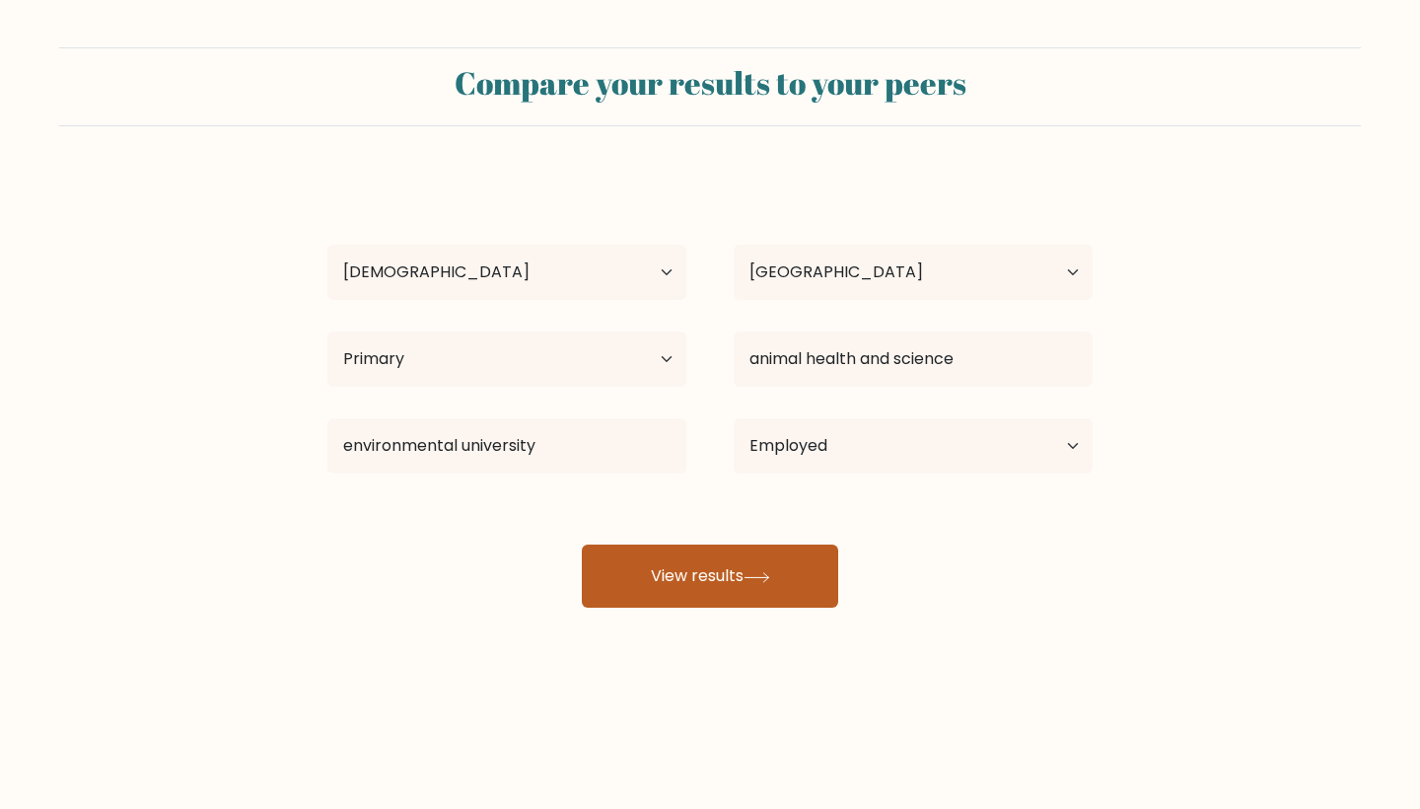
click at [749, 600] on button "View results" at bounding box center [710, 575] width 256 height 63
